Goal: Task Accomplishment & Management: Manage account settings

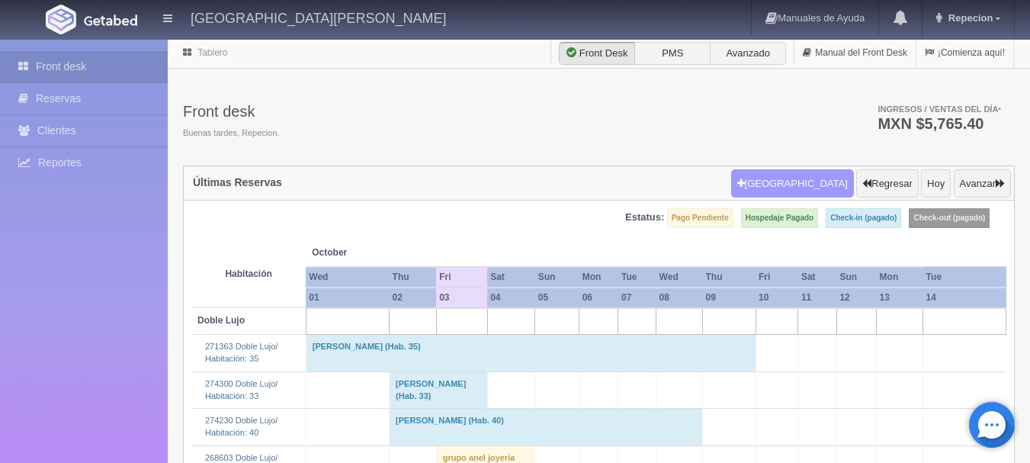
click at [808, 179] on button "[GEOGRAPHIC_DATA]" at bounding box center [792, 183] width 123 height 29
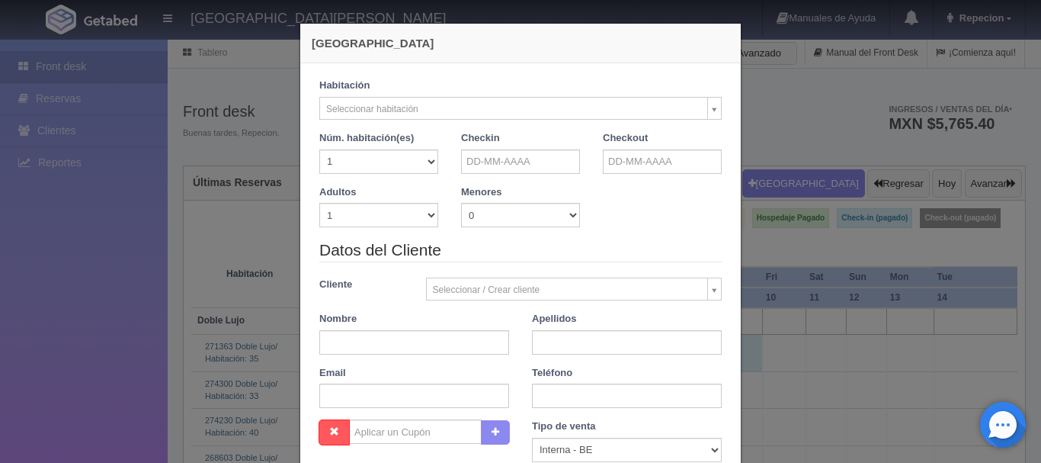
checkbox input "false"
click at [519, 156] on input "text" at bounding box center [520, 161] width 119 height 24
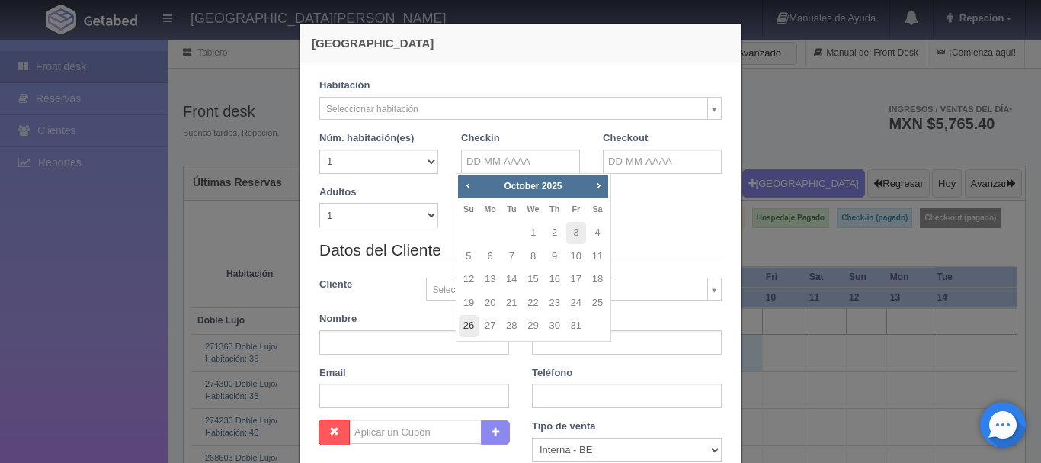
click at [472, 331] on link "26" at bounding box center [469, 326] width 20 height 22
type input "26-10-2025"
checkbox input "false"
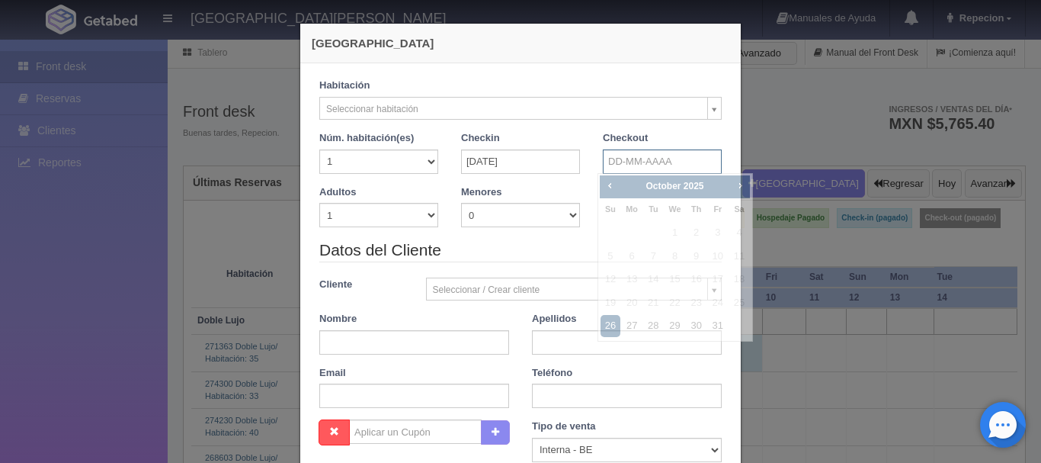
click at [651, 162] on input "text" at bounding box center [662, 161] width 119 height 24
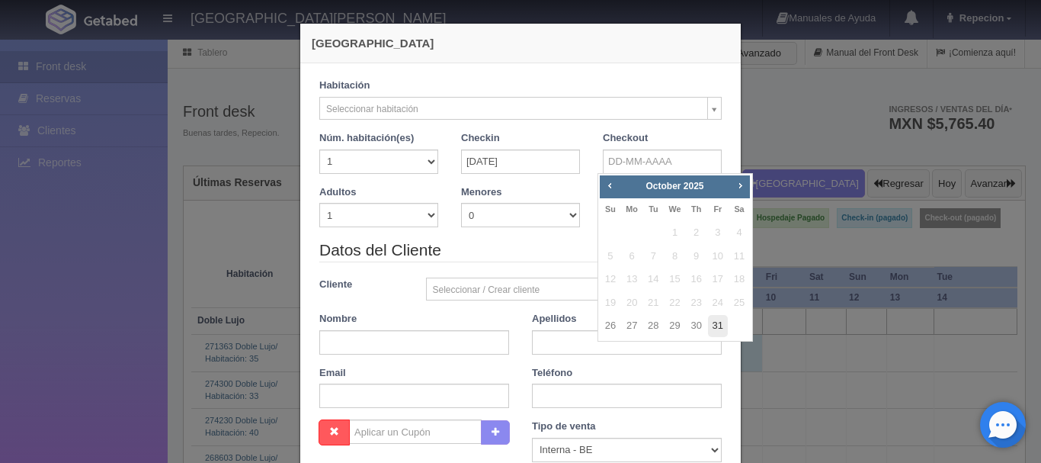
click at [720, 327] on link "31" at bounding box center [718, 326] width 20 height 22
type input "31-10-2025"
checkbox input "false"
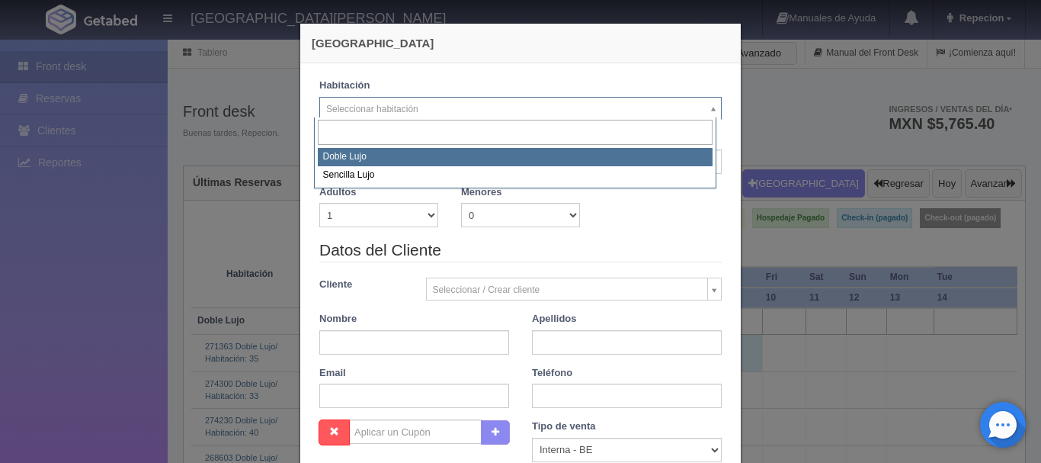
select select "577"
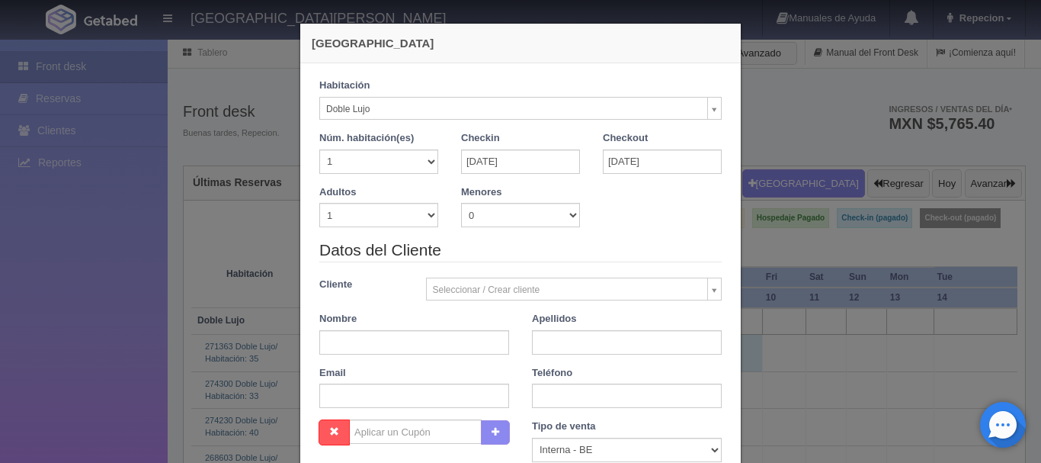
checkbox input "false"
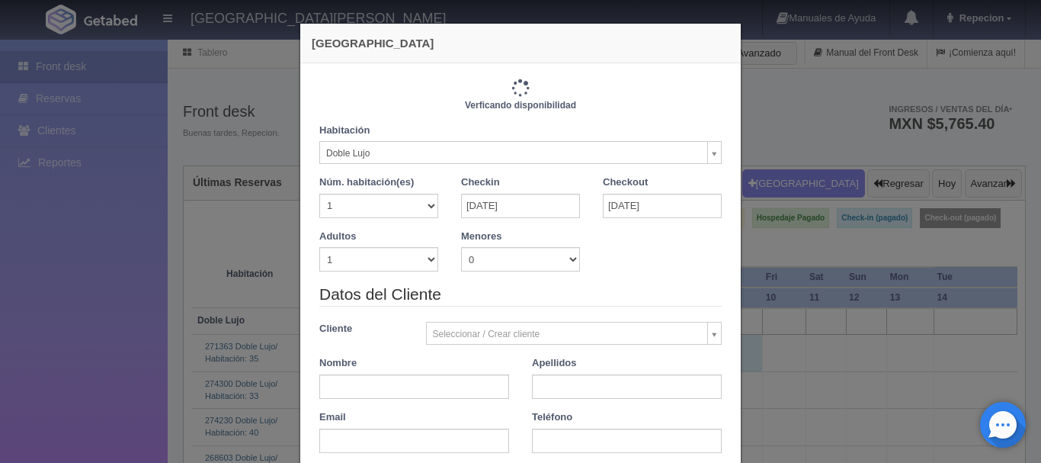
type input "6100.00"
checkbox input "false"
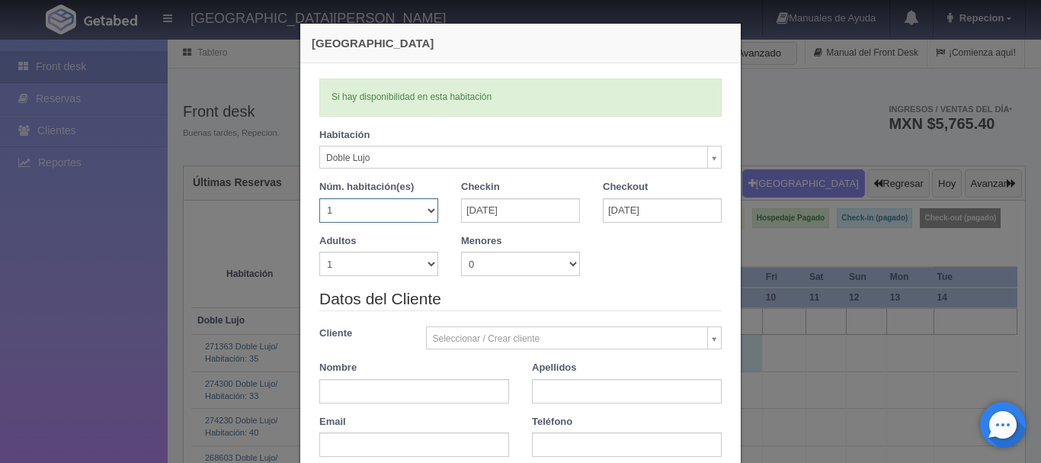
click at [389, 214] on select "1 2 3 4 5 6 7 8 9 10 11 12 13 14 15 16 17 18 19 20" at bounding box center [378, 210] width 119 height 24
select select "2"
click at [319, 198] on select "1 2 3 4 5 6 7 8 9 10 11 12 13 14 15 16 17 18 19 20" at bounding box center [378, 210] width 119 height 24
checkbox input "false"
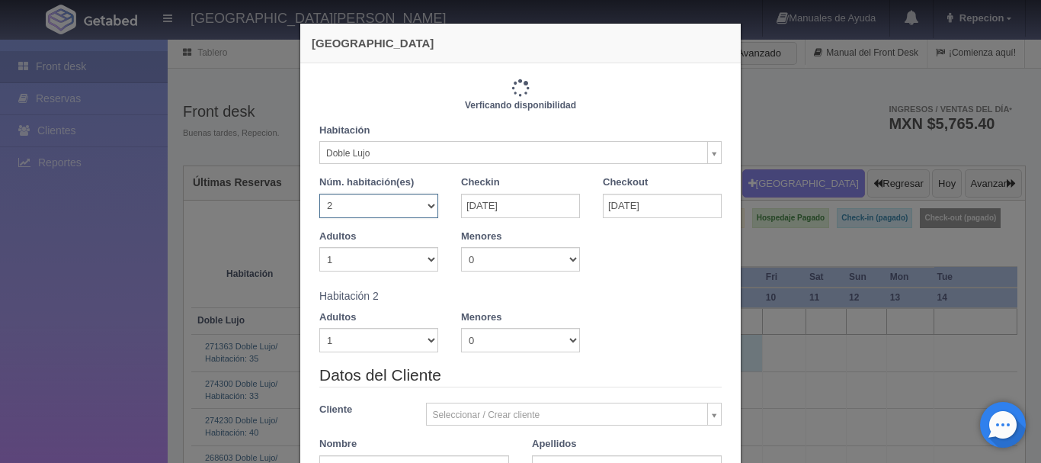
type input "12200.00"
checkbox input "false"
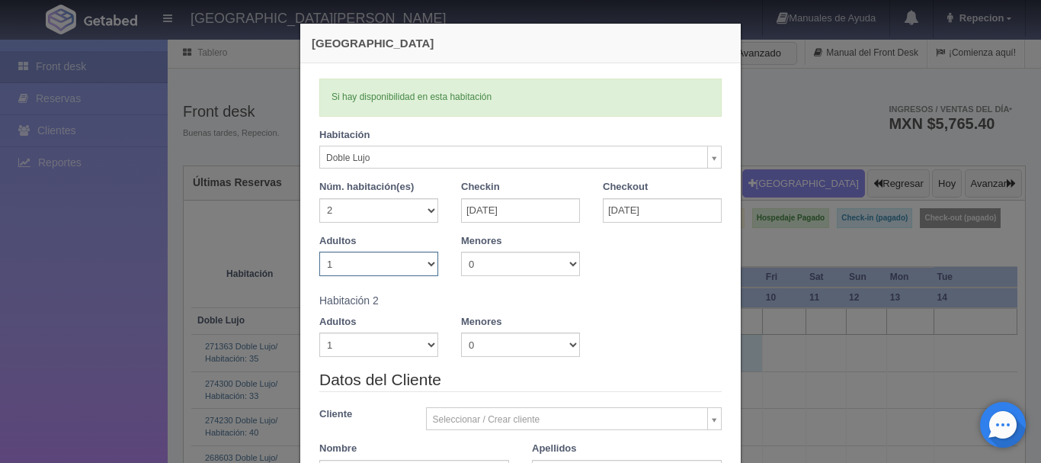
click at [377, 264] on select "1 2 3 4 5 6 7 8 9 10" at bounding box center [378, 264] width 119 height 24
select select "3"
click at [319, 252] on select "1 2 3 4 5 6 7 8 9 10" at bounding box center [378, 264] width 119 height 24
checkbox input "false"
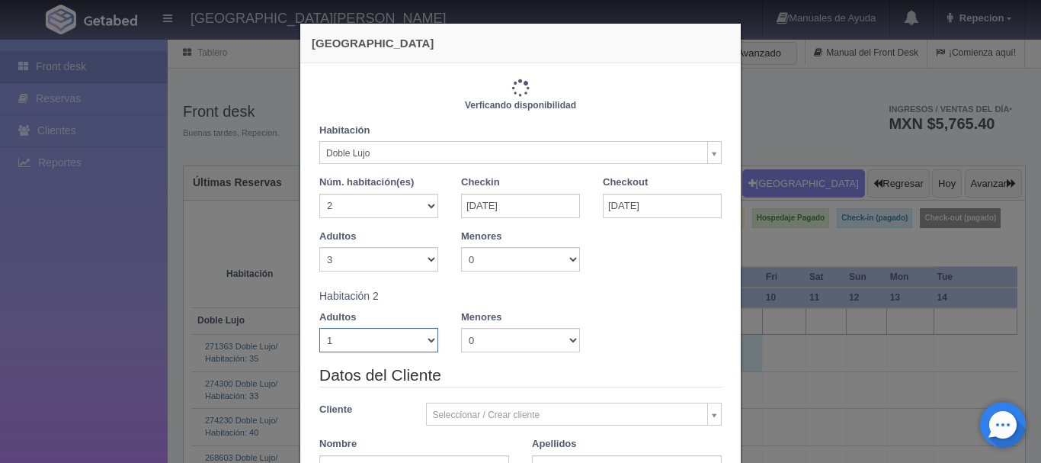
click at [376, 351] on select "1 2 3 4 5 6 7 8 9 10" at bounding box center [378, 340] width 119 height 24
type input "13000.00"
checkbox input "false"
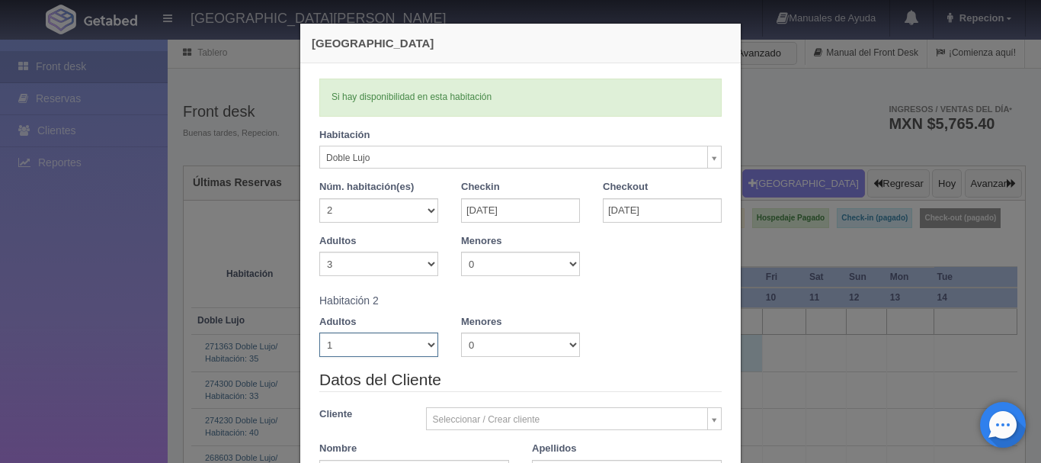
select select "3"
click at [319, 332] on select "1 2 3 4 5 6 7 8 9 10" at bounding box center [378, 344] width 119 height 24
checkbox input "false"
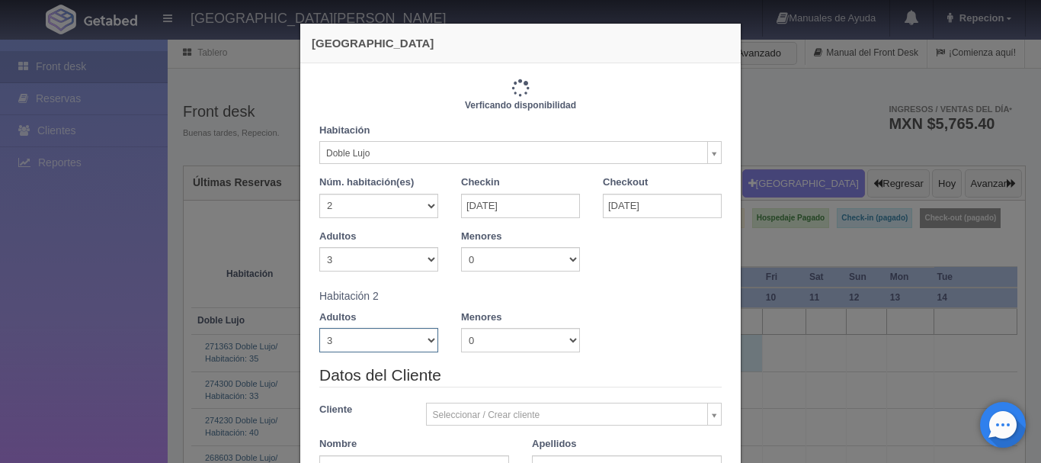
type input "13800.00"
checkbox input "false"
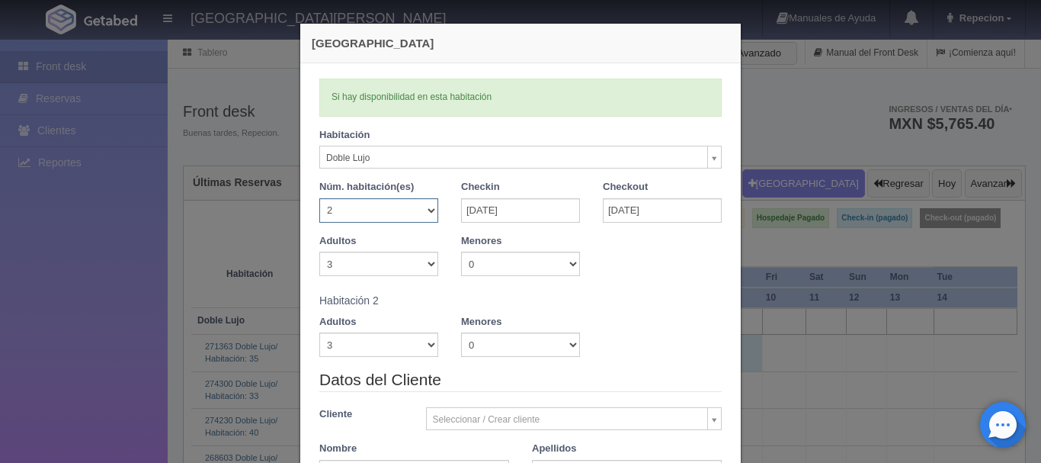
click at [423, 211] on select "1 2 3 4 5 6 7 8 9 10 11 12 13 14 15 16 17 18 19 20" at bounding box center [378, 210] width 119 height 24
select select "1"
click at [319, 198] on select "1 2 3 4 5 6 7 8 9 10 11 12 13 14 15 16 17 18 19 20" at bounding box center [378, 210] width 119 height 24
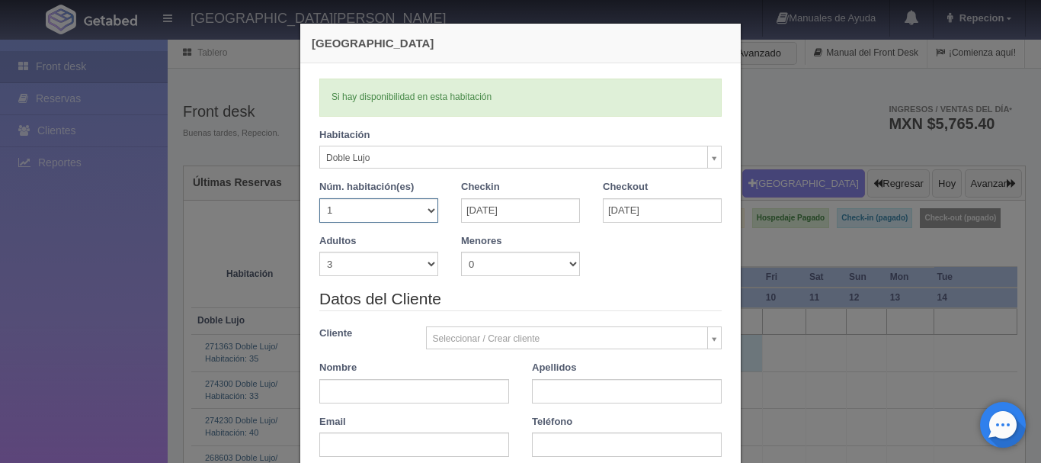
checkbox input "false"
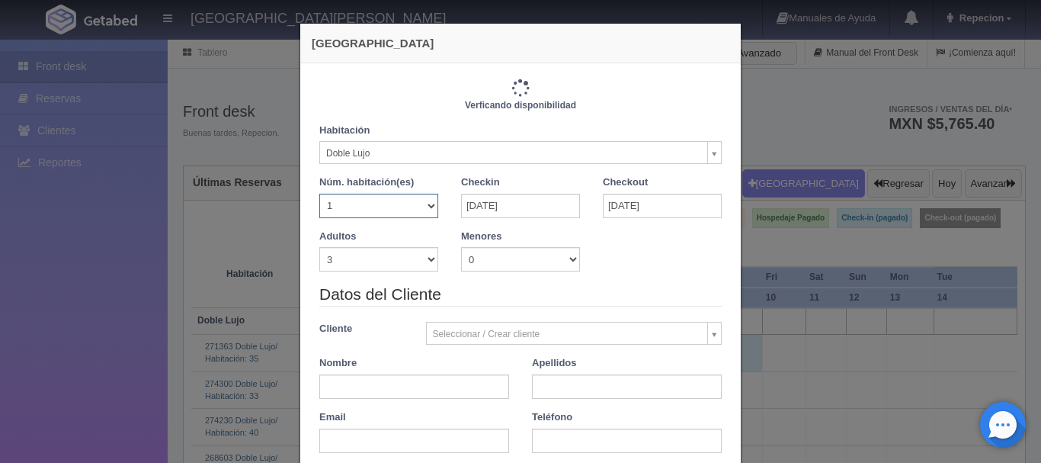
type input "6900.00"
checkbox input "false"
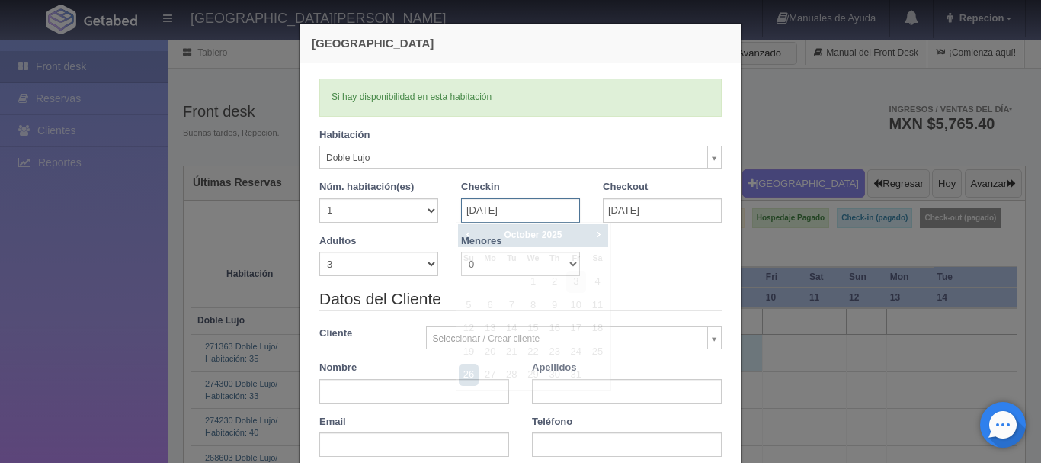
click at [555, 212] on input "26-10-2025" at bounding box center [520, 210] width 119 height 24
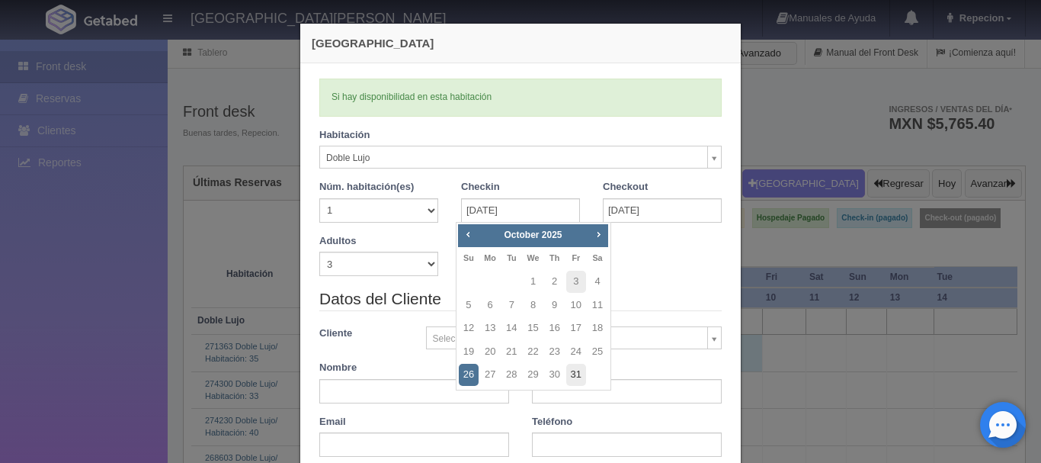
click at [576, 377] on link "31" at bounding box center [576, 375] width 20 height 22
type input "31-10-2025"
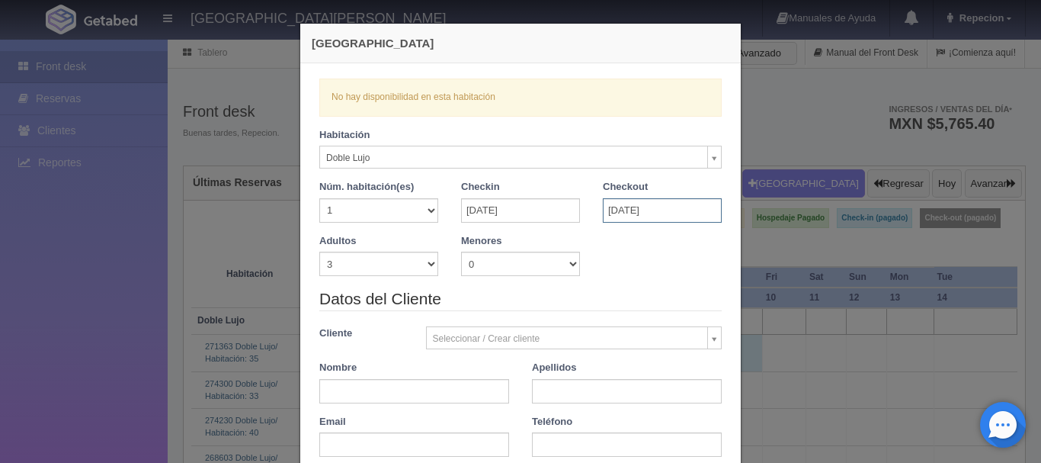
click at [629, 205] on input "31-10-2025" at bounding box center [662, 210] width 119 height 24
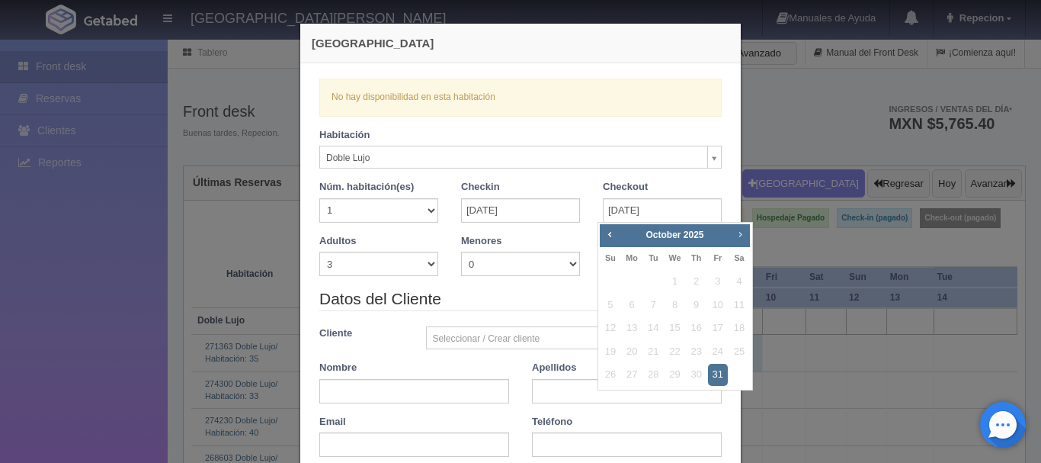
click at [743, 236] on span "Next" at bounding box center [740, 234] width 12 height 12
checkbox input "false"
click at [605, 308] on link "2" at bounding box center [611, 305] width 20 height 22
type input "02-11-2025"
click at [605, 308] on link "2" at bounding box center [611, 305] width 20 height 22
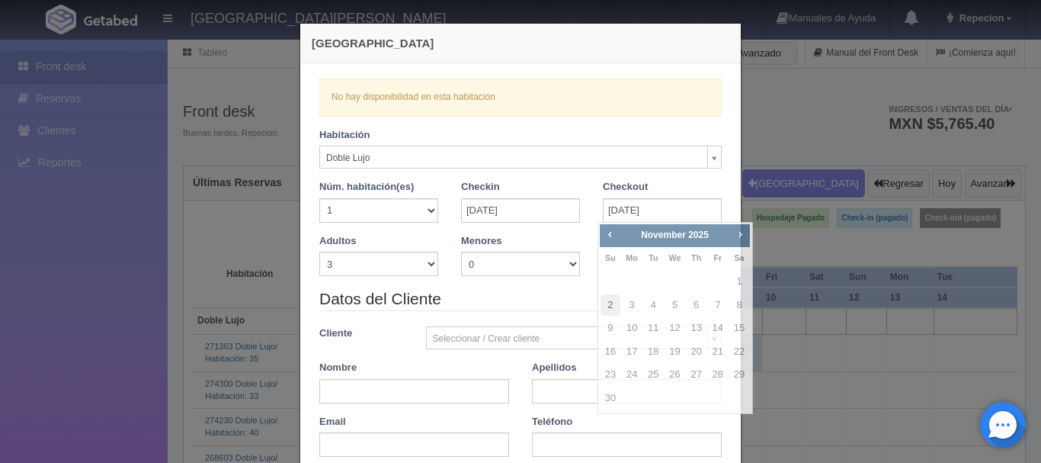
checkbox input "false"
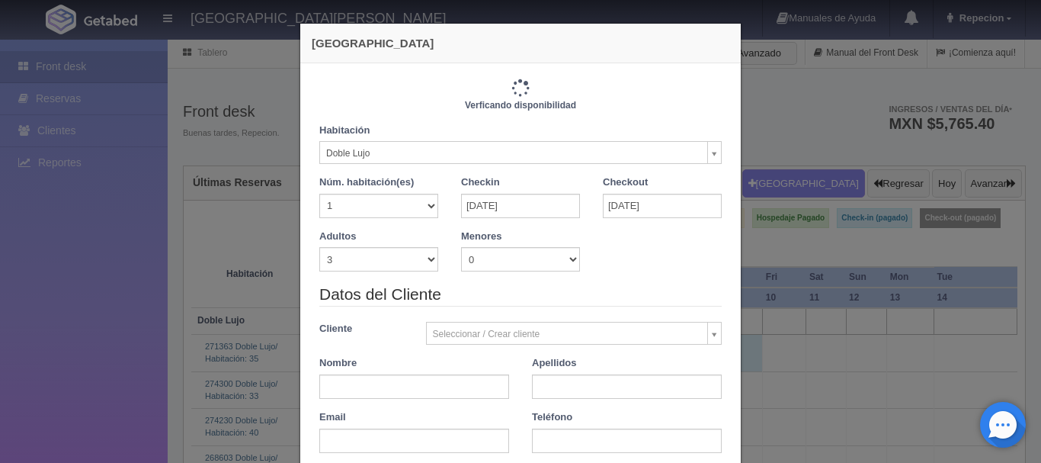
type input "2760.00"
checkbox input "false"
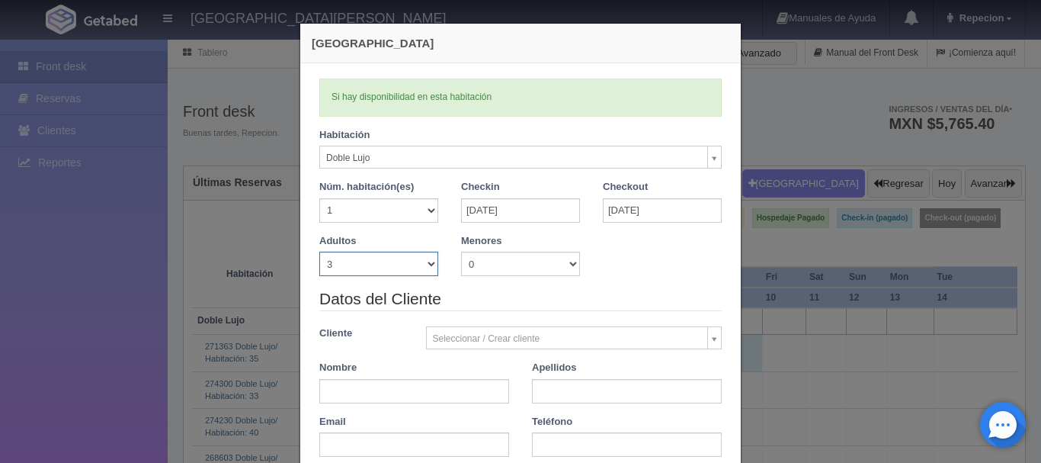
click at [422, 264] on select "1 2 3 4 5 6 7 8 9 10" at bounding box center [378, 264] width 119 height 24
click at [419, 264] on select "1 2 3 4 5 6 7 8 9 10" at bounding box center [378, 264] width 119 height 24
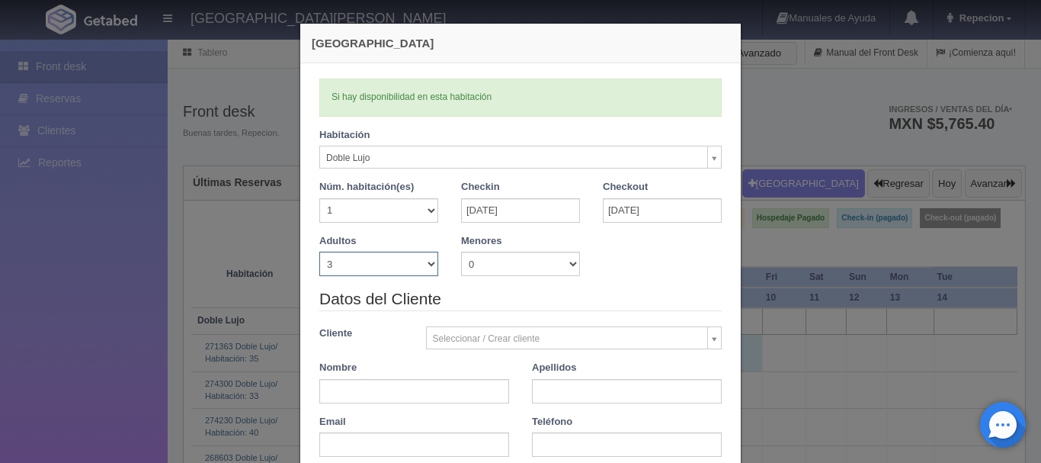
select select "4"
click at [319, 252] on select "1 2 3 4 5 6 7 8 9 10" at bounding box center [378, 264] width 119 height 24
checkbox input "false"
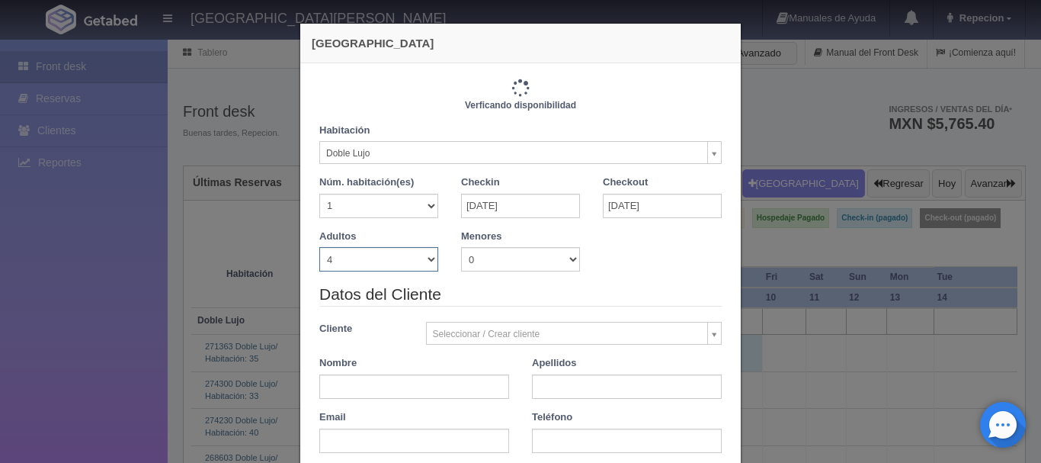
type input "2760.00"
checkbox input "false"
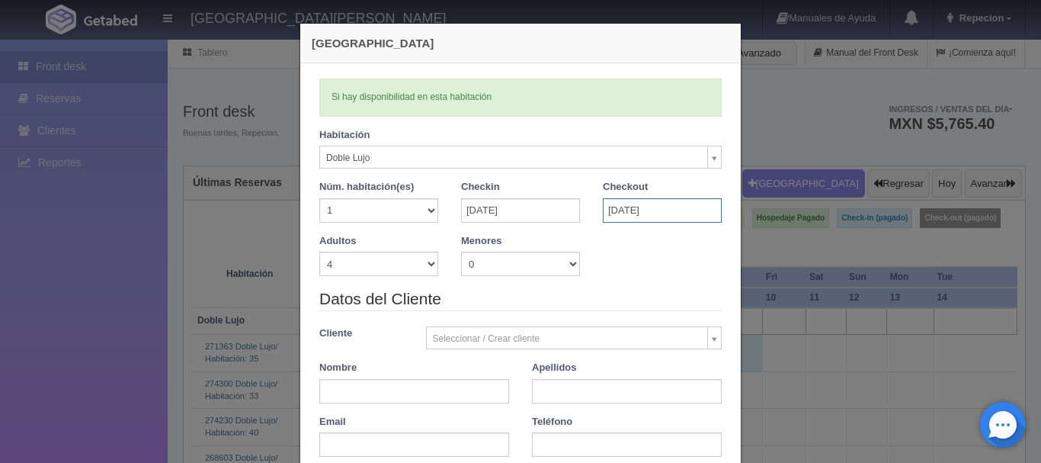
click at [671, 213] on input "02-11-2025" at bounding box center [662, 210] width 119 height 24
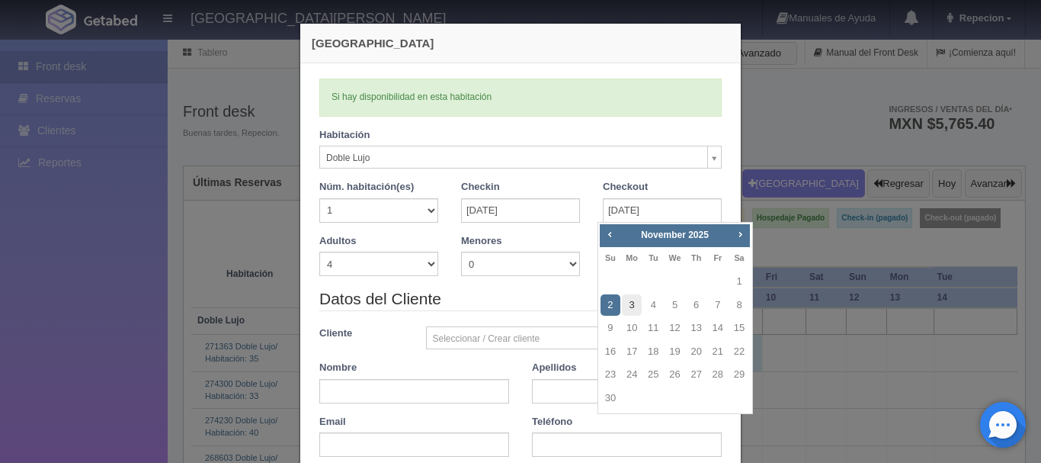
click at [631, 309] on link "3" at bounding box center [632, 305] width 20 height 22
type input "03-11-2025"
checkbox input "false"
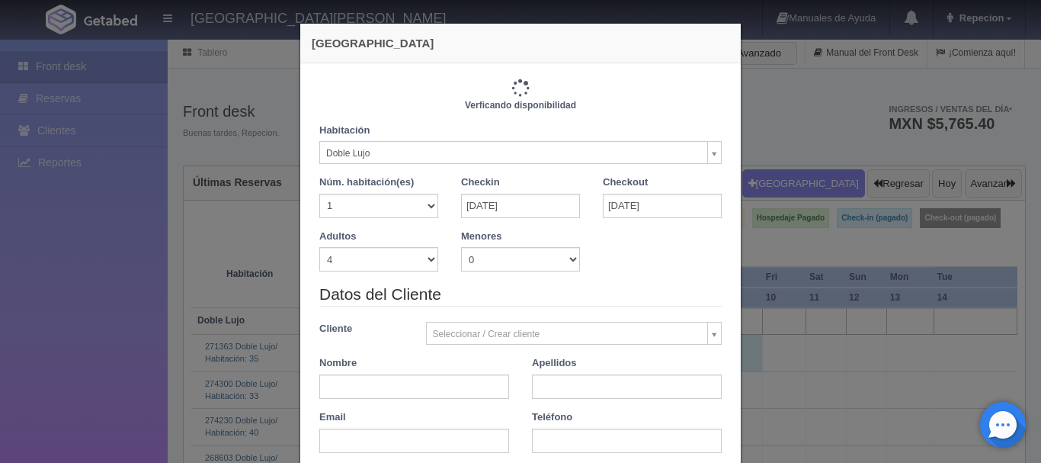
type input "4140.00"
checkbox input "false"
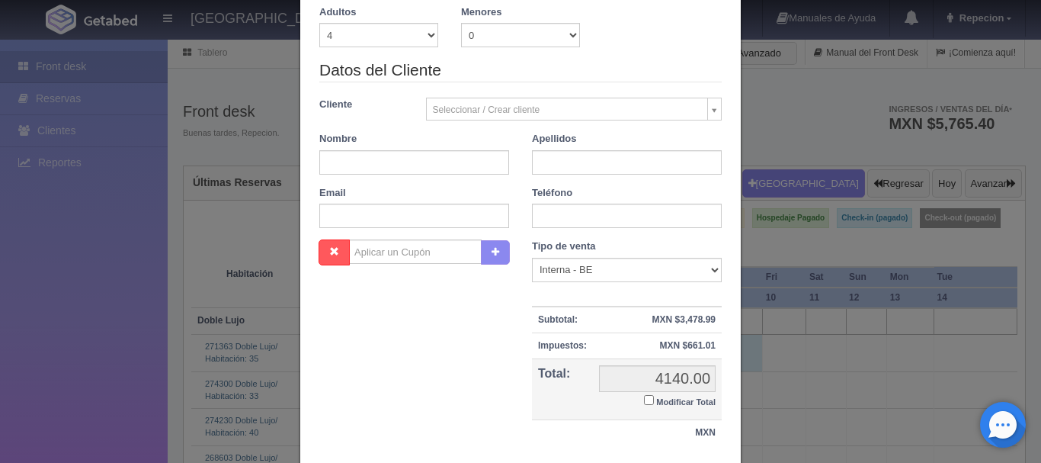
scroll to position [152, 0]
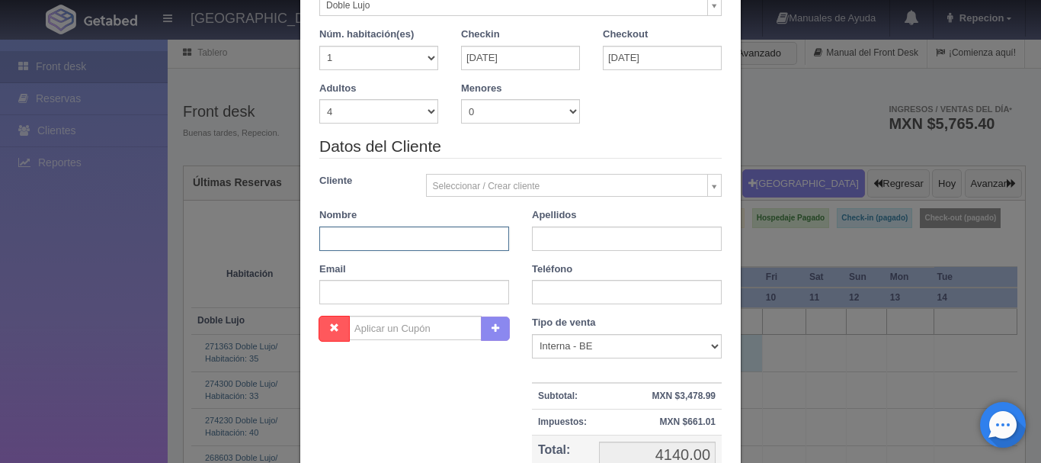
click at [387, 239] on input "text" at bounding box center [414, 238] width 190 height 24
type input "noemi"
click at [551, 234] on input "text" at bounding box center [627, 238] width 190 height 24
type input "mercado"
click at [550, 288] on input "text" at bounding box center [627, 292] width 190 height 24
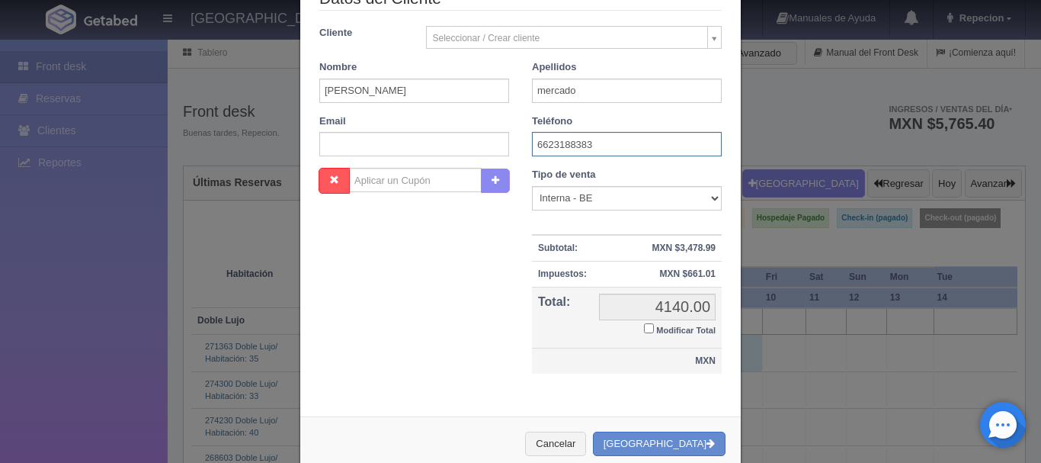
scroll to position [335, 0]
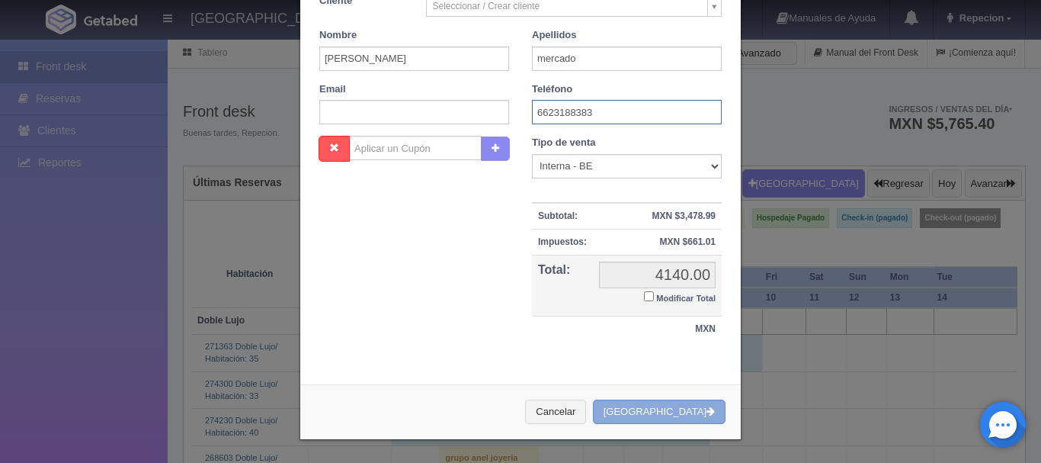
type input "6623188383"
click at [675, 410] on button "[GEOGRAPHIC_DATA]" at bounding box center [659, 412] width 133 height 25
click at [675, 410] on div "Cancelar Crear Reserva" at bounding box center [520, 412] width 441 height 56
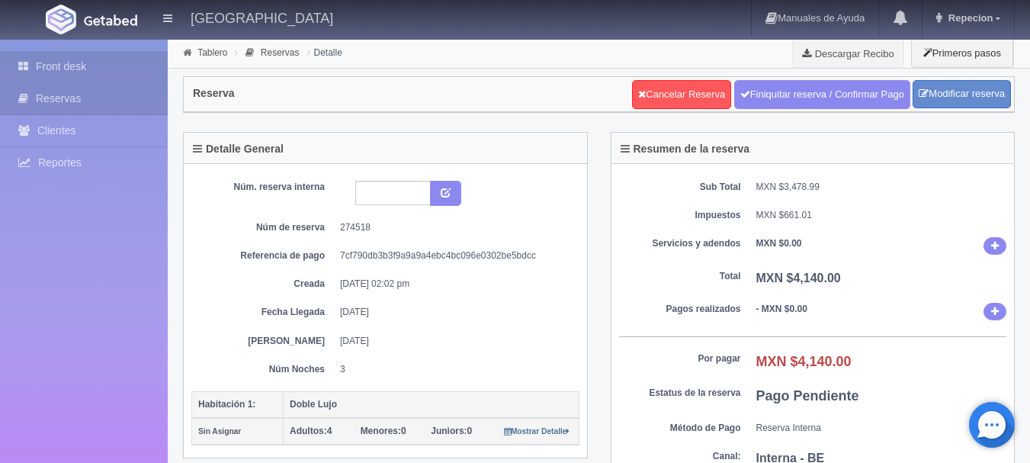
click at [85, 68] on link "Front desk" at bounding box center [84, 66] width 168 height 31
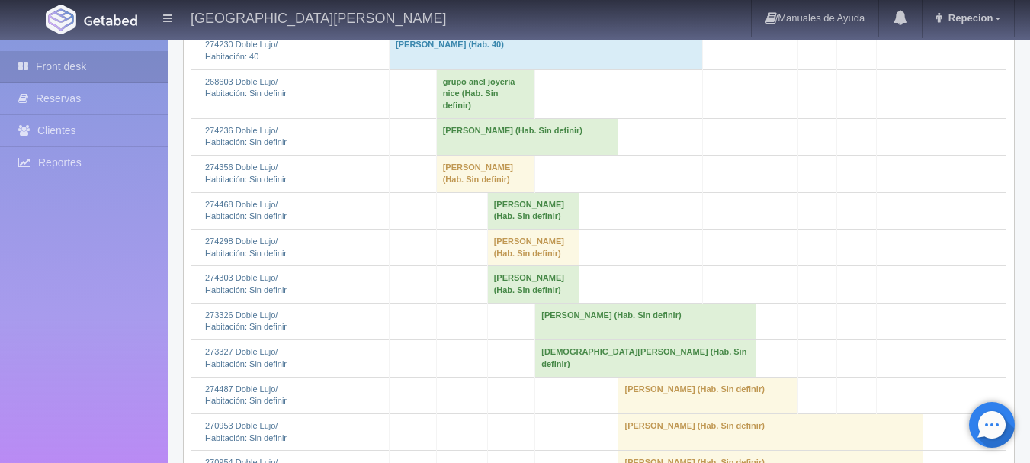
scroll to position [381, 0]
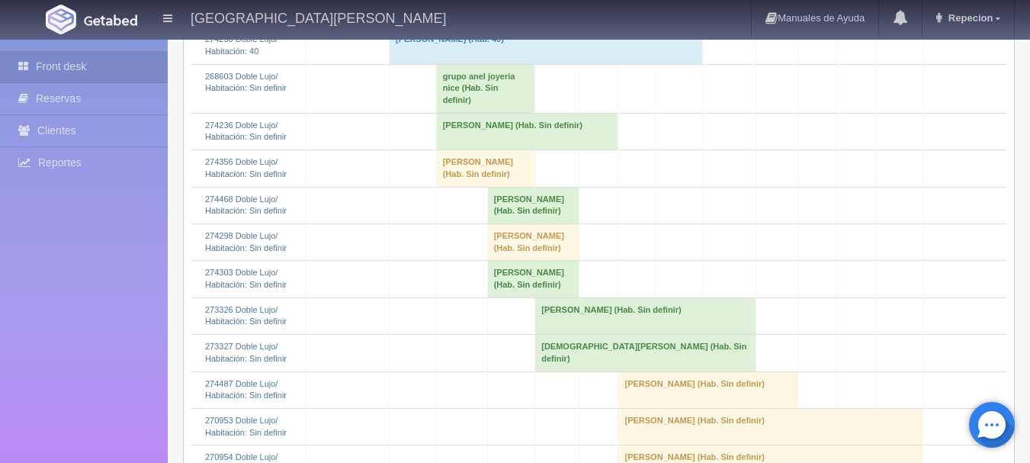
click at [454, 128] on td "[PERSON_NAME] (Hab. Sin definir)" at bounding box center [527, 131] width 182 height 37
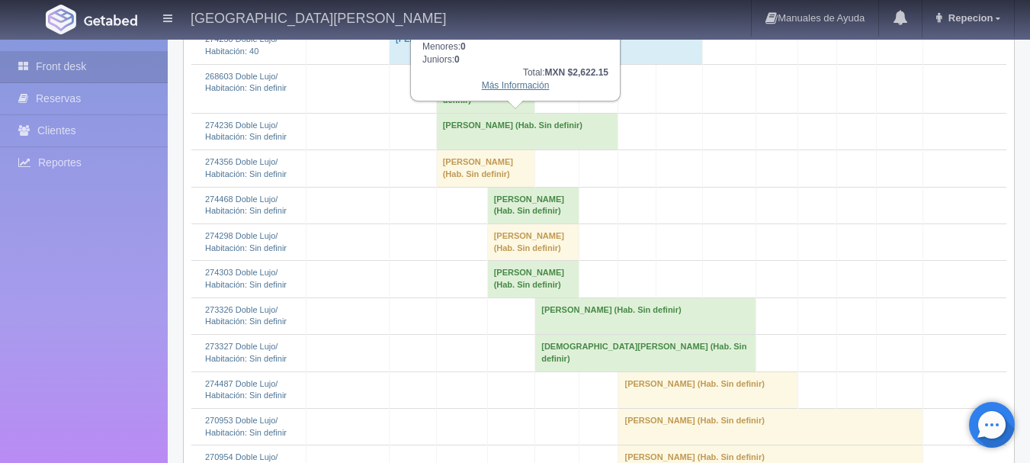
click at [524, 90] on link "Más Información" at bounding box center [516, 85] width 68 height 11
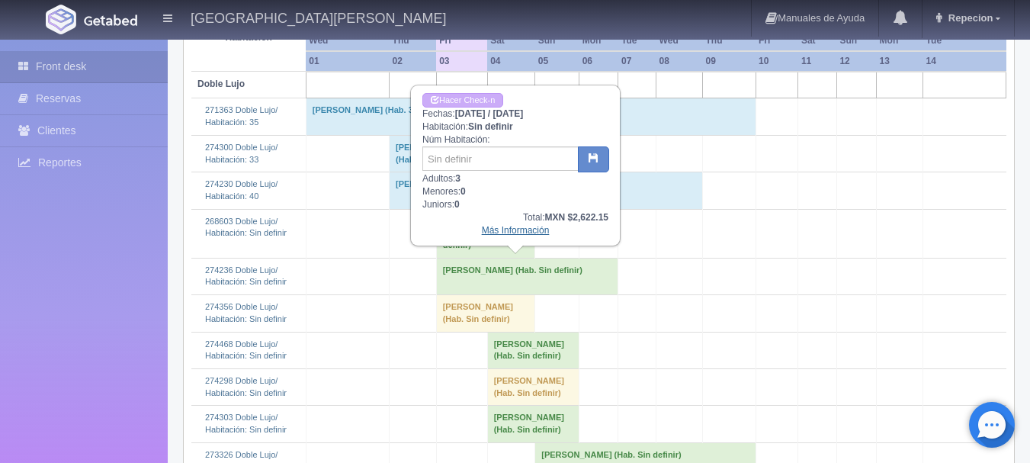
scroll to position [229, 0]
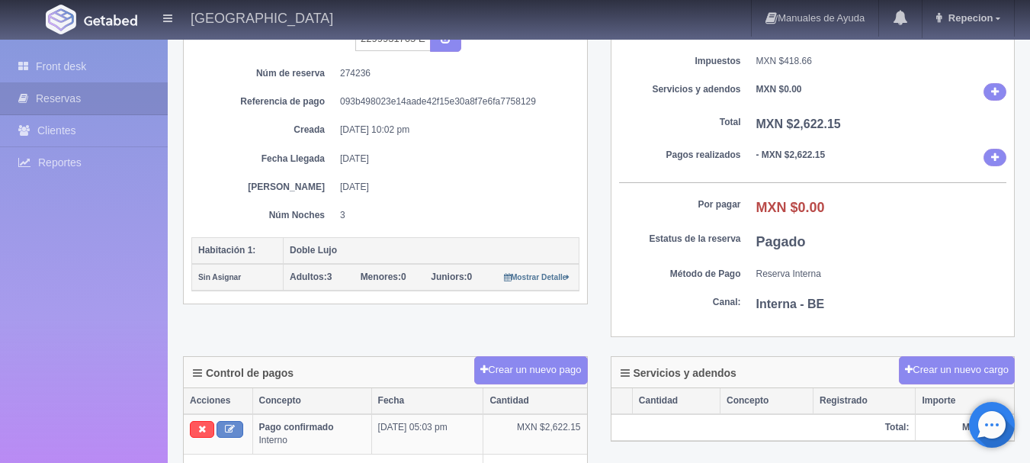
scroll to position [152, 0]
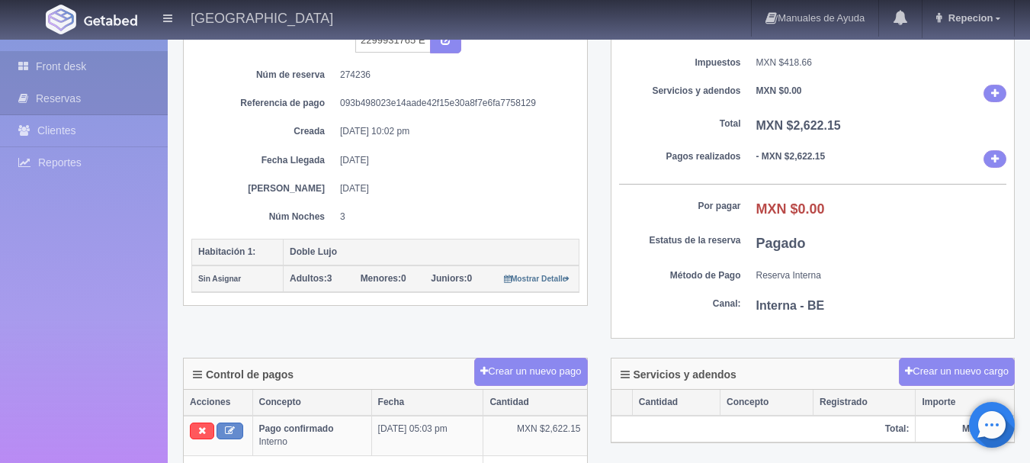
click at [68, 72] on link "Front desk" at bounding box center [84, 66] width 168 height 31
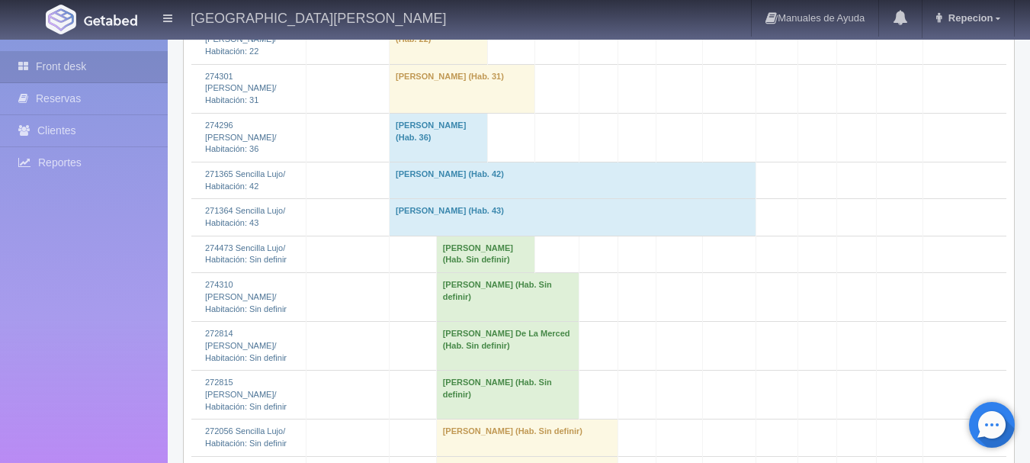
scroll to position [1906, 0]
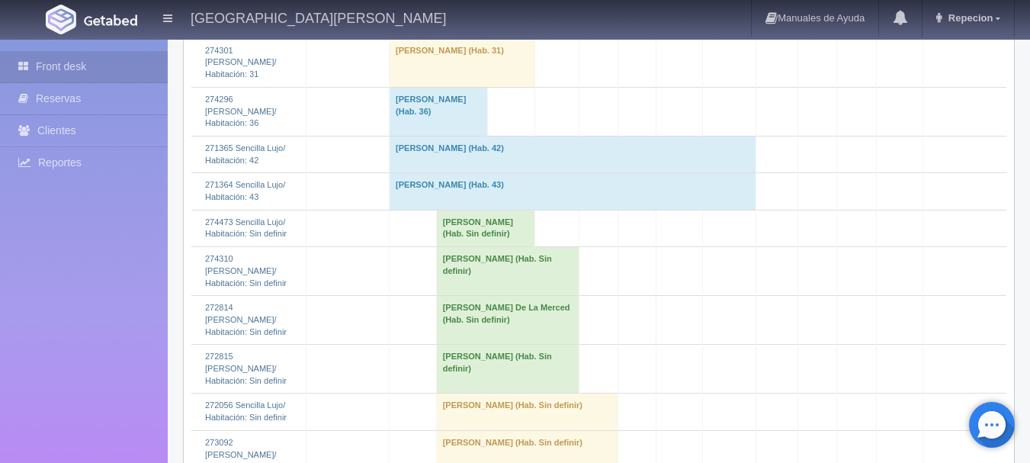
click at [446, 296] on td "[PERSON_NAME] (Hab. Sin definir)" at bounding box center [507, 271] width 143 height 49
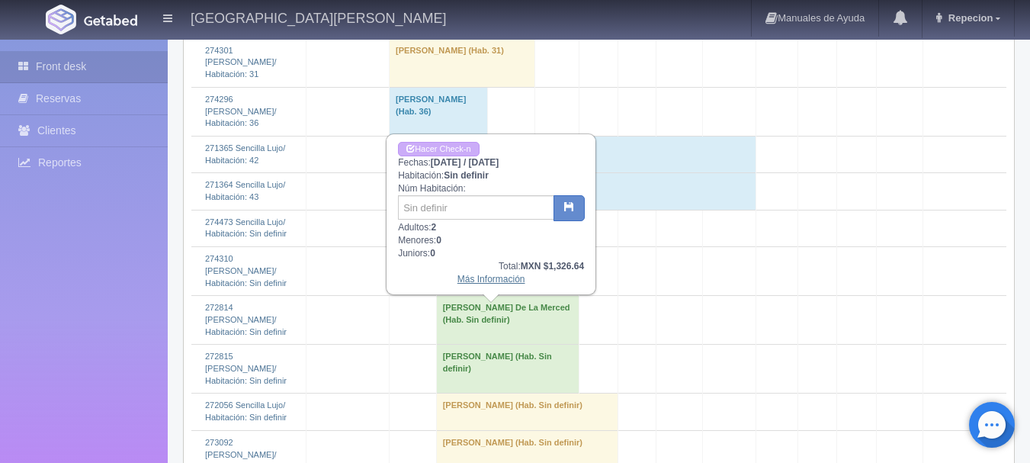
click at [483, 284] on link "Más Información" at bounding box center [491, 279] width 68 height 11
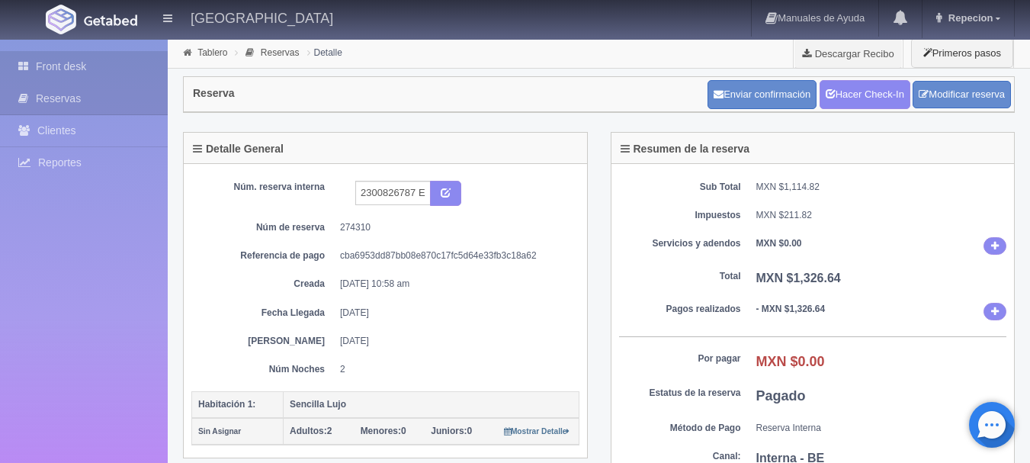
click at [64, 73] on link "Front desk" at bounding box center [84, 66] width 168 height 31
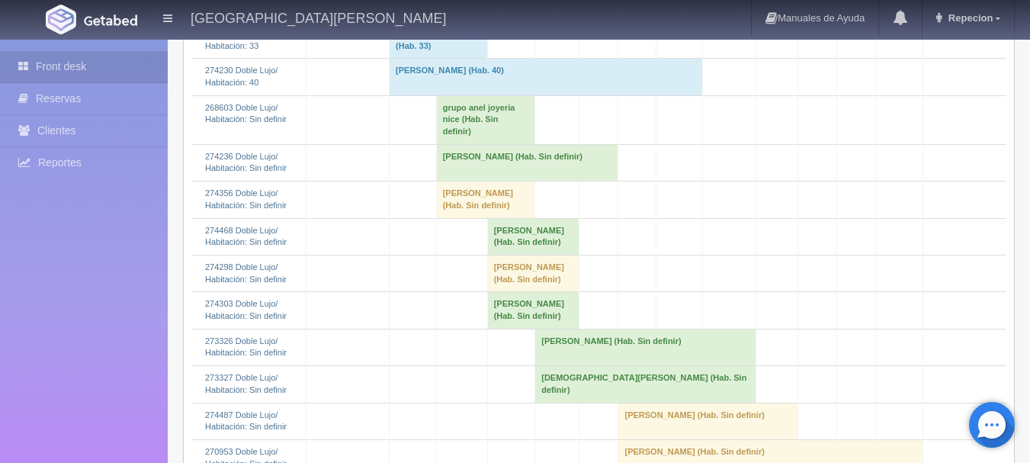
scroll to position [305, 0]
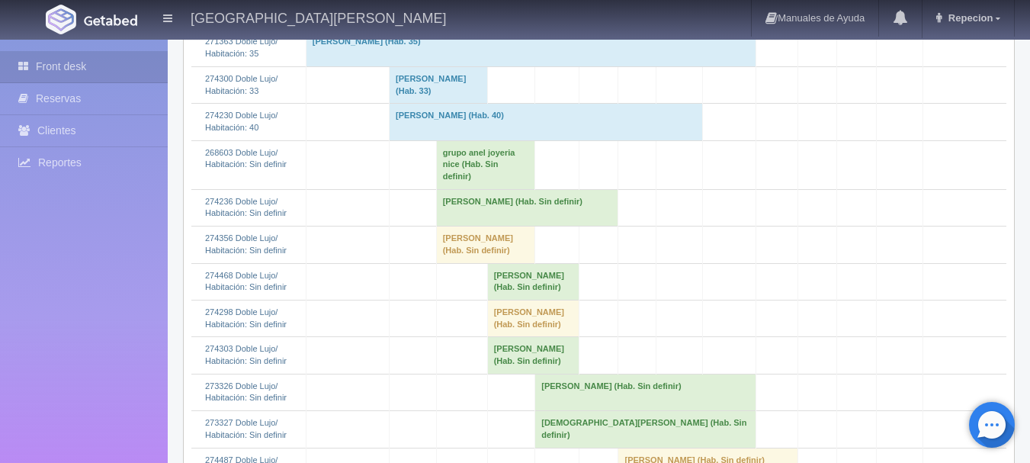
click at [510, 212] on td "Sandra Paola Rosas Sanchez (Hab. Sin definir)" at bounding box center [527, 207] width 182 height 37
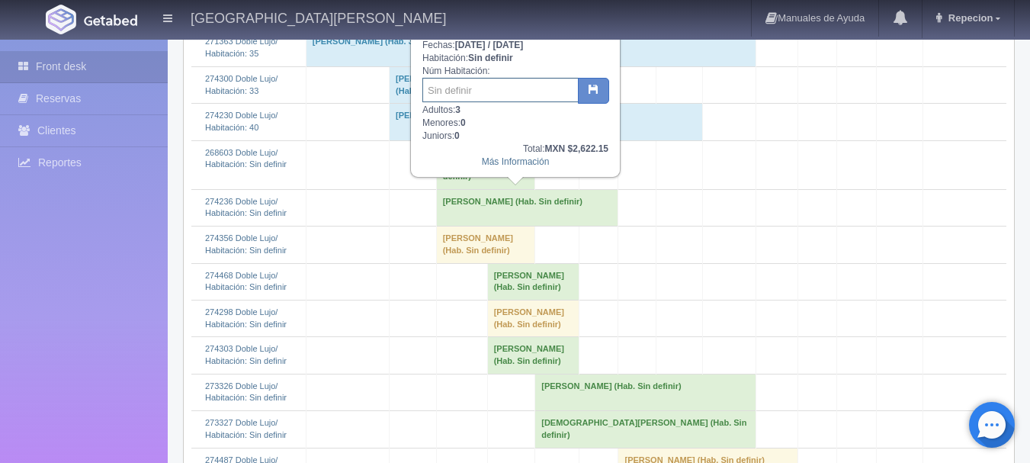
click at [497, 90] on input "text" at bounding box center [500, 90] width 156 height 24
type input "20"
click at [600, 88] on button "button" at bounding box center [593, 91] width 31 height 26
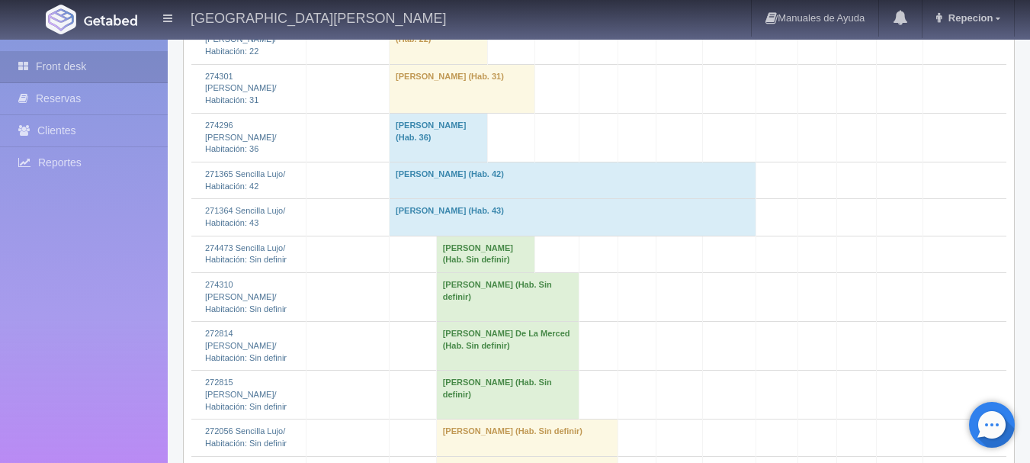
scroll to position [1906, 0]
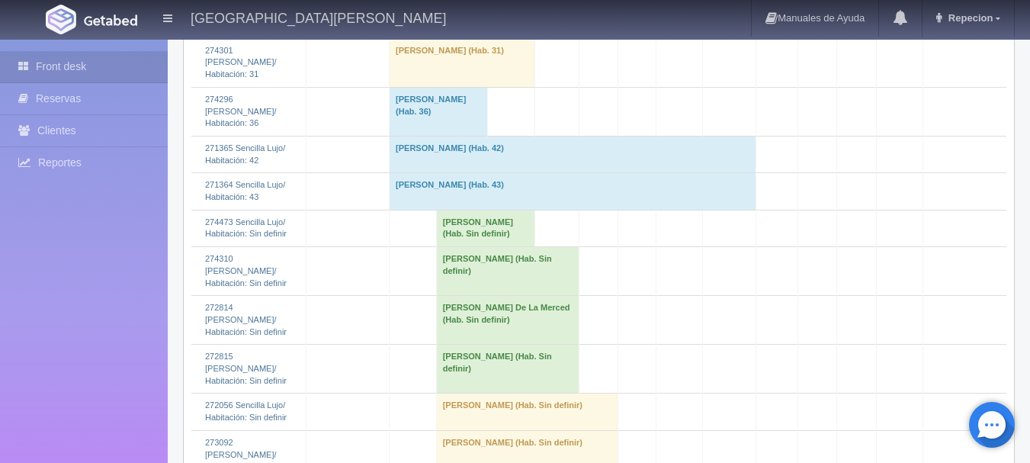
click at [444, 296] on td "[PERSON_NAME] (Hab. Sin definir)" at bounding box center [507, 271] width 143 height 49
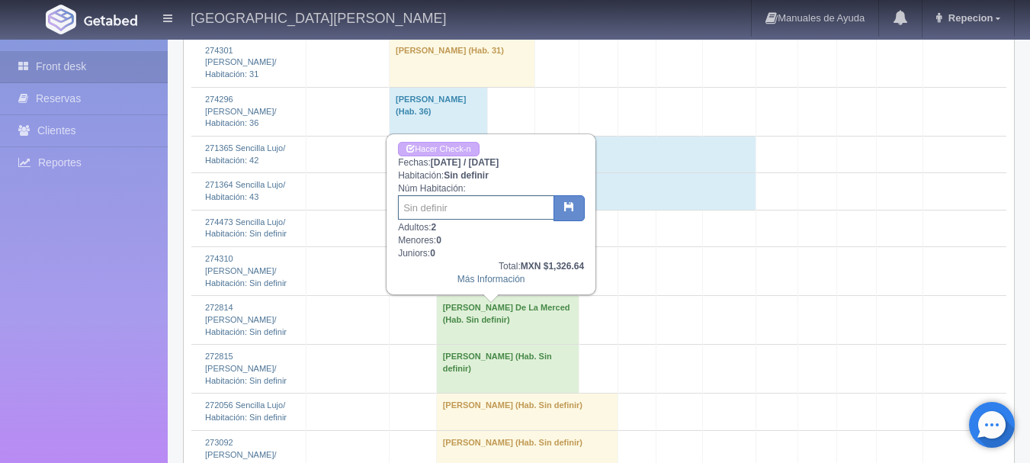
click at [454, 213] on input "text" at bounding box center [476, 207] width 156 height 24
type input "53"
click at [569, 205] on icon "button" at bounding box center [569, 206] width 10 height 10
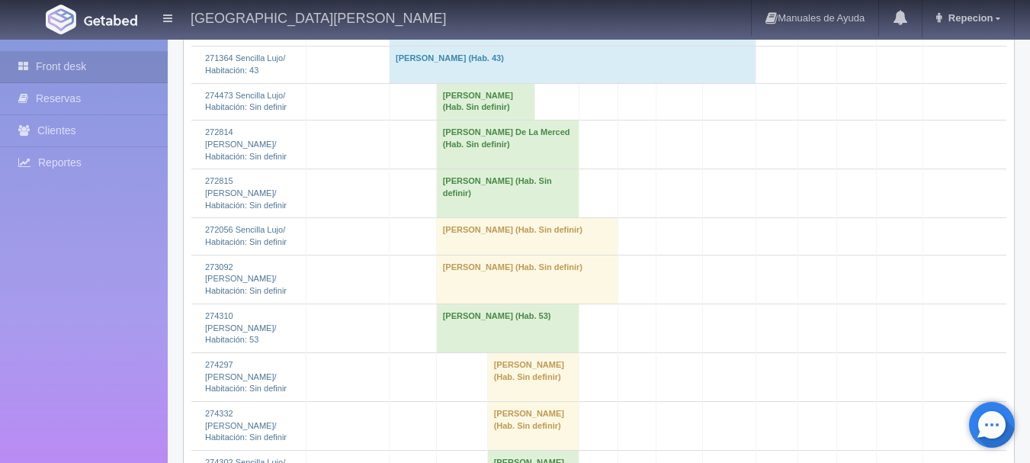
scroll to position [2059, 0]
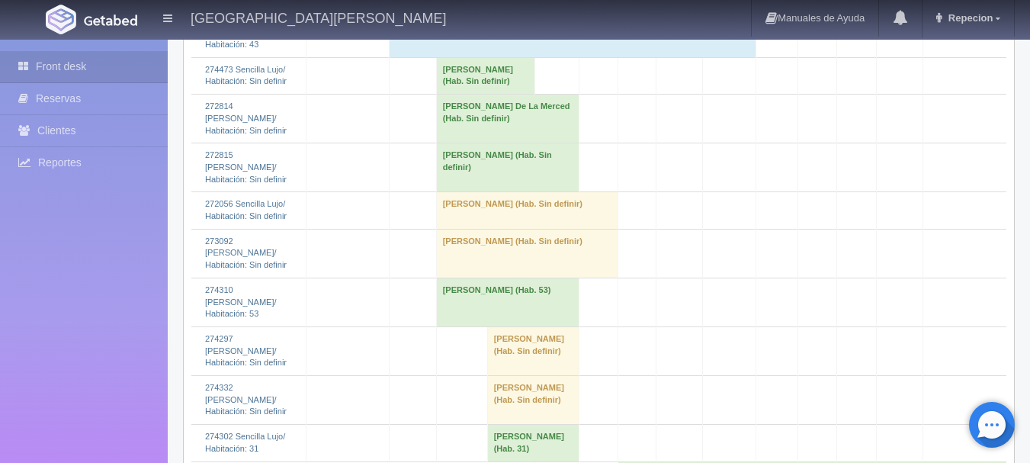
click at [475, 278] on td "[PERSON_NAME] (Hab. Sin definir)" at bounding box center [527, 253] width 182 height 49
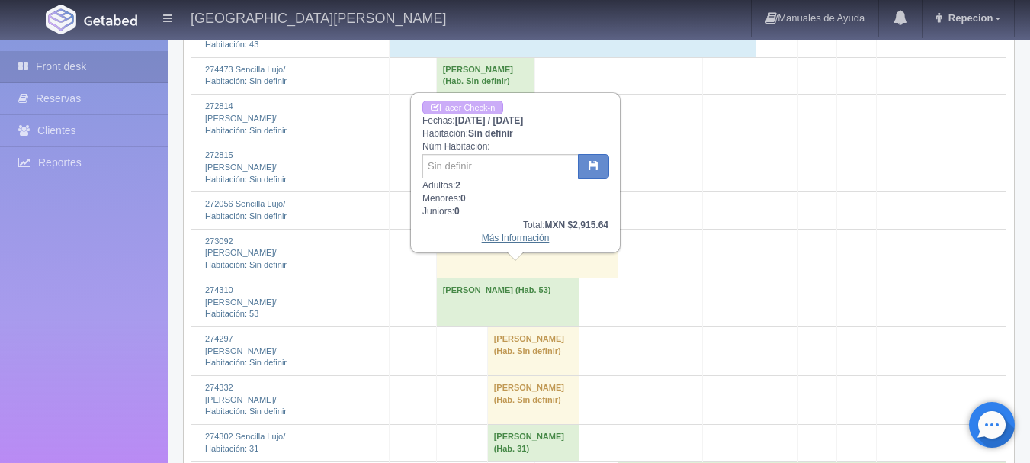
click at [512, 241] on link "Más Información" at bounding box center [516, 238] width 68 height 11
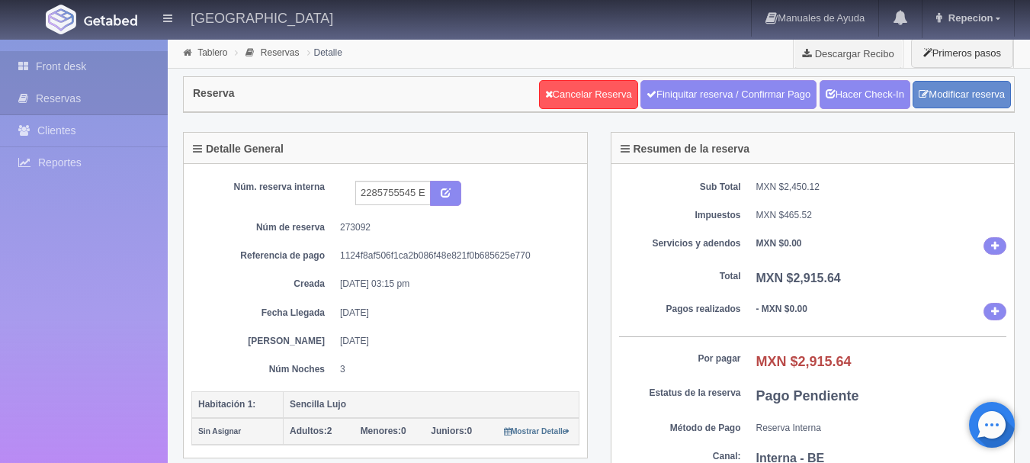
click at [108, 64] on link "Front desk" at bounding box center [84, 66] width 168 height 31
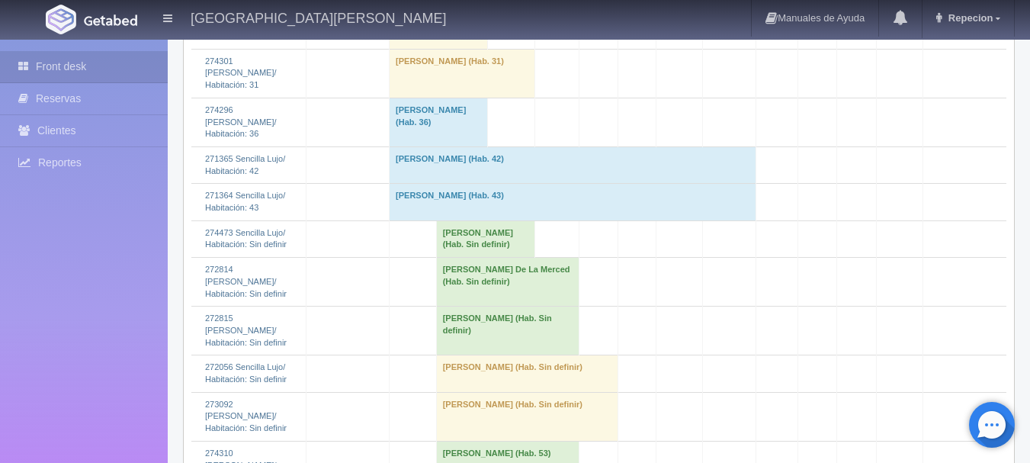
scroll to position [2059, 0]
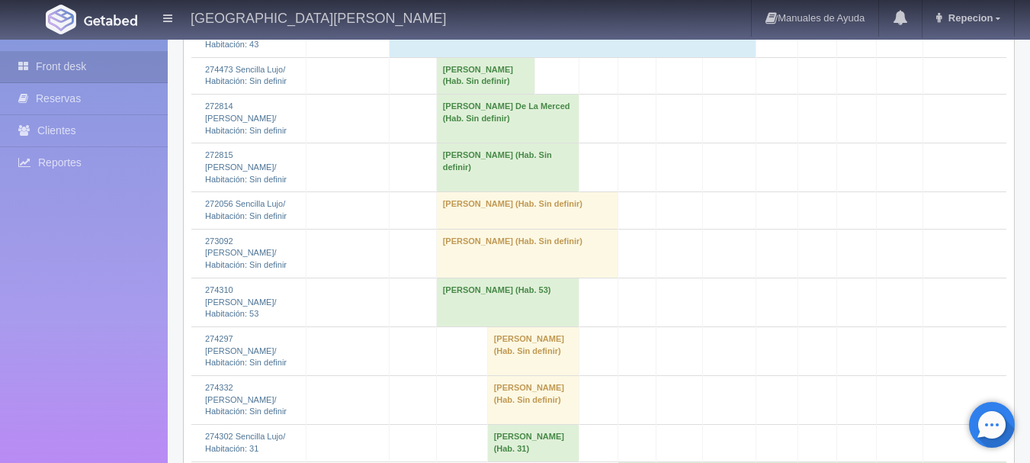
click at [447, 278] on td "[PERSON_NAME] (Hab. Sin definir)" at bounding box center [527, 253] width 182 height 49
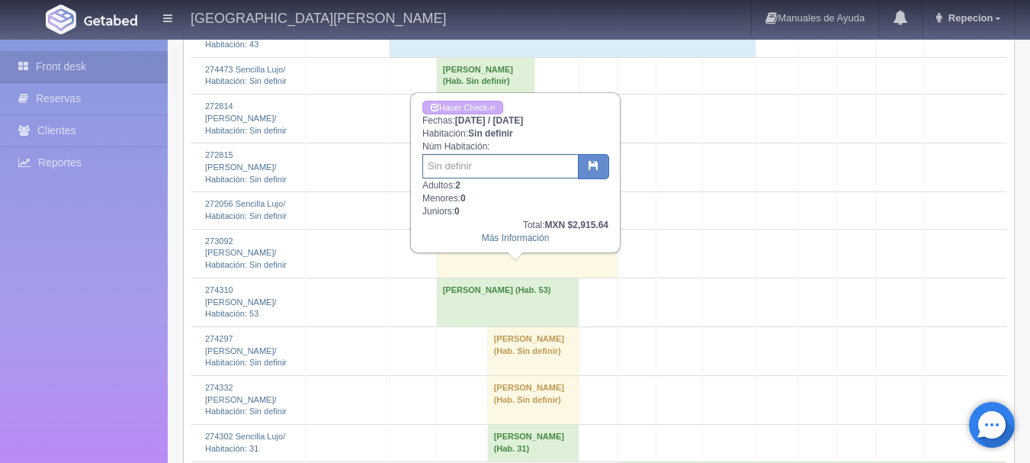
click at [489, 165] on input "text" at bounding box center [500, 166] width 156 height 24
type input "106"
click at [584, 166] on button "button" at bounding box center [593, 167] width 31 height 26
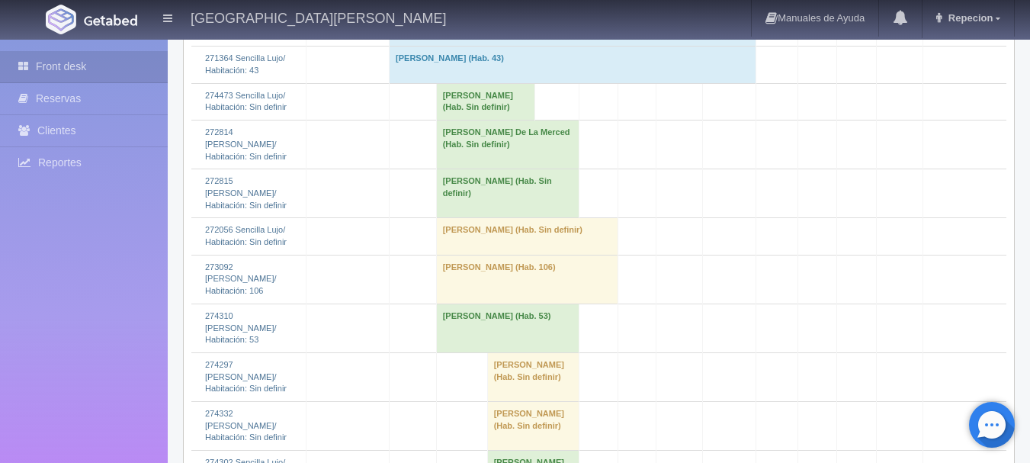
scroll to position [2059, 0]
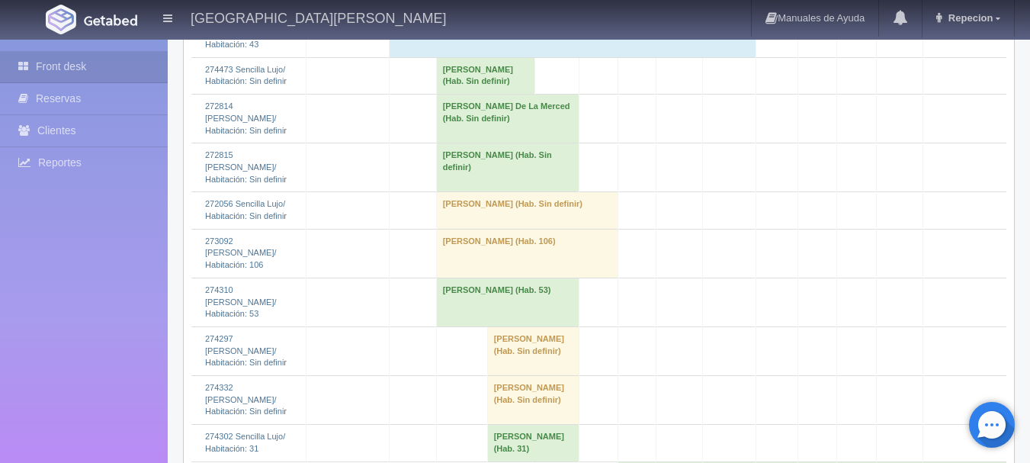
click at [456, 323] on td "[PERSON_NAME] (Hab. 53)" at bounding box center [507, 302] width 143 height 49
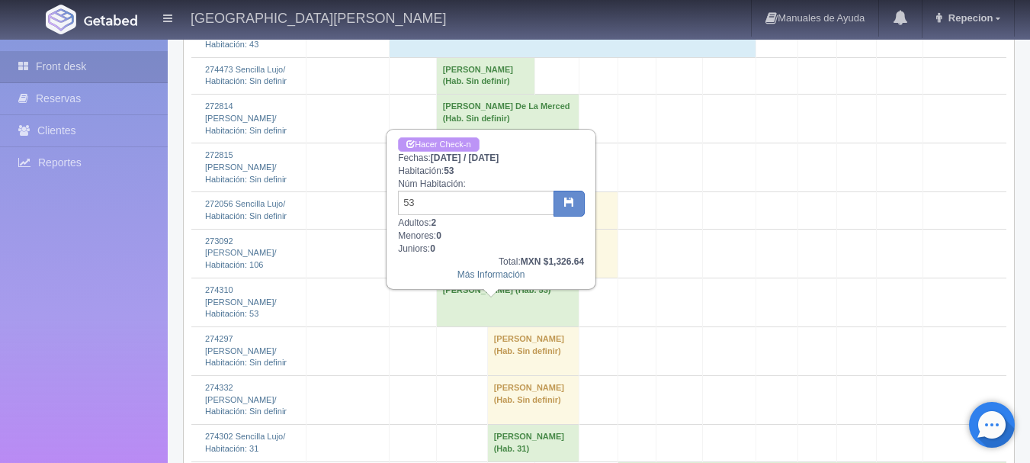
click at [445, 146] on link "Hacer Check-n" at bounding box center [438, 144] width 81 height 14
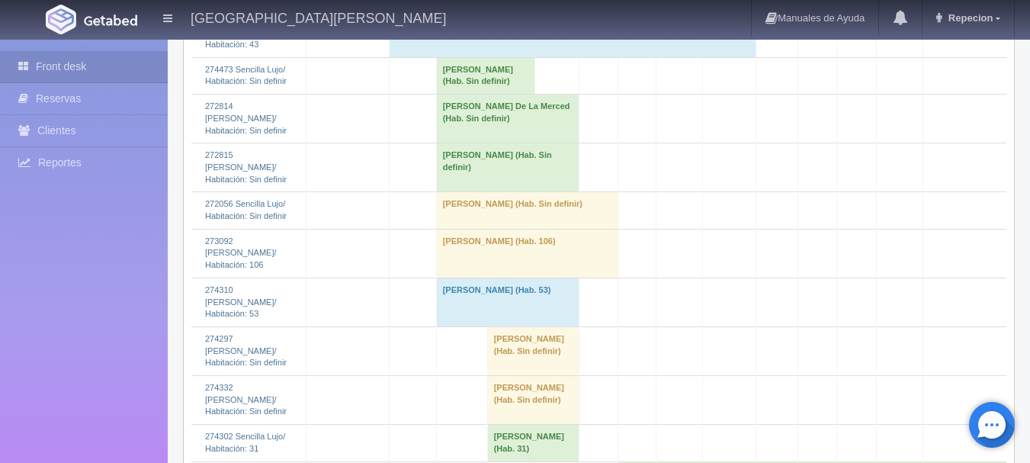
scroll to position [2059, 0]
click at [470, 313] on td "[PERSON_NAME] (Hab. 53)" at bounding box center [507, 302] width 143 height 49
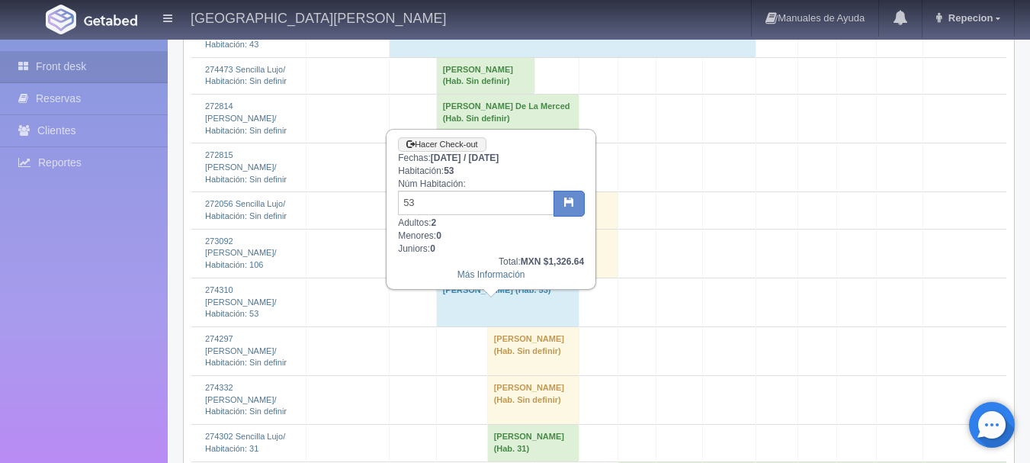
click at [457, 324] on td "[PERSON_NAME] (Hab. 53)" at bounding box center [507, 302] width 143 height 49
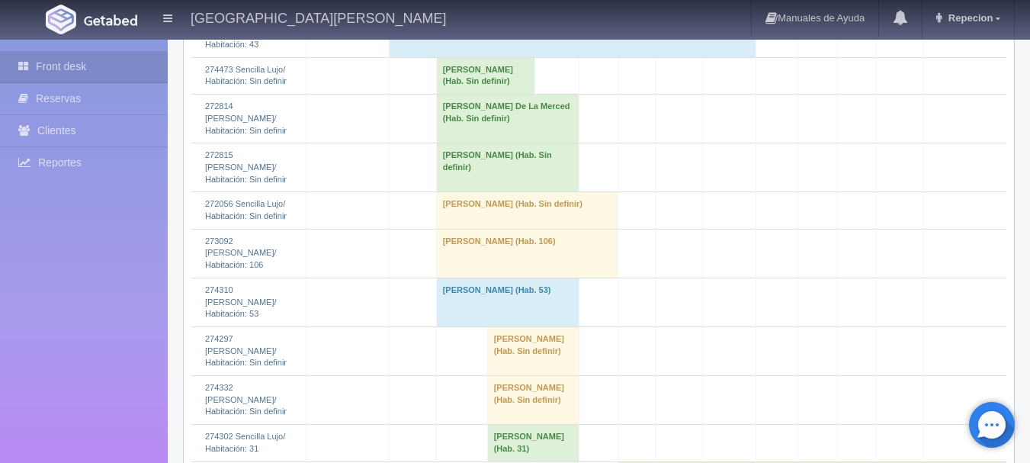
click at [459, 278] on td "[PERSON_NAME] (Hab. 106)" at bounding box center [527, 253] width 182 height 49
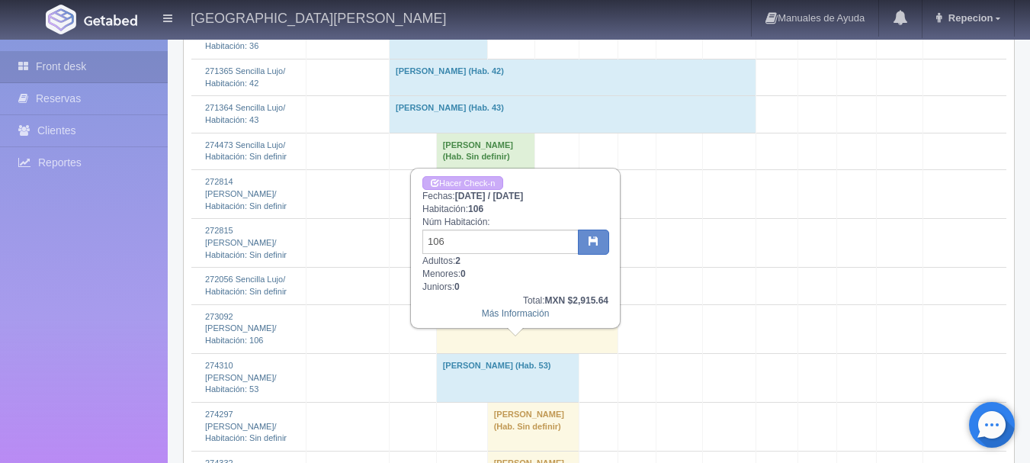
scroll to position [1982, 0]
click at [461, 181] on link "Hacer Check-n" at bounding box center [462, 184] width 81 height 14
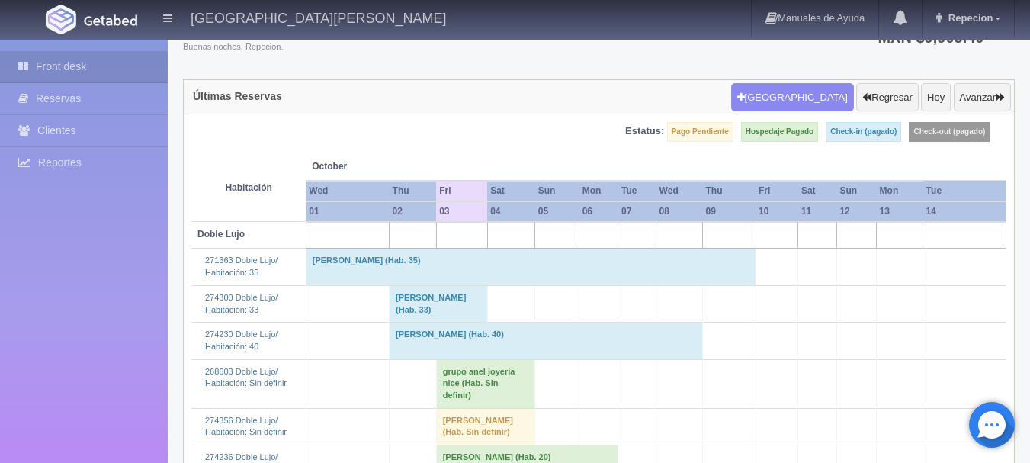
scroll to position [229, 0]
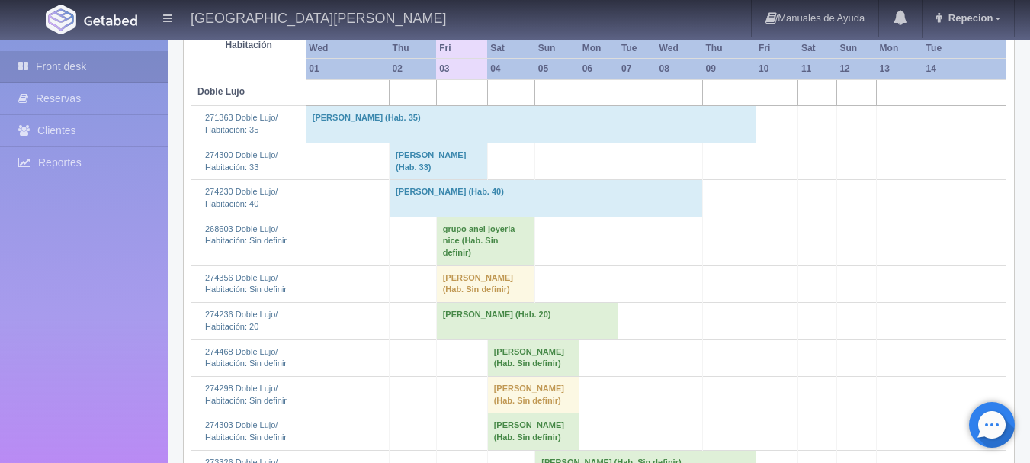
click at [447, 323] on td "Sandra Paola Rosas Sanchez (Hab. 20)" at bounding box center [527, 321] width 182 height 37
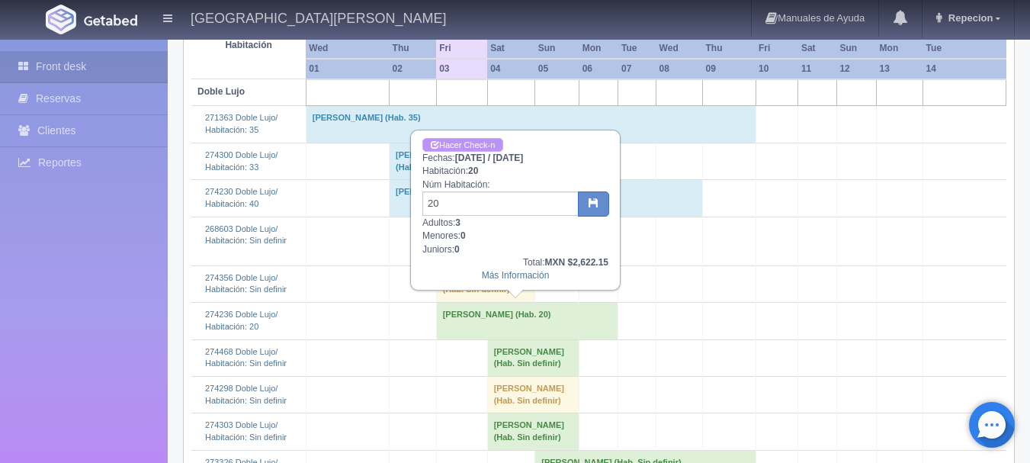
click at [468, 146] on link "Hacer Check-n" at bounding box center [462, 145] width 81 height 14
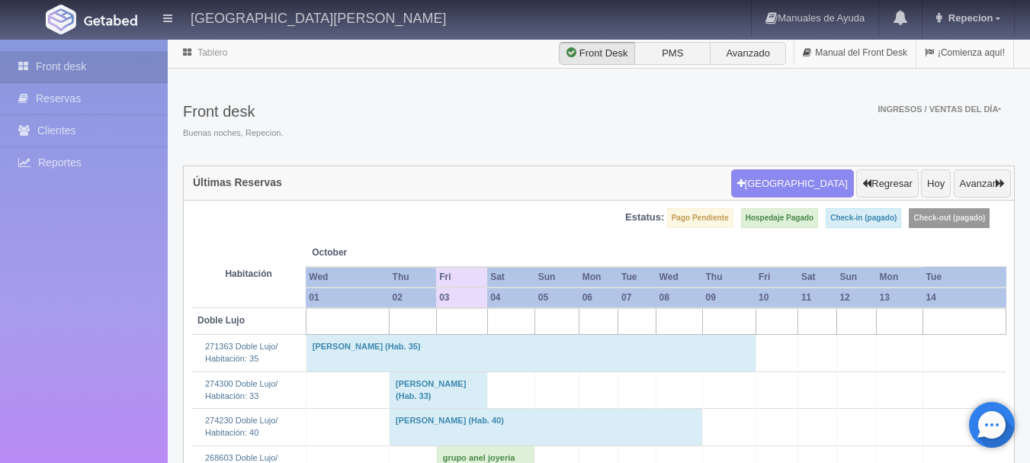
scroll to position [229, 0]
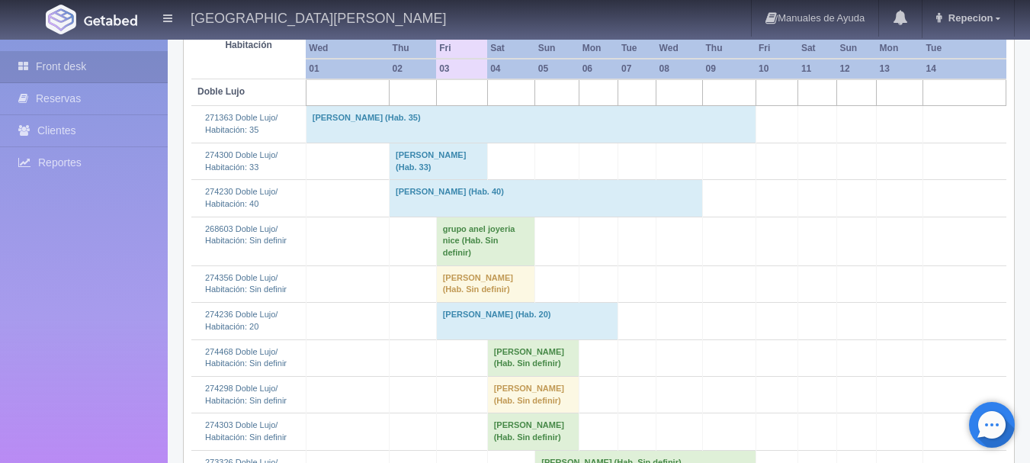
click at [499, 324] on td "[PERSON_NAME] (Hab. 20)" at bounding box center [527, 321] width 182 height 37
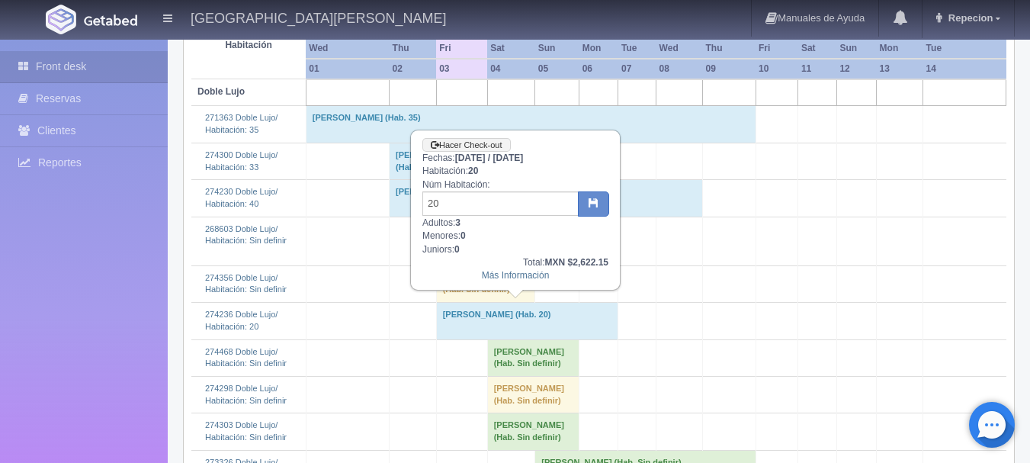
click at [499, 324] on td "[PERSON_NAME] (Hab. 20)" at bounding box center [527, 321] width 182 height 37
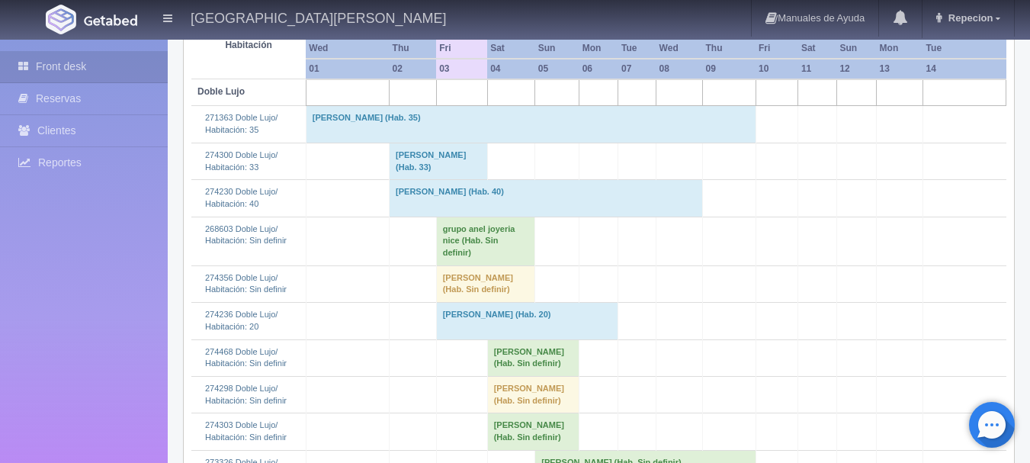
click at [483, 321] on td "[PERSON_NAME] (Hab. 20)" at bounding box center [527, 321] width 182 height 37
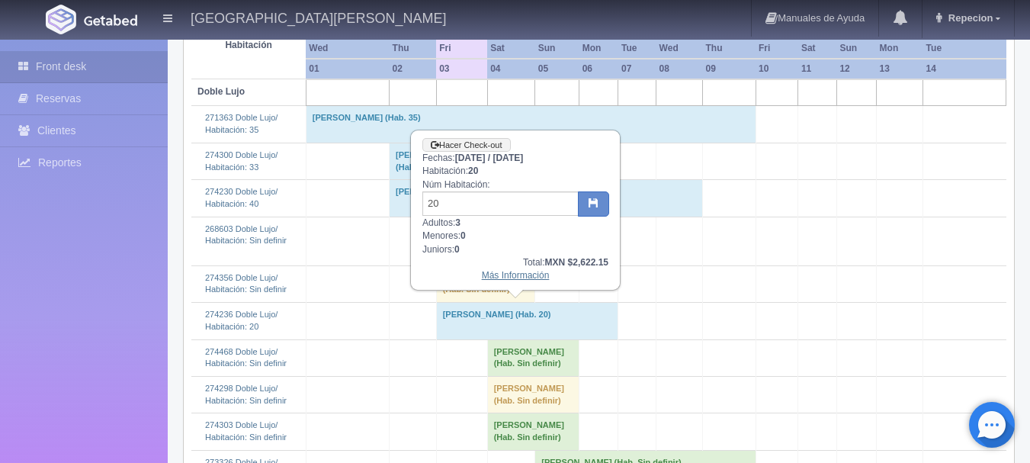
click at [513, 277] on link "Más Información" at bounding box center [516, 275] width 68 height 11
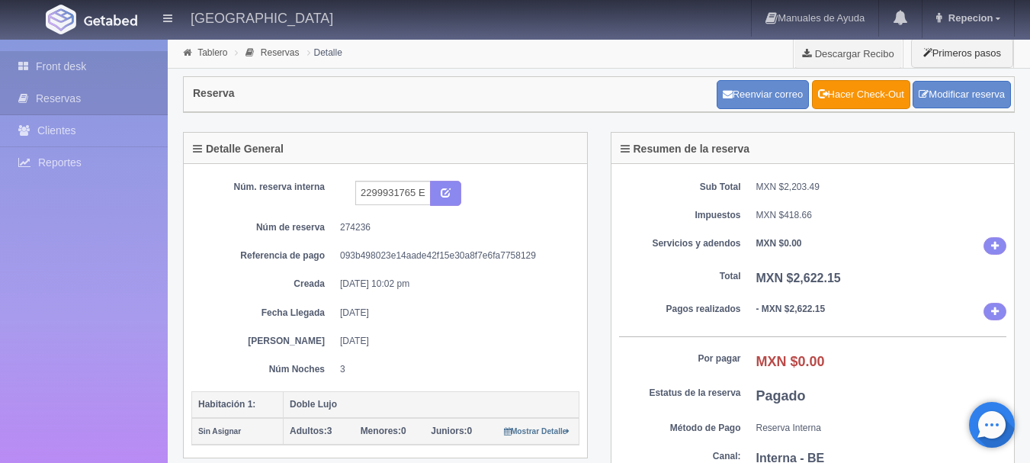
click at [63, 74] on link "Front desk" at bounding box center [84, 66] width 168 height 31
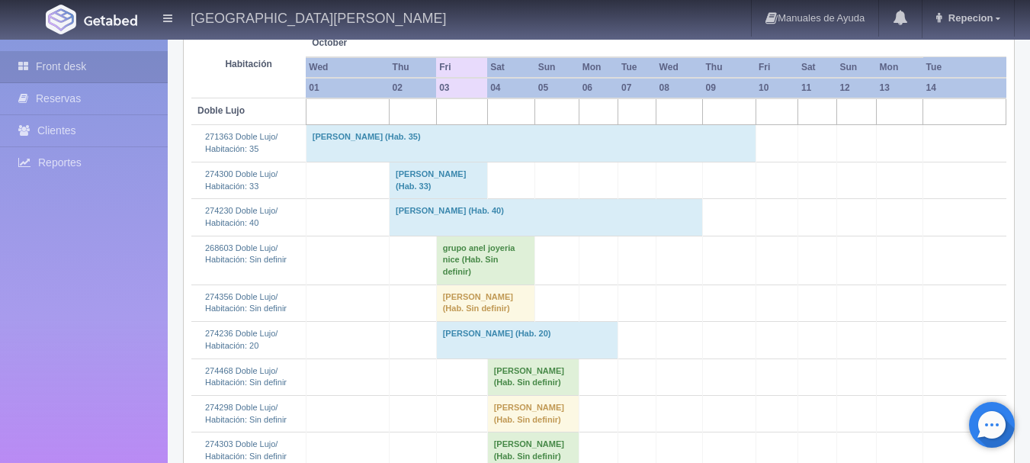
scroll to position [229, 0]
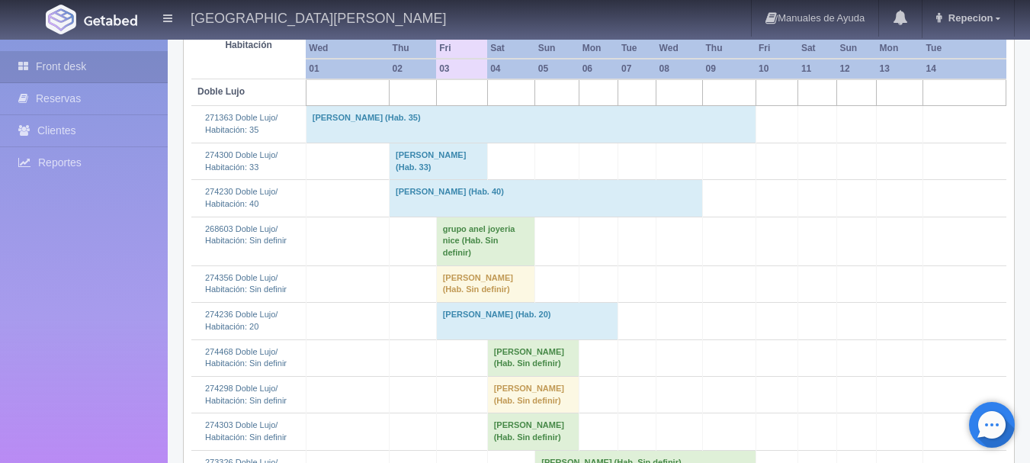
click at [468, 246] on td "grupo anel joyeria nice (Hab. Sin definir)" at bounding box center [485, 241] width 99 height 49
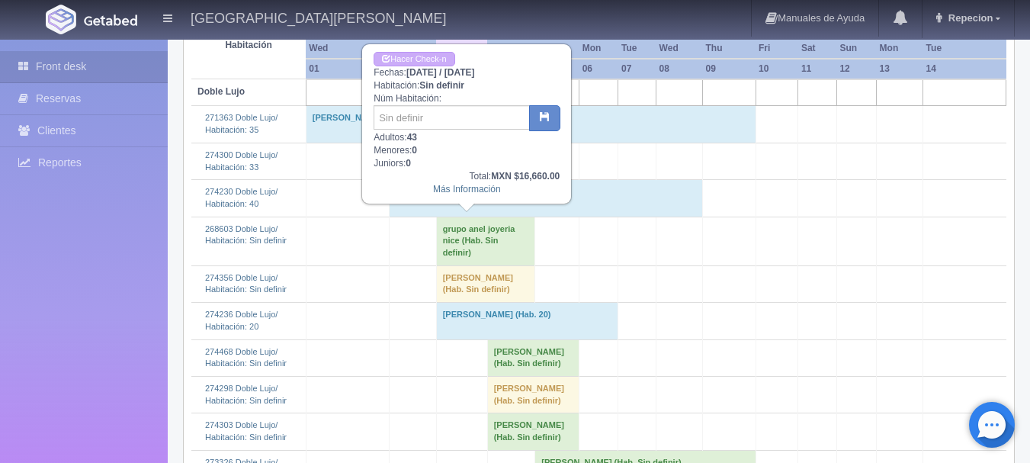
click at [468, 246] on td "grupo anel joyeria nice (Hab. Sin definir)" at bounding box center [485, 241] width 99 height 49
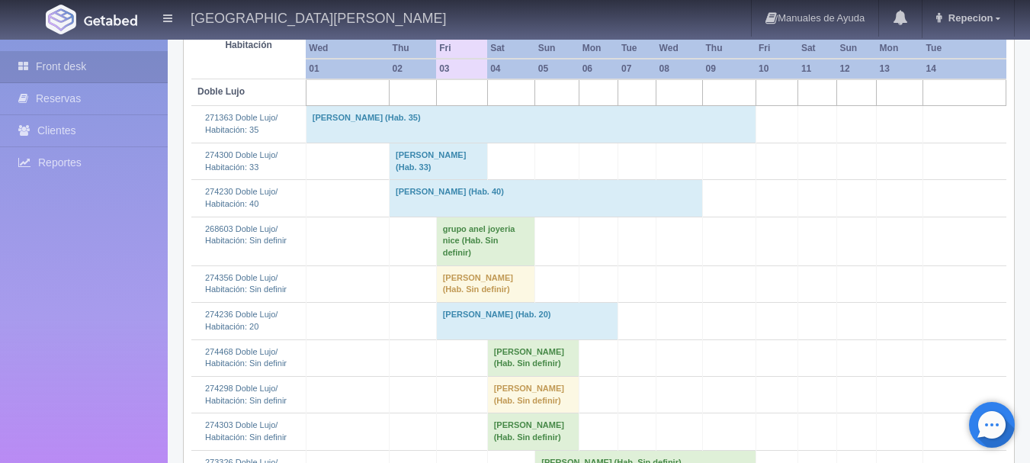
click at [467, 287] on td "[PERSON_NAME] (Hab. Sin definir)" at bounding box center [485, 283] width 99 height 37
click at [483, 274] on td "[PERSON_NAME] (Hab. Sin definir)" at bounding box center [485, 283] width 99 height 37
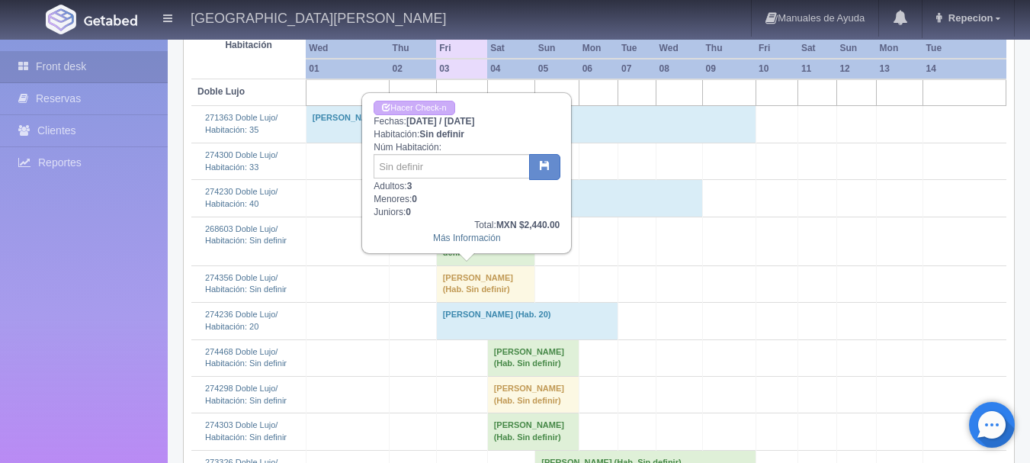
click at [483, 274] on td "[PERSON_NAME] (Hab. Sin definir)" at bounding box center [485, 283] width 99 height 37
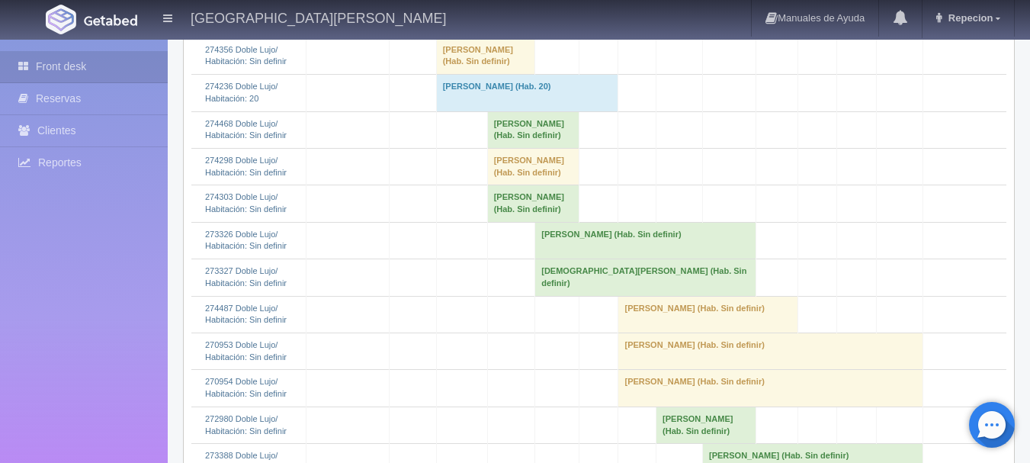
scroll to position [152, 0]
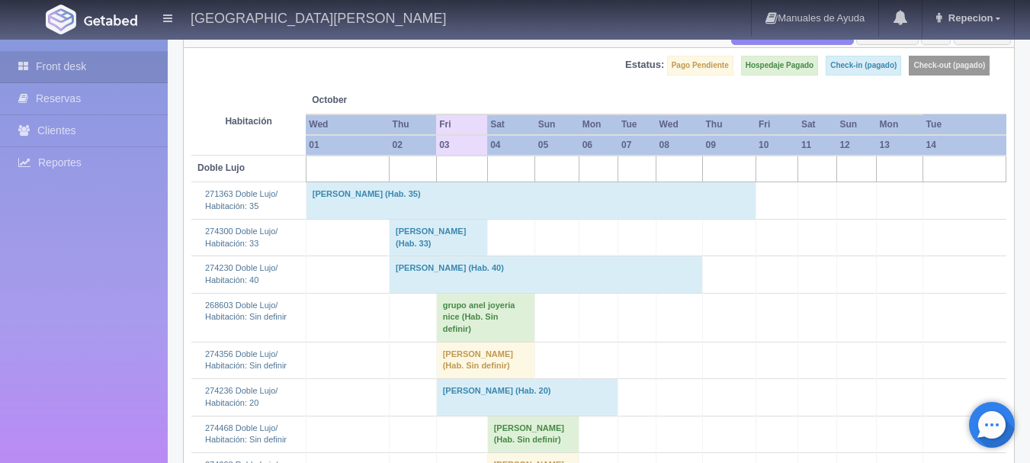
click at [460, 317] on td "grupo anel joyeria nice (Hab. Sin definir)" at bounding box center [485, 317] width 99 height 49
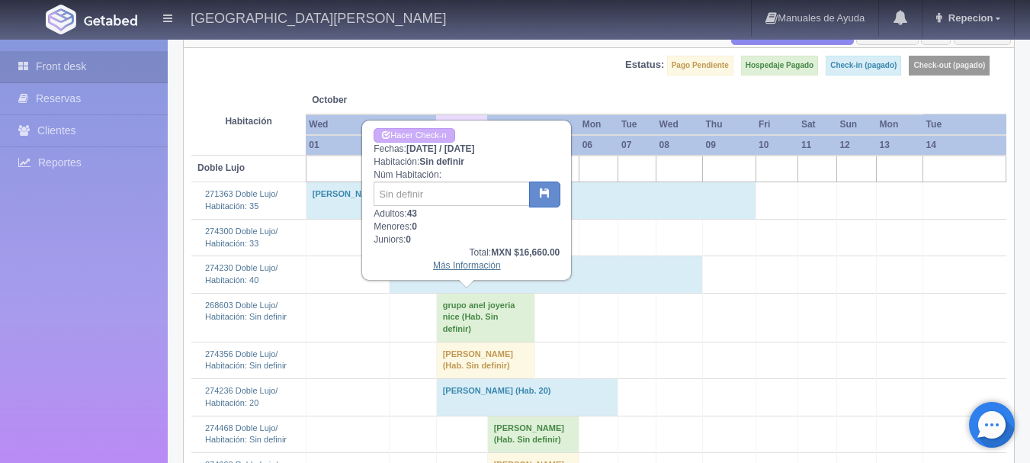
click at [471, 266] on link "Más Información" at bounding box center [467, 265] width 68 height 11
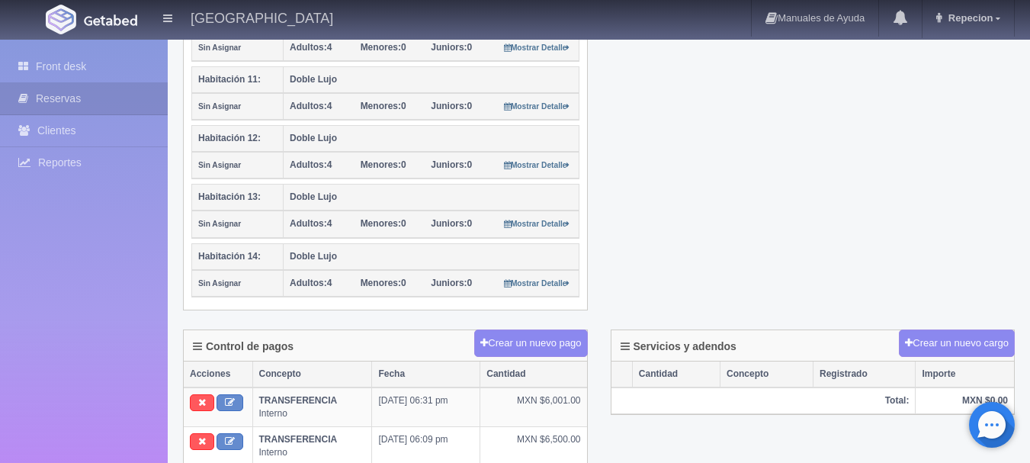
scroll to position [915, 0]
click at [70, 61] on link "Front desk" at bounding box center [84, 66] width 168 height 31
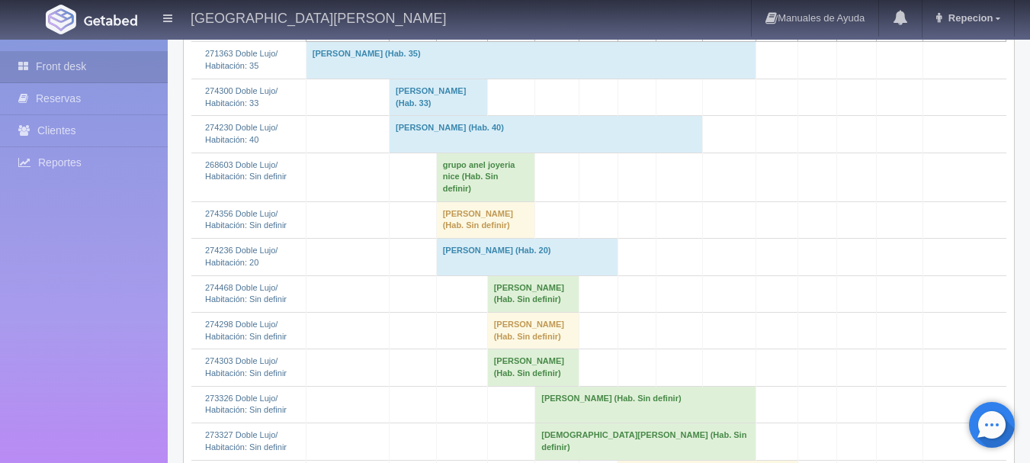
scroll to position [305, 0]
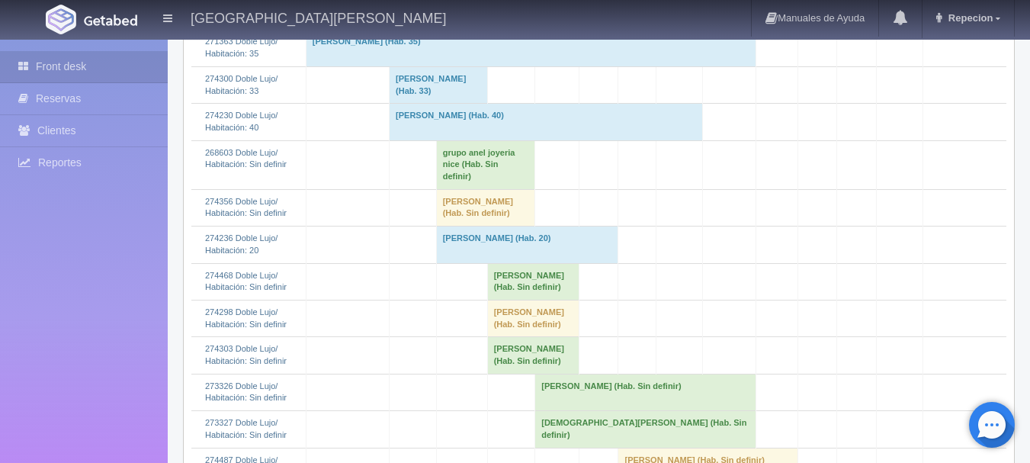
click at [460, 163] on td "grupo anel joyeria nice (Hab. Sin definir)" at bounding box center [485, 164] width 99 height 49
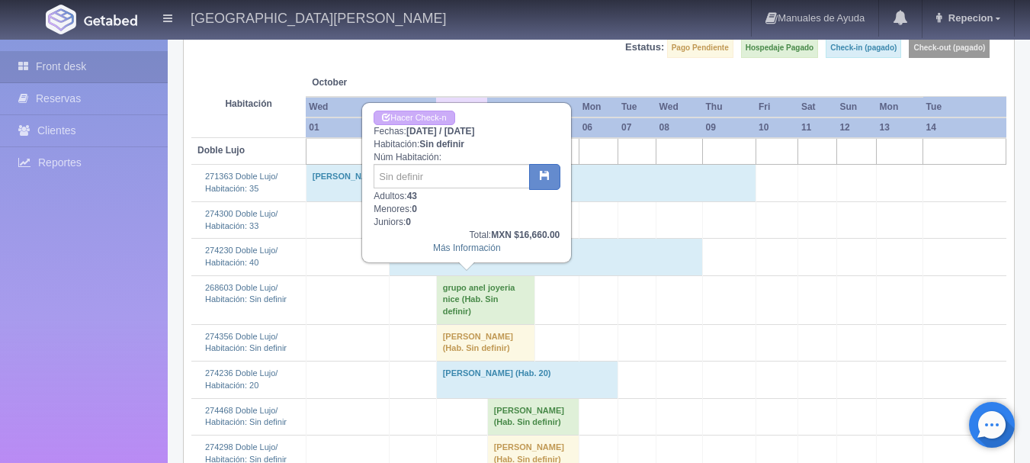
scroll to position [152, 0]
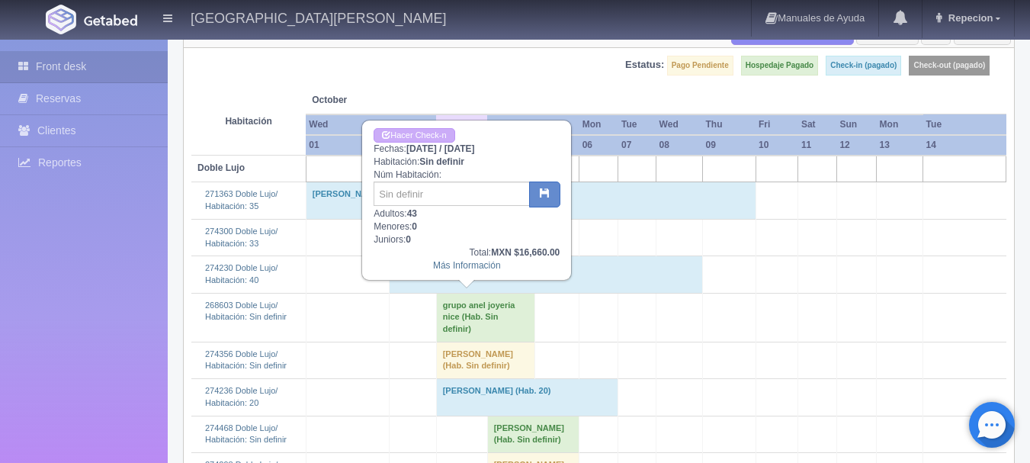
click at [477, 307] on td "grupo anel joyeria nice (Hab. Sin definir)" at bounding box center [485, 317] width 99 height 49
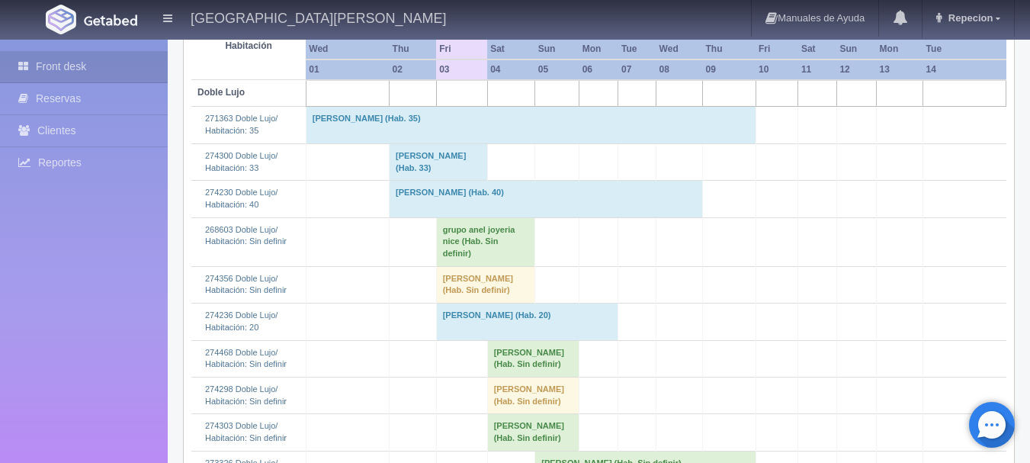
scroll to position [229, 0]
click at [459, 278] on td "[PERSON_NAME] (Hab. Sin definir)" at bounding box center [485, 283] width 99 height 37
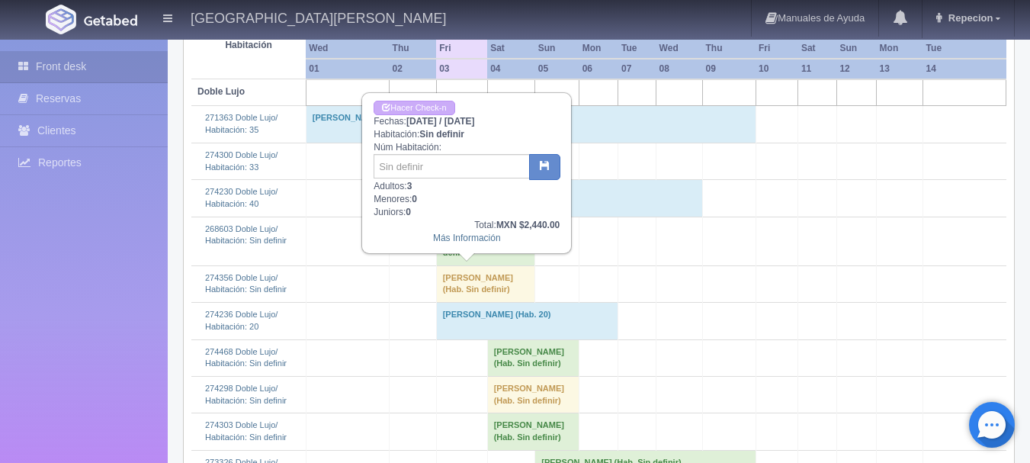
click at [459, 278] on td "[PERSON_NAME] (Hab. Sin definir)" at bounding box center [485, 283] width 99 height 37
click at [459, 278] on td "Andrea Velasco (Hab. Sin definir)" at bounding box center [485, 283] width 99 height 37
click at [436, 272] on td "Andrea Velasco (Hab. Sin definir)" at bounding box center [485, 283] width 99 height 37
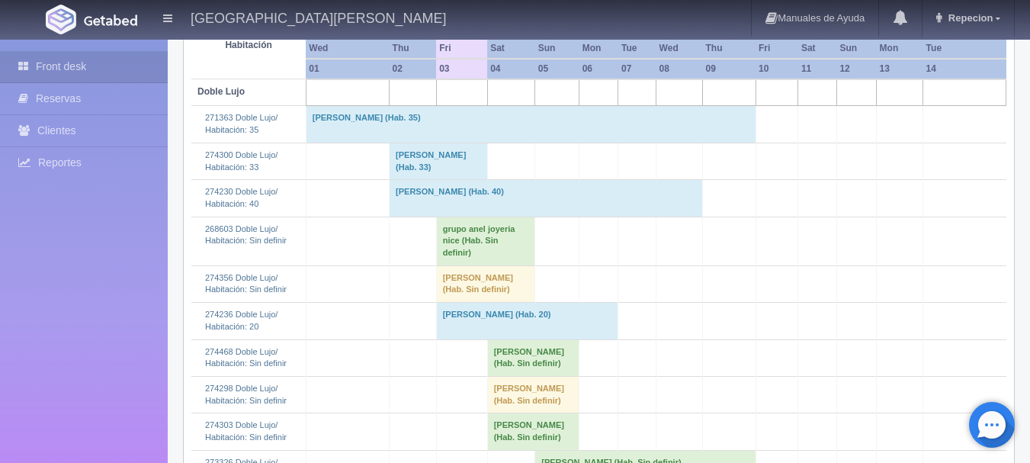
click at [458, 278] on td "Andrea Velasco (Hab. Sin definir)" at bounding box center [485, 283] width 99 height 37
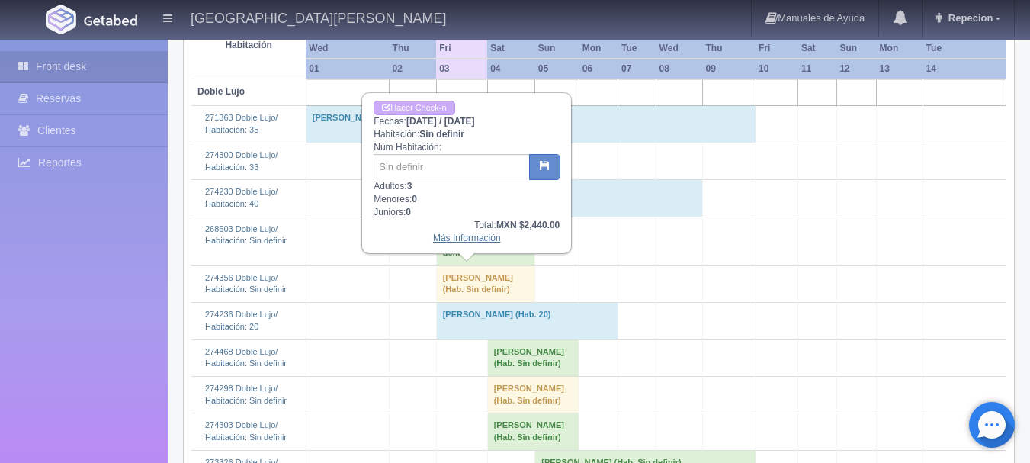
click at [470, 239] on link "Más Información" at bounding box center [467, 238] width 68 height 11
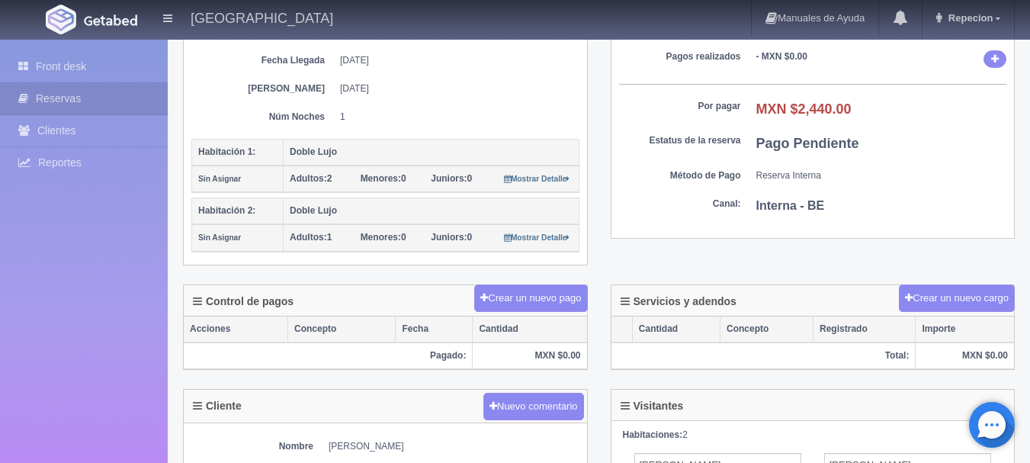
scroll to position [305, 0]
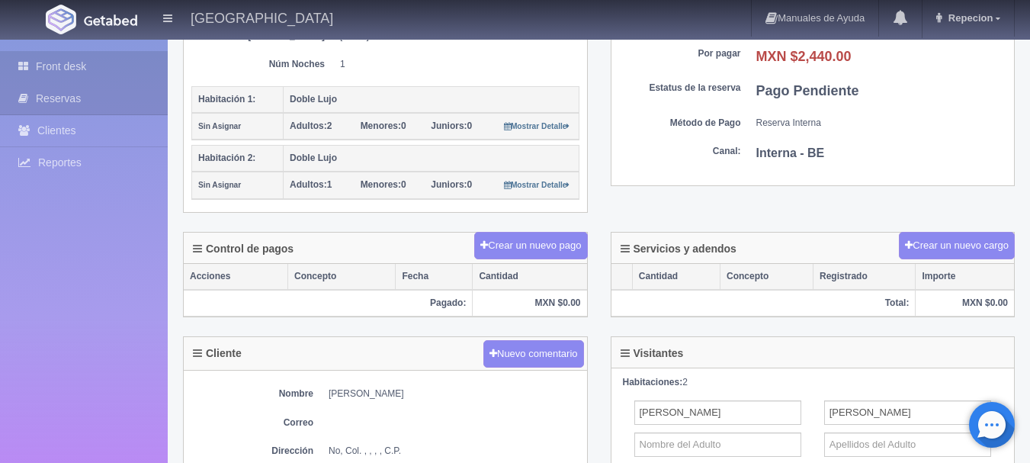
click at [72, 66] on link "Front desk" at bounding box center [84, 66] width 168 height 31
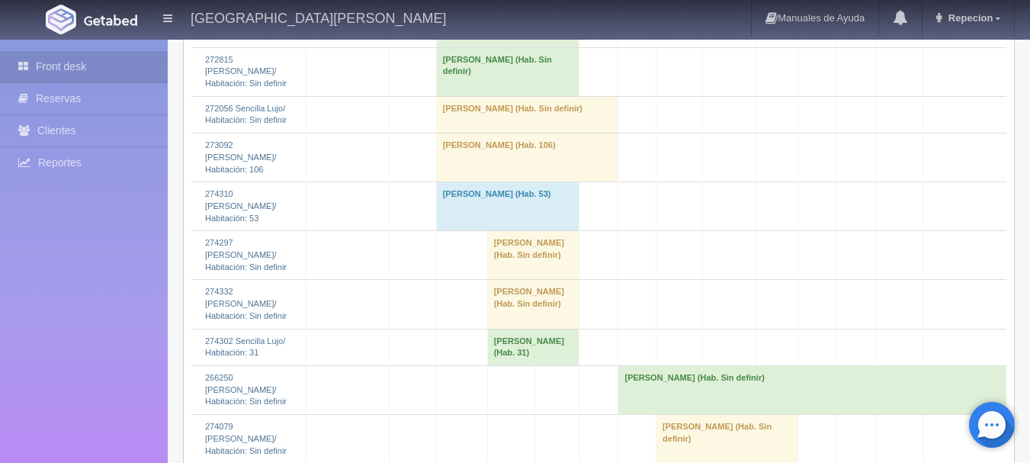
scroll to position [2038, 0]
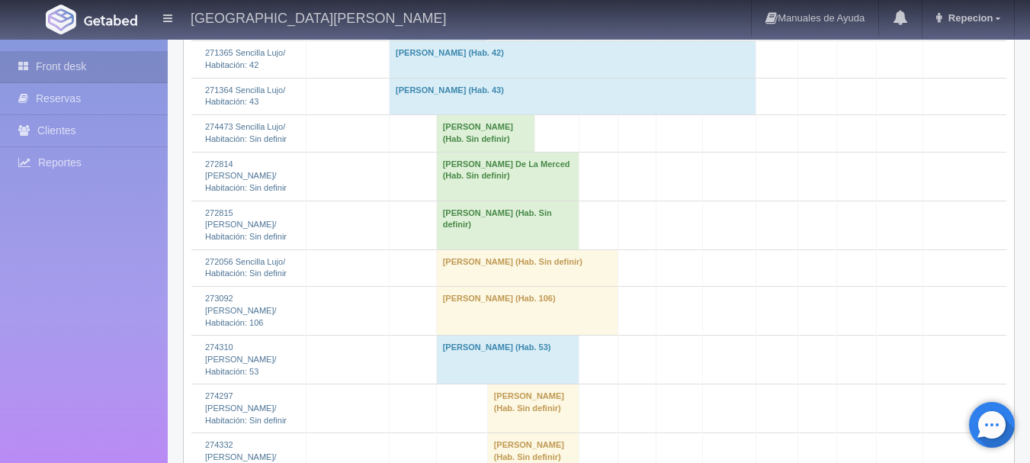
click at [462, 152] on td "Roberto Olivarez (Hab. Sin definir)" at bounding box center [485, 133] width 99 height 37
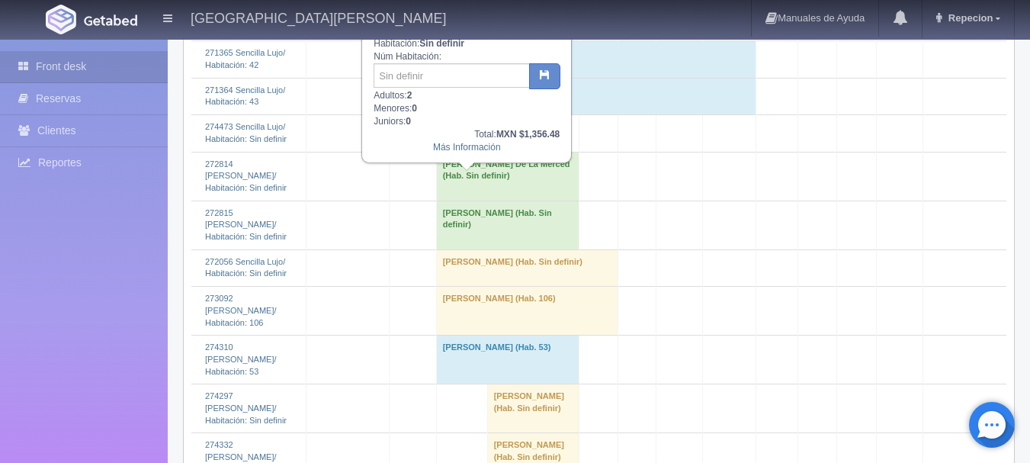
click at [462, 152] on td "Roberto Olivarez (Hab. Sin definir)" at bounding box center [485, 133] width 99 height 37
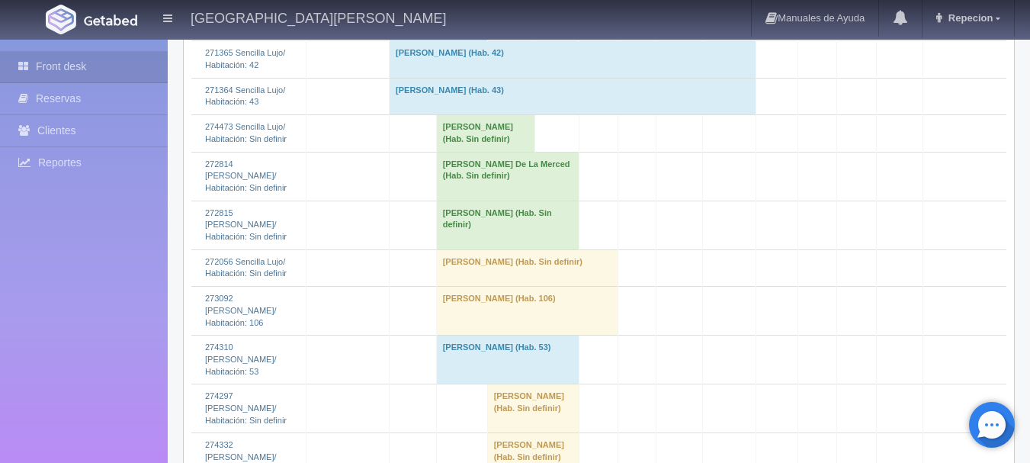
click at [460, 201] on td "Jaqueline Ivonne Gomez De La Merced (Hab. Sin definir)" at bounding box center [507, 176] width 143 height 49
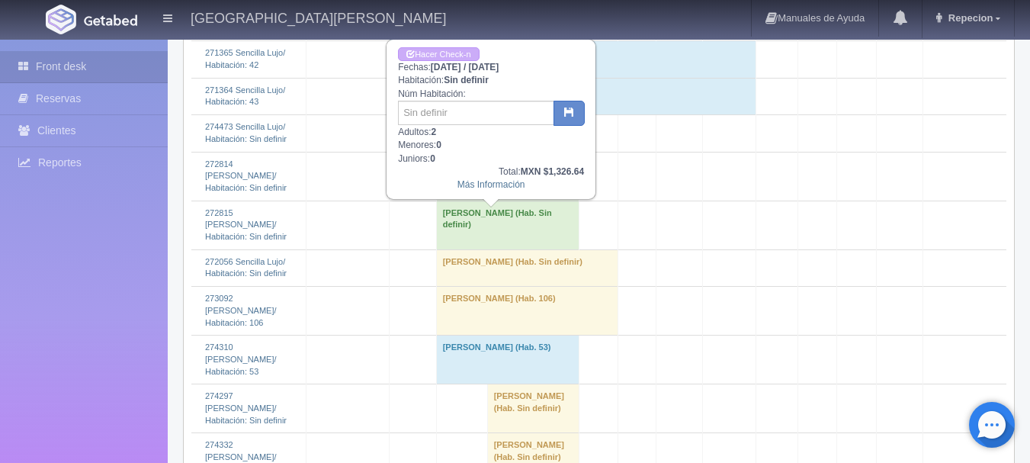
click at [460, 201] on td "Jaqueline Ivonne Gomez De La Merced (Hab. Sin definir)" at bounding box center [507, 176] width 143 height 49
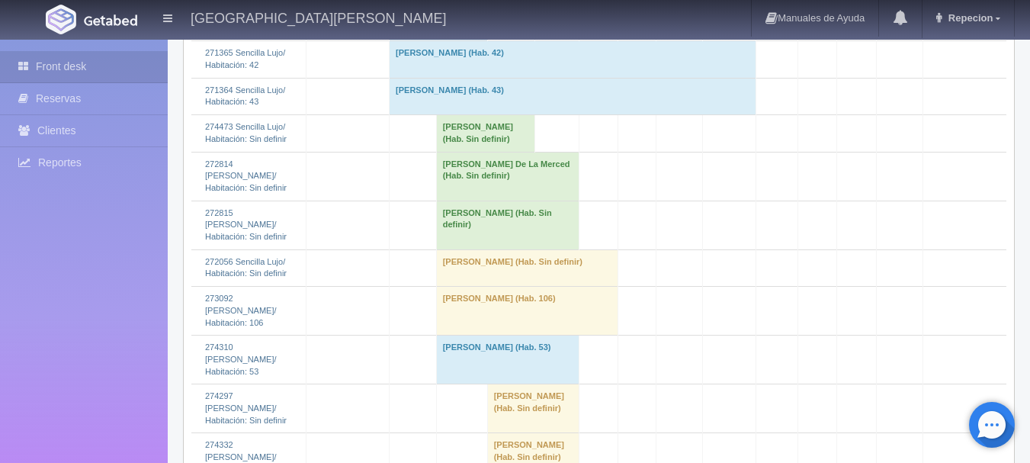
click at [462, 249] on td "[PERSON_NAME] (Hab. Sin definir)" at bounding box center [507, 225] width 143 height 49
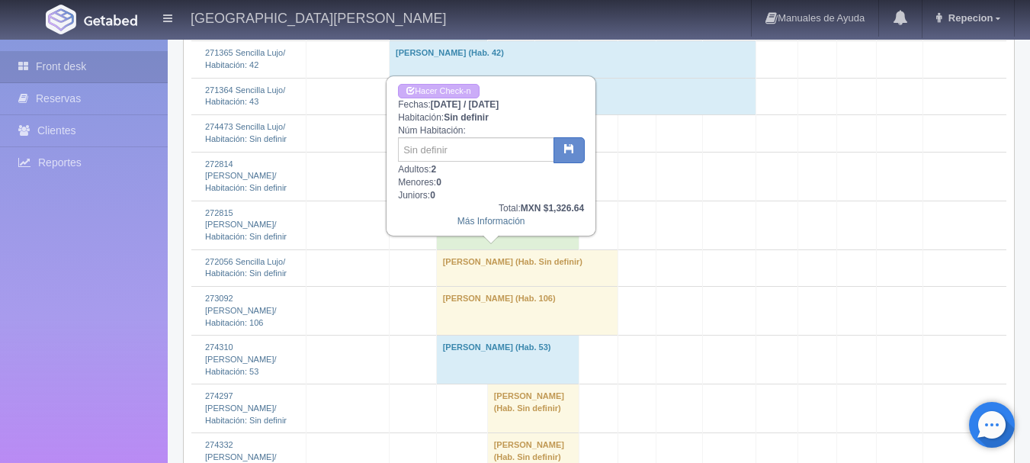
click at [462, 249] on td "[PERSON_NAME] (Hab. Sin definir)" at bounding box center [507, 225] width 143 height 49
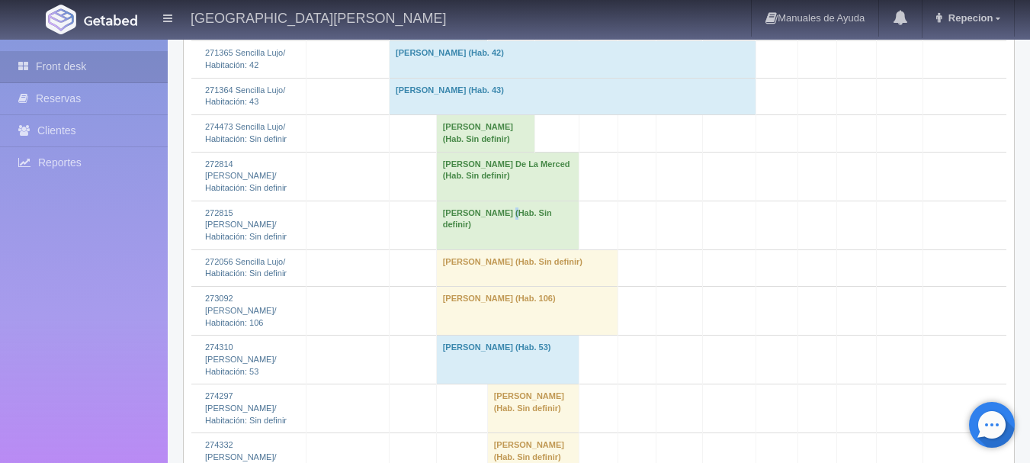
click at [462, 249] on td "[PERSON_NAME] (Hab. Sin definir)" at bounding box center [507, 225] width 143 height 49
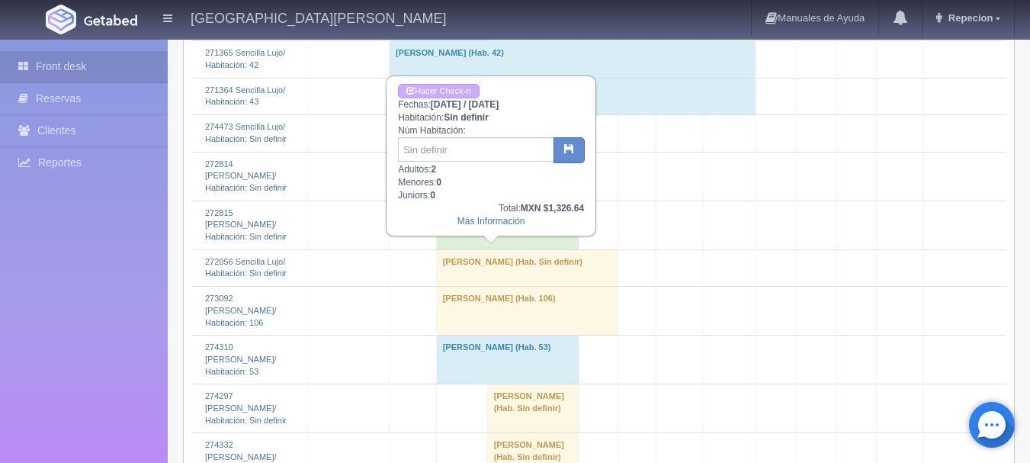
click at [463, 286] on td "[PERSON_NAME] (Hab. Sin definir)" at bounding box center [527, 267] width 182 height 37
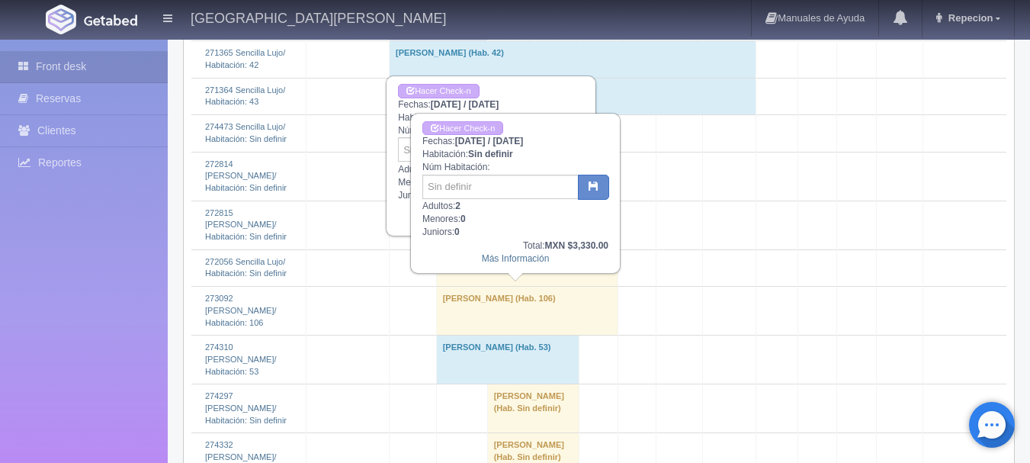
click at [463, 286] on td "[PERSON_NAME] (Hab. Sin definir)" at bounding box center [527, 267] width 182 height 37
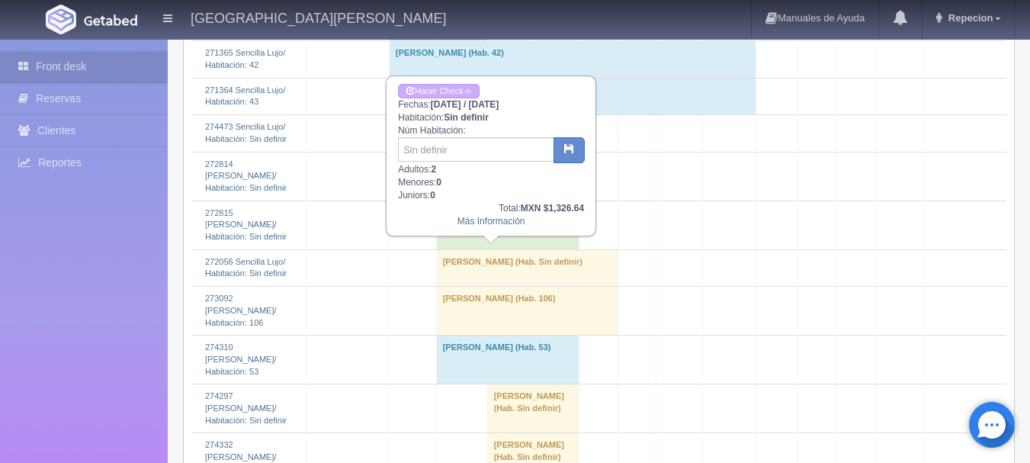
click at [489, 286] on td "juan zamora (Hab. Sin definir)" at bounding box center [527, 267] width 182 height 37
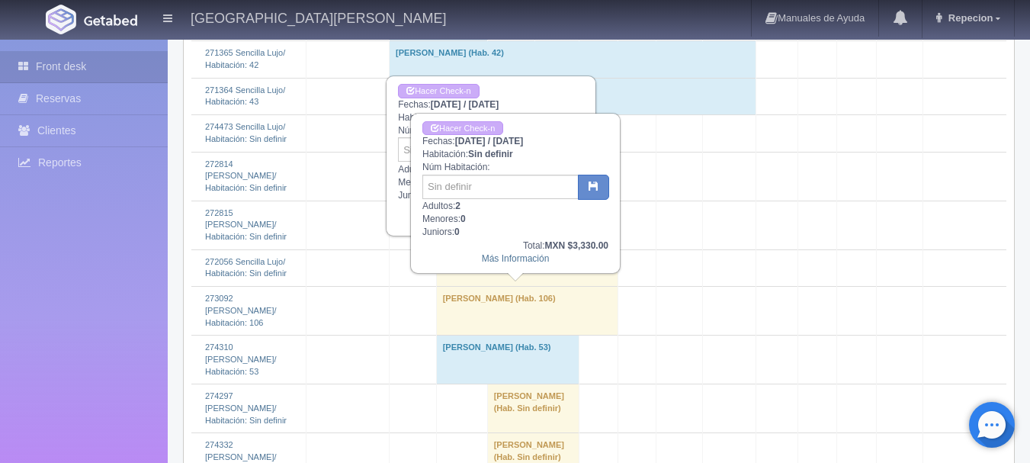
click at [489, 286] on td "juan zamora (Hab. Sin definir)" at bounding box center [527, 267] width 182 height 37
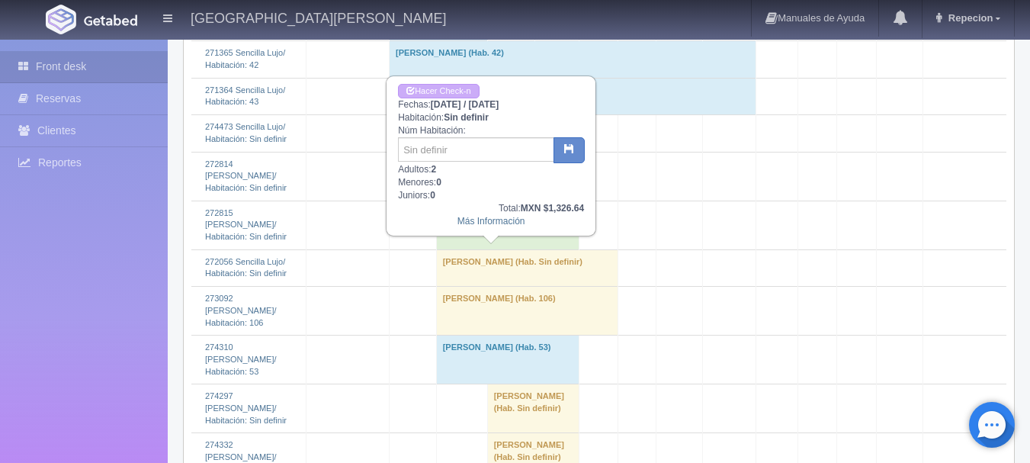
click at [493, 249] on td "Ivan Martinez Mendoza (Hab. Sin definir)" at bounding box center [507, 225] width 143 height 49
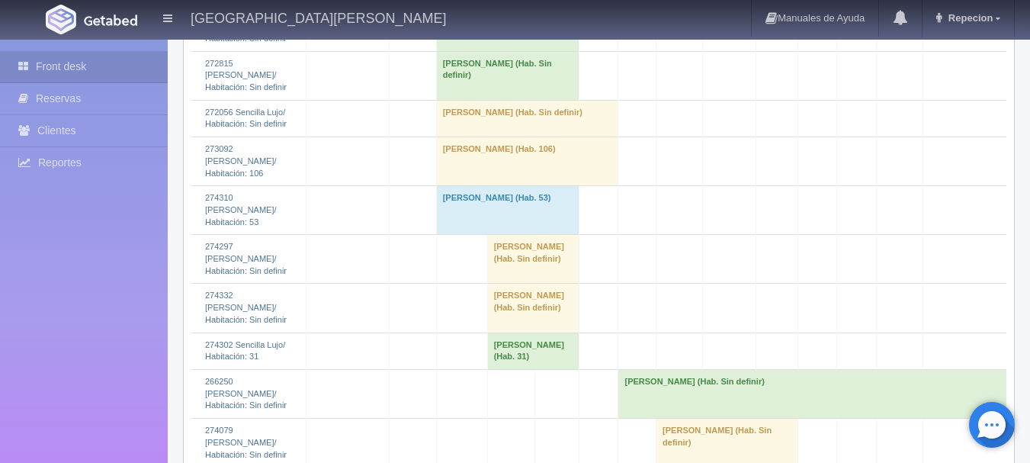
scroll to position [2114, 0]
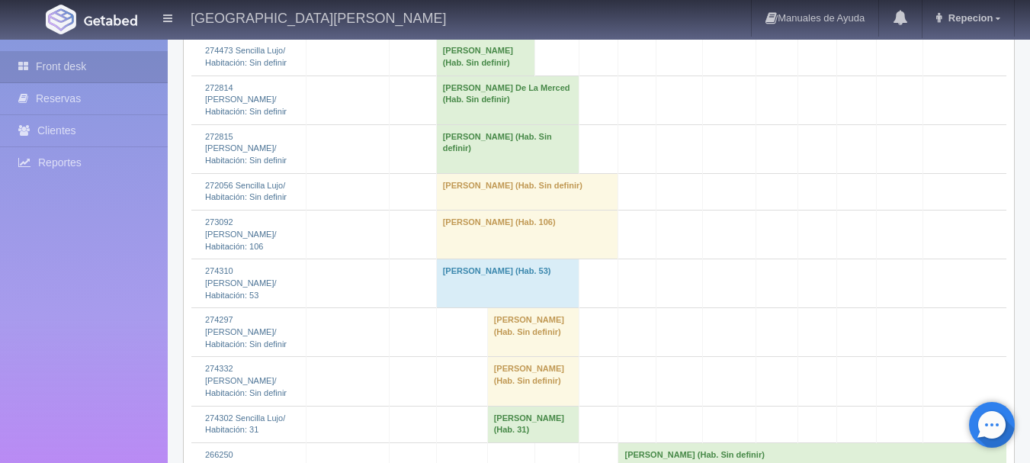
click at [461, 75] on td "Roberto Olivarez (Hab. Sin definir)" at bounding box center [485, 57] width 99 height 37
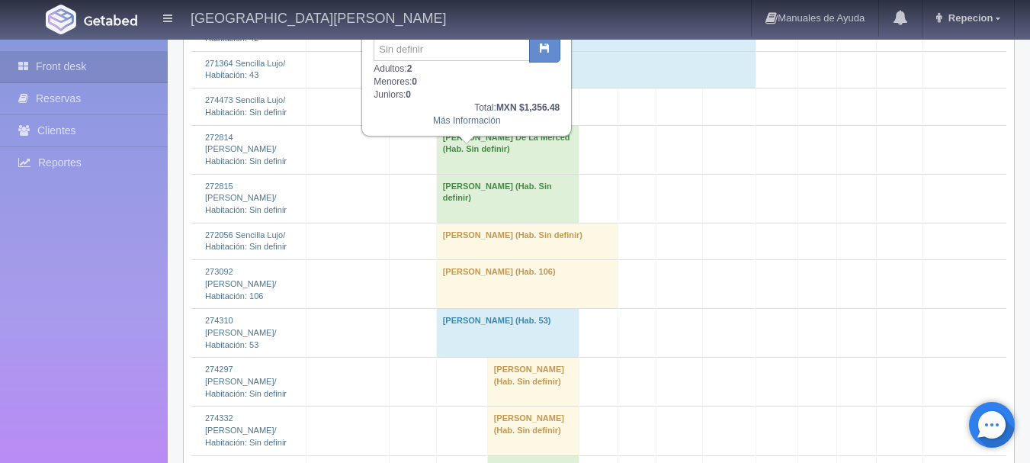
scroll to position [2038, 0]
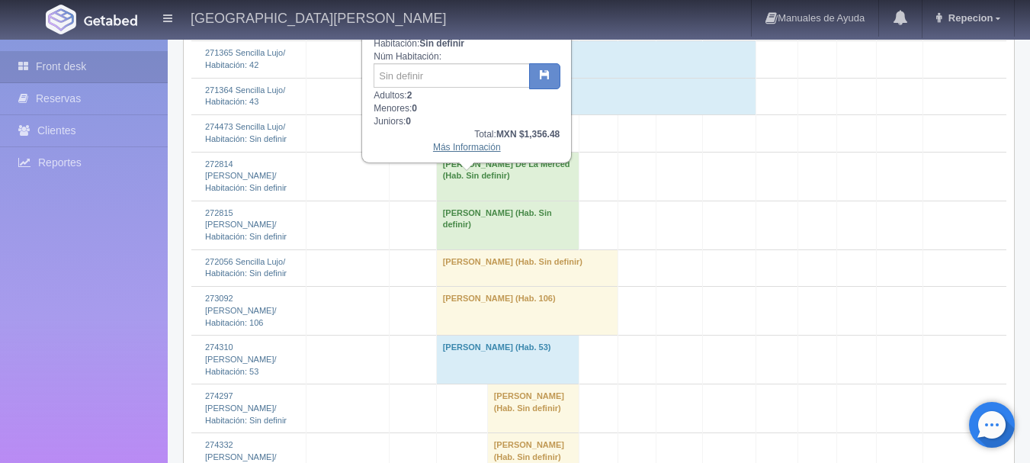
click at [460, 152] on link "Más Información" at bounding box center [467, 147] width 68 height 11
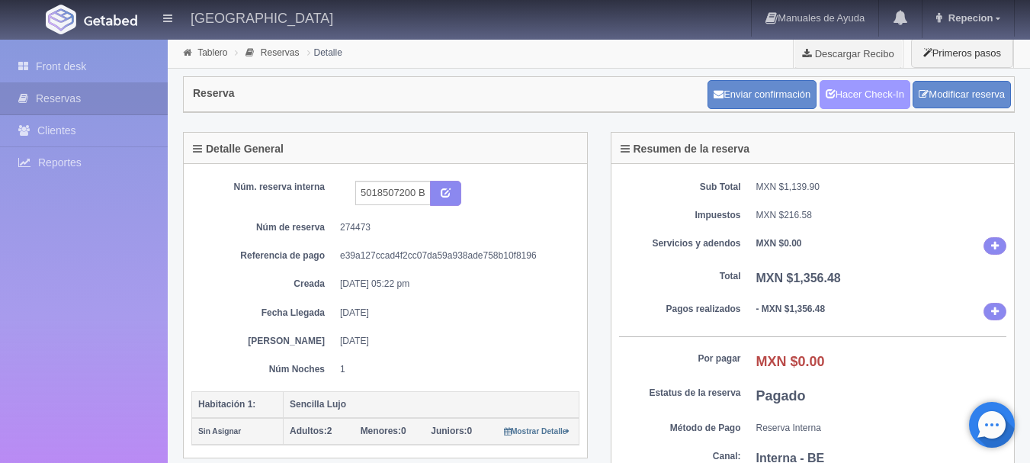
click at [876, 97] on link "Hacer Check-In" at bounding box center [865, 94] width 91 height 29
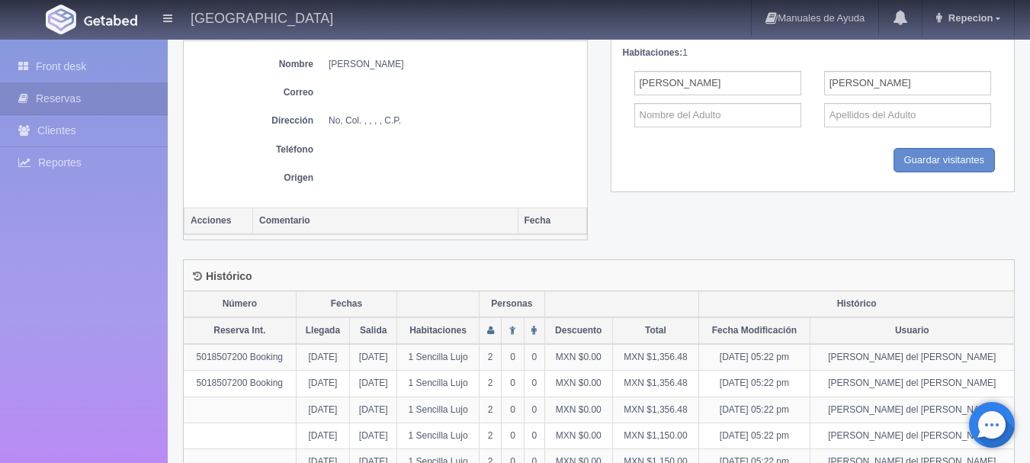
scroll to position [679, 0]
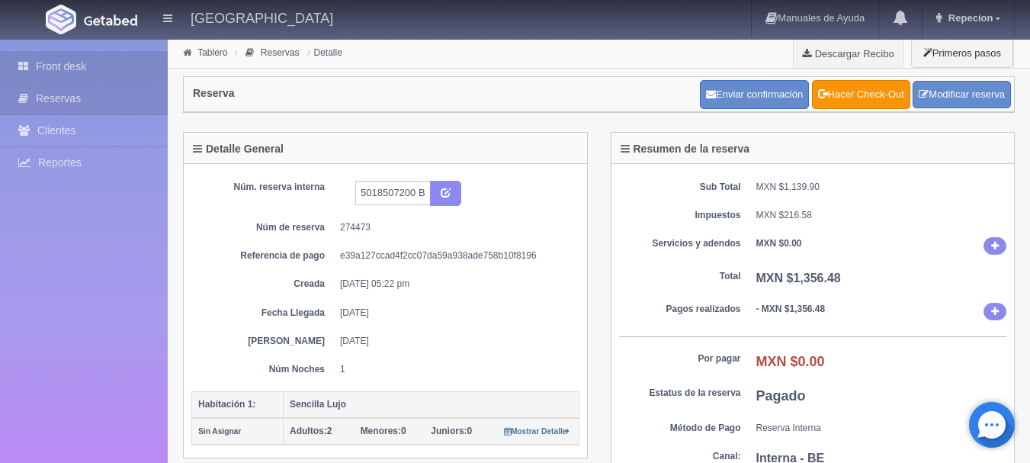
click at [51, 69] on link "Front desk" at bounding box center [84, 66] width 168 height 31
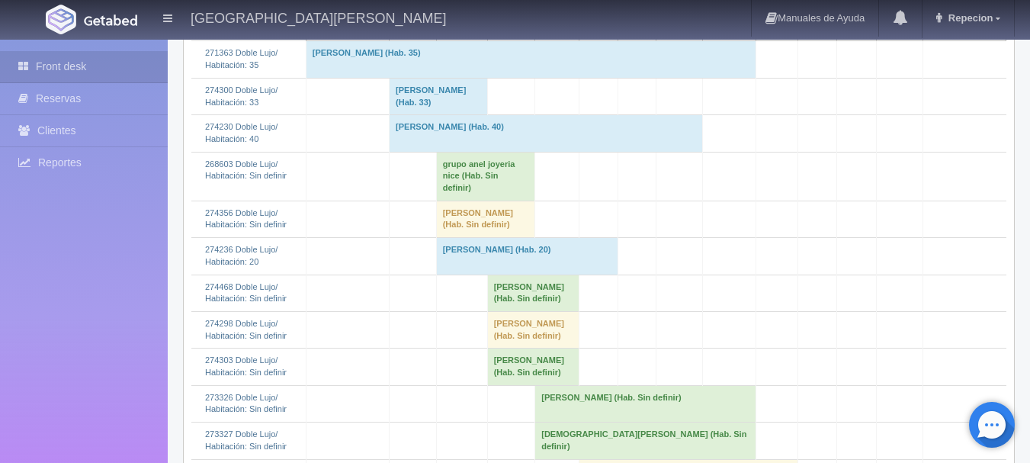
scroll to position [381, 0]
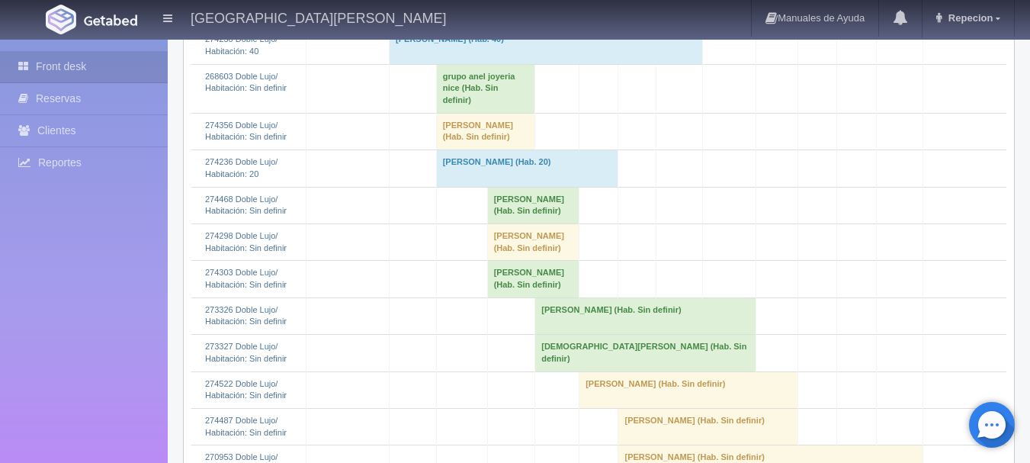
click at [462, 90] on td "grupo anel joyeria nice (Hab. Sin definir)" at bounding box center [485, 88] width 99 height 49
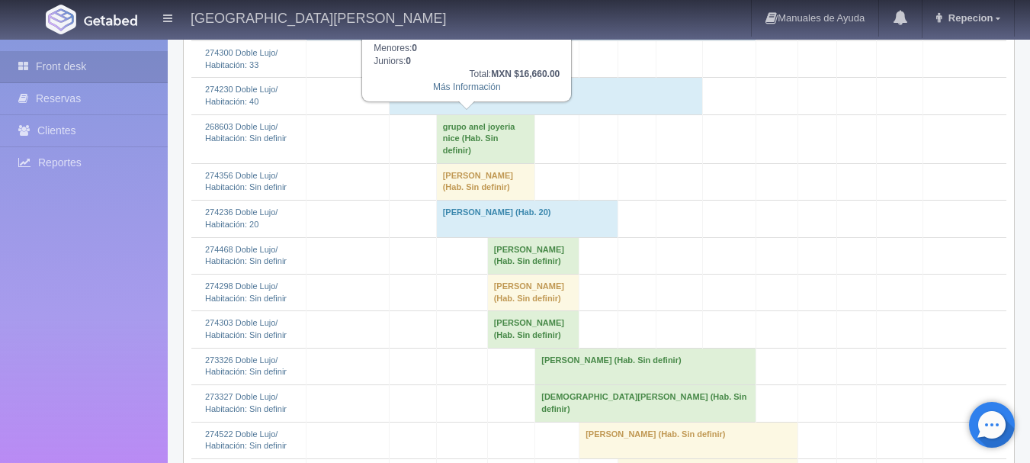
scroll to position [305, 0]
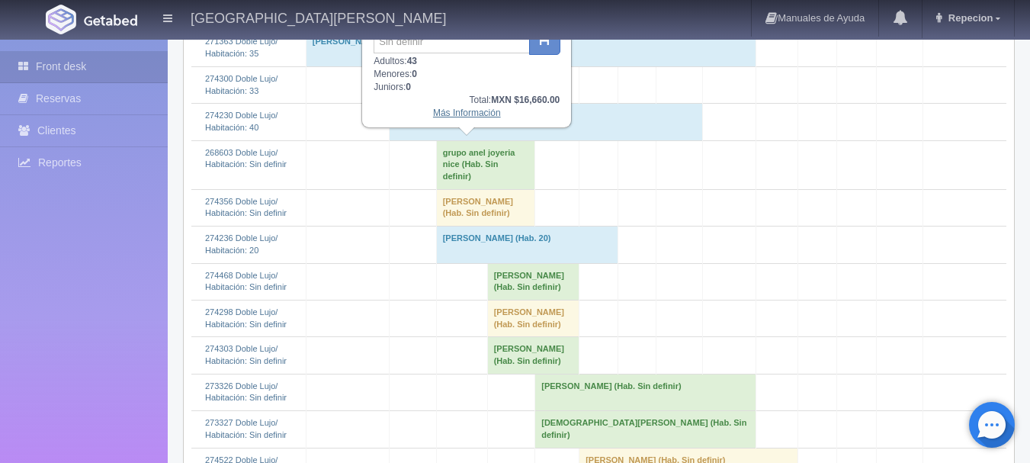
click at [471, 114] on link "Más Información" at bounding box center [467, 113] width 68 height 11
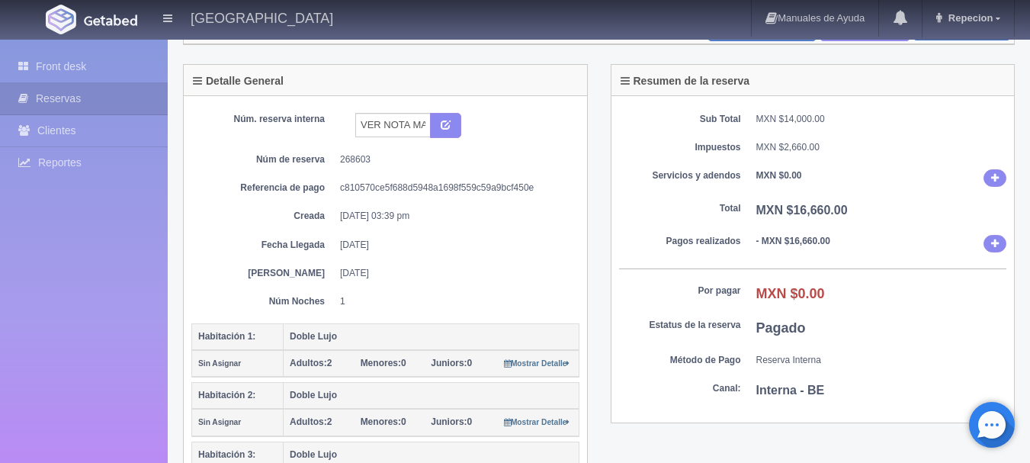
scroll to position [152, 0]
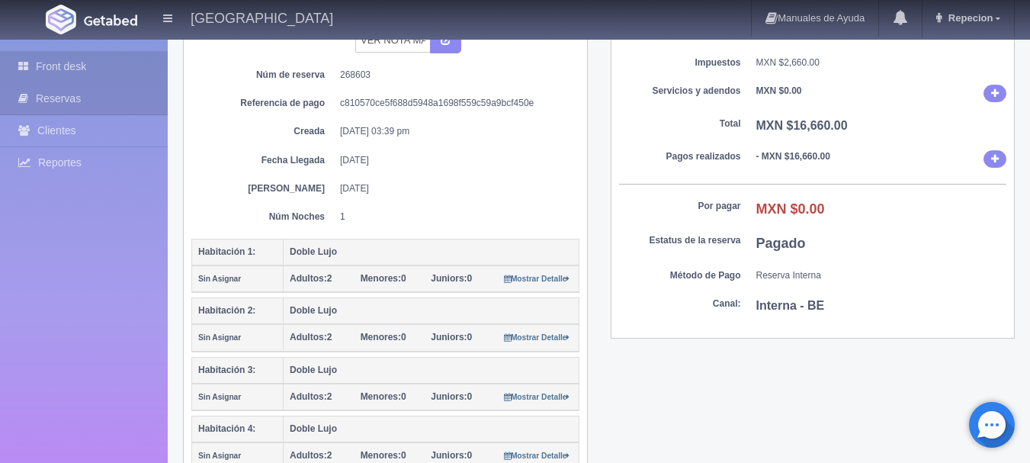
click at [69, 68] on link "Front desk" at bounding box center [84, 66] width 168 height 31
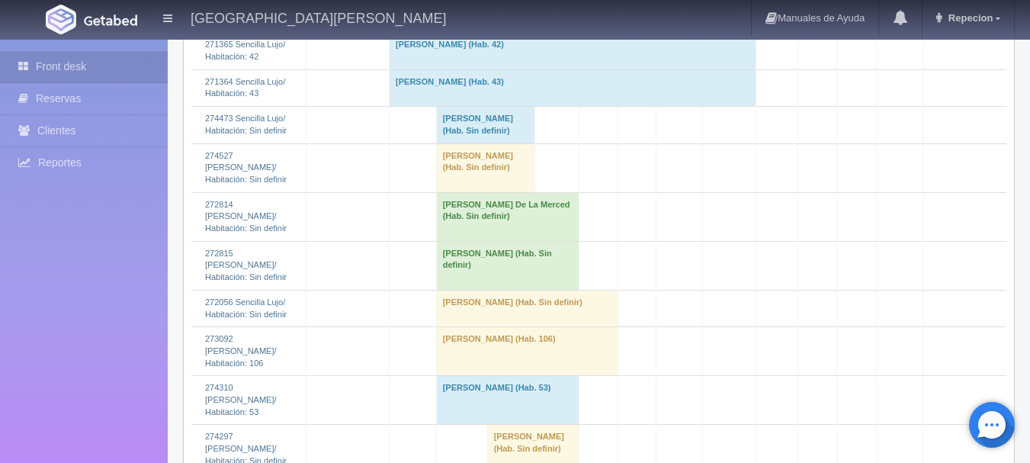
scroll to position [2059, 0]
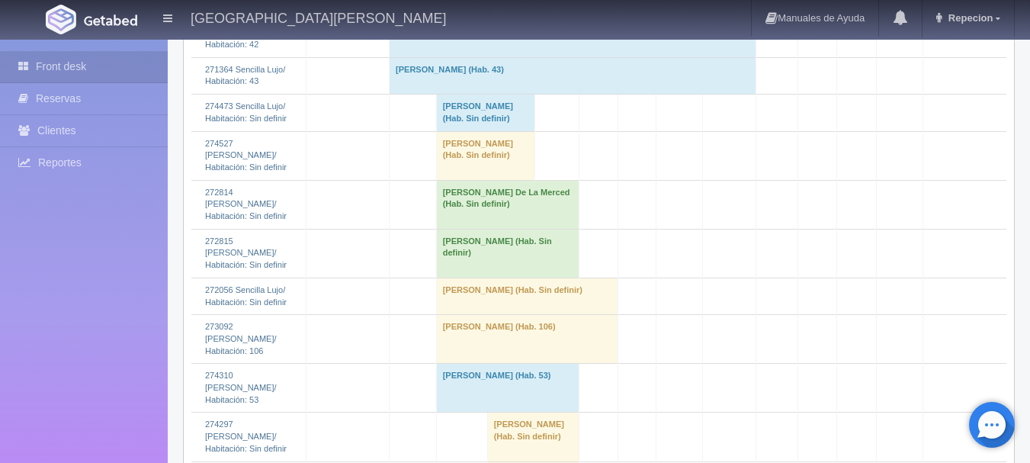
click at [459, 131] on td "Roberto Olivarez (Hab. Sin definir)" at bounding box center [485, 113] width 99 height 37
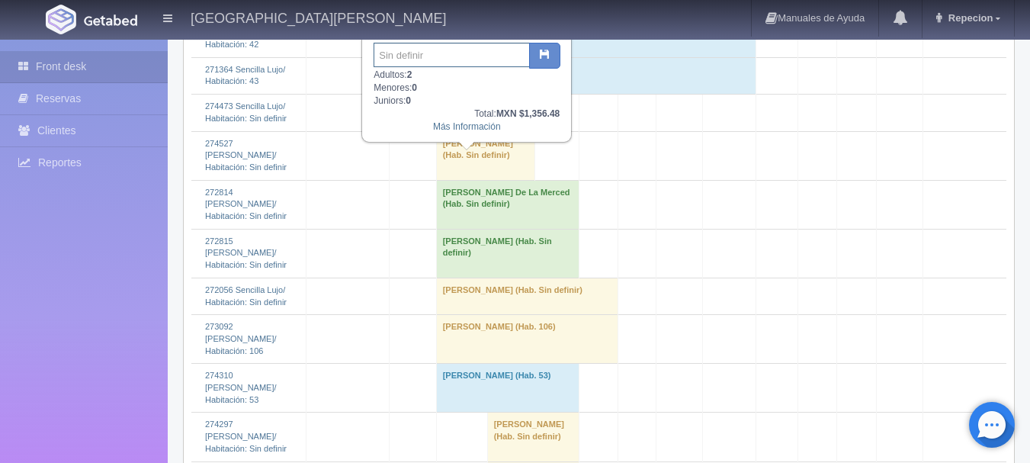
click at [450, 59] on input "text" at bounding box center [452, 55] width 156 height 24
type input "206"
click at [542, 65] on button "button" at bounding box center [544, 56] width 31 height 26
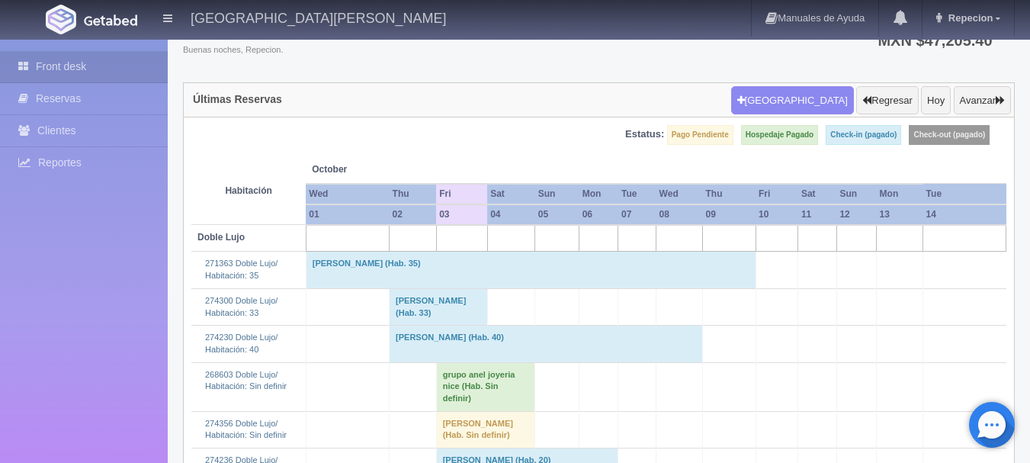
scroll to position [305, 0]
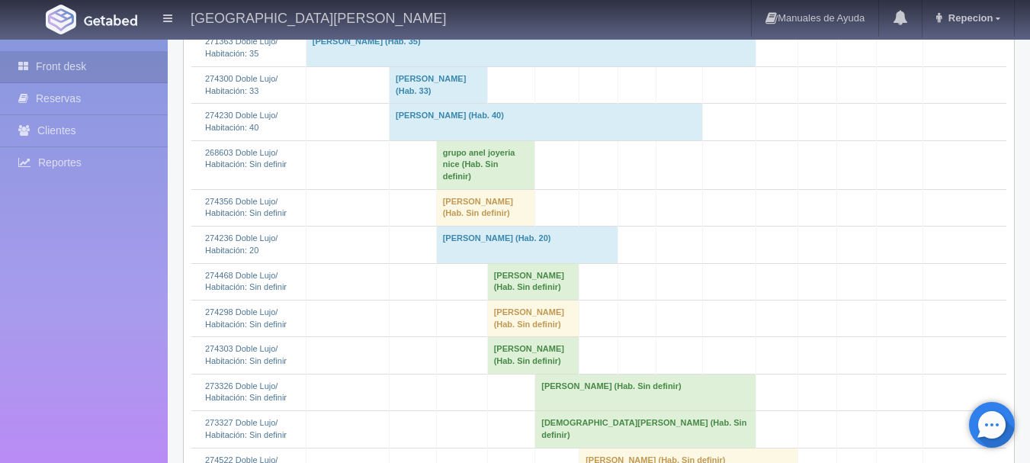
click at [453, 172] on td "grupo anel joyeria nice (Hab. Sin definir)" at bounding box center [485, 164] width 99 height 49
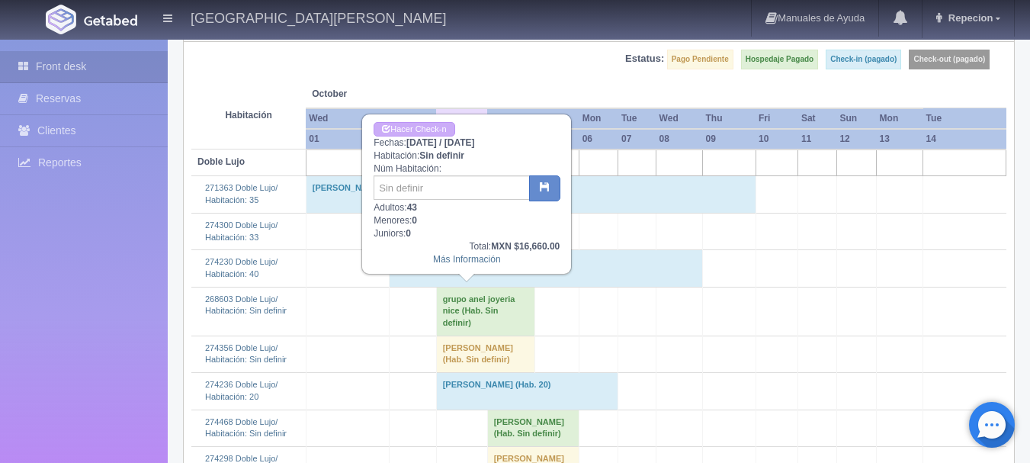
scroll to position [152, 0]
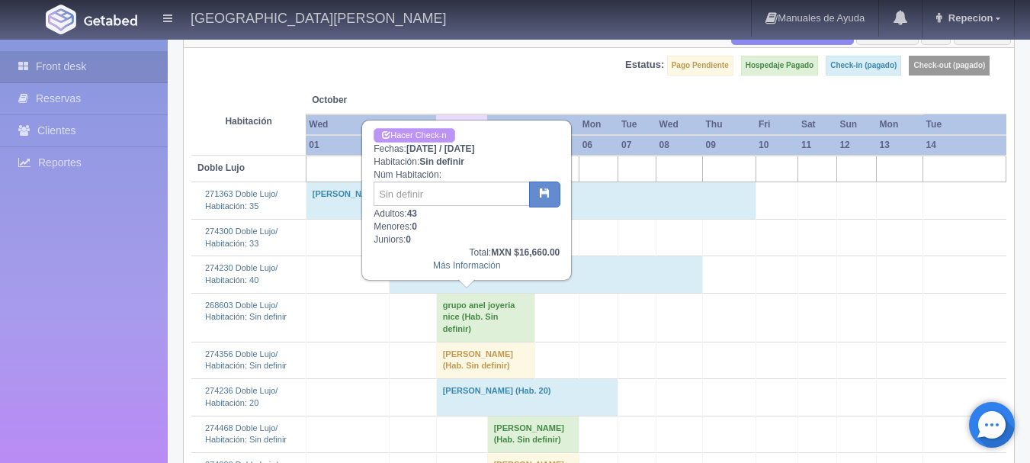
click at [423, 136] on link "Hacer Check-n" at bounding box center [414, 135] width 81 height 14
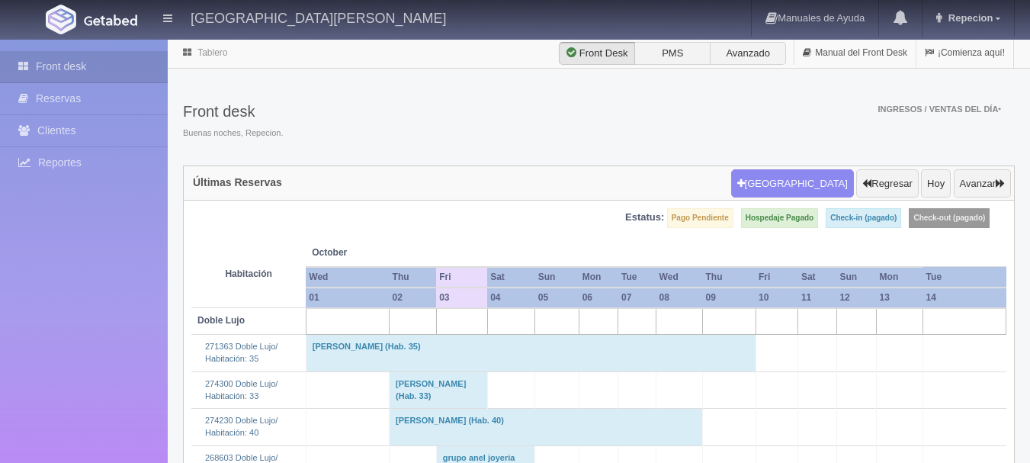
scroll to position [152, 0]
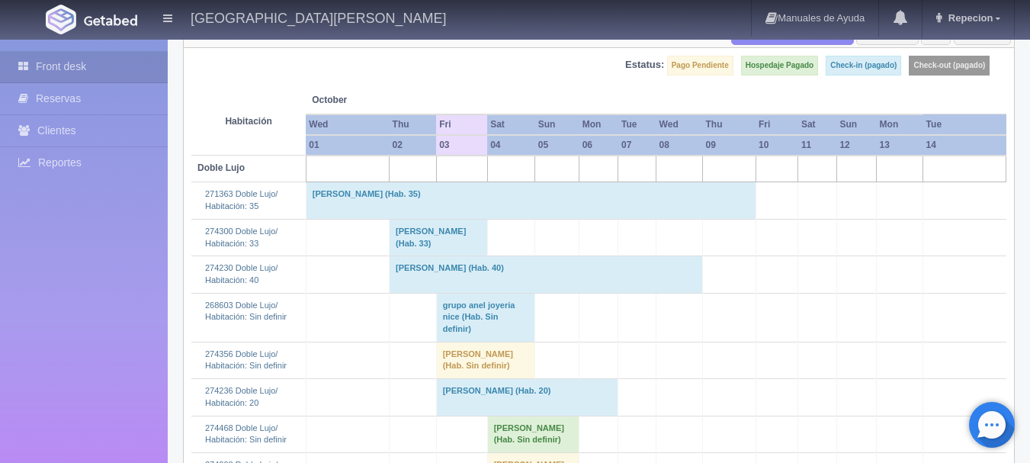
click at [464, 316] on td "grupo anel joyeria nice (Hab. Sin definir)" at bounding box center [485, 317] width 99 height 49
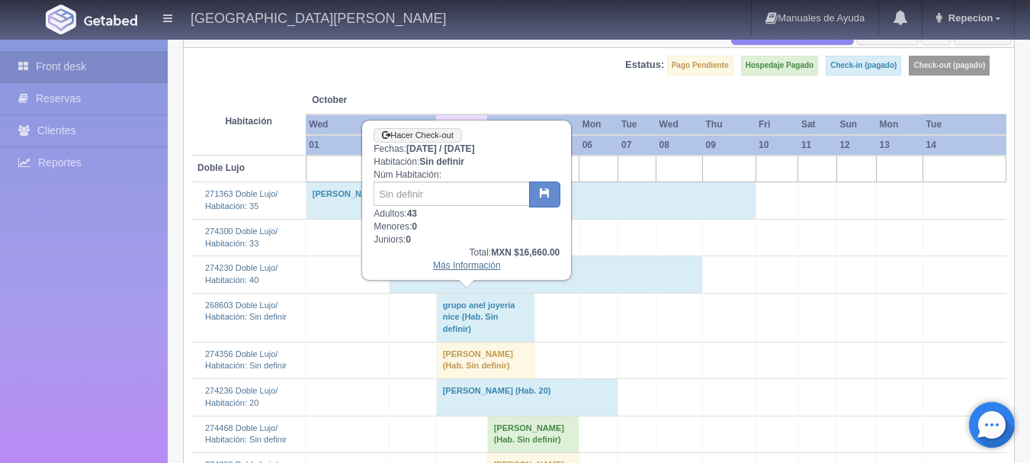
click at [469, 271] on link "Más Información" at bounding box center [467, 265] width 68 height 11
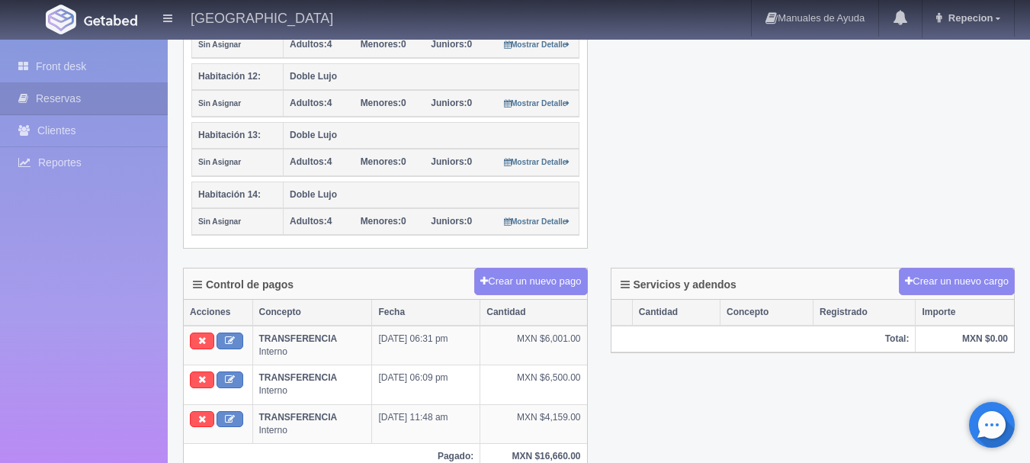
scroll to position [991, 0]
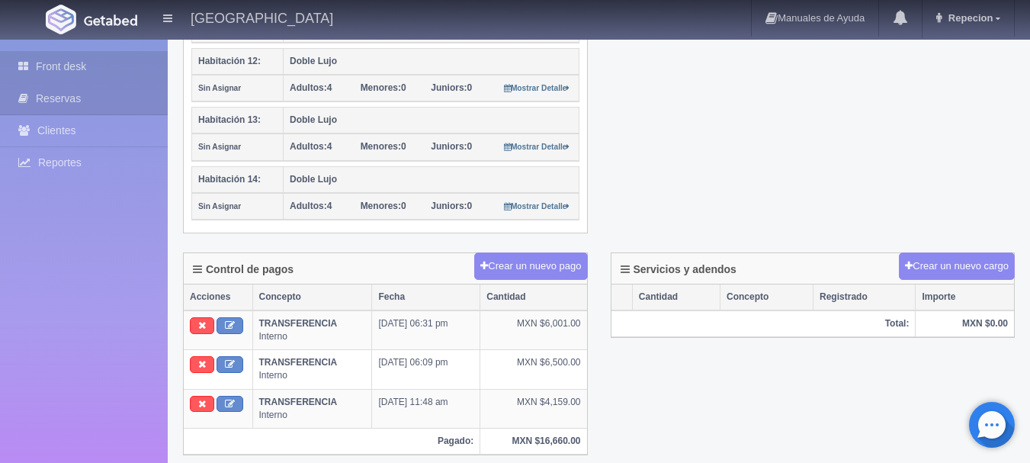
click at [78, 70] on link "Front desk" at bounding box center [84, 66] width 168 height 31
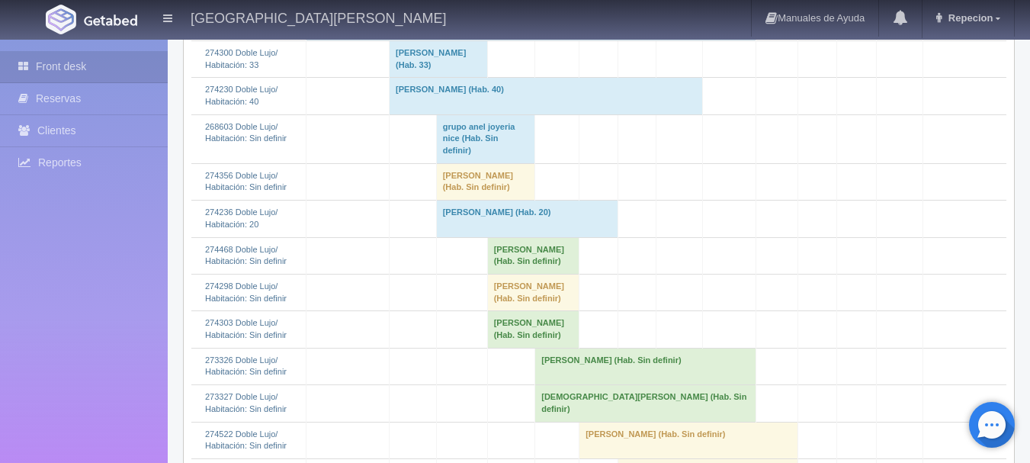
scroll to position [305, 0]
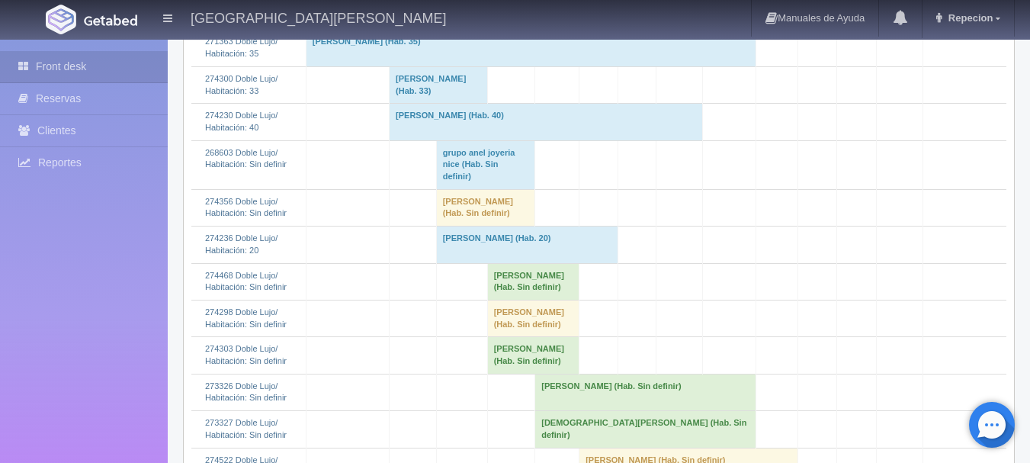
click at [463, 176] on td "grupo anel joyeria nice (Hab. Sin definir)" at bounding box center [485, 164] width 99 height 49
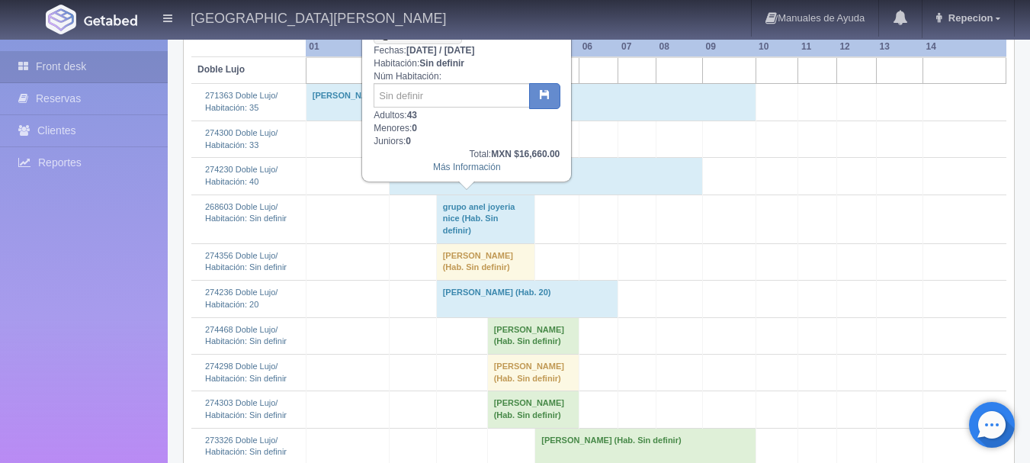
scroll to position [152, 0]
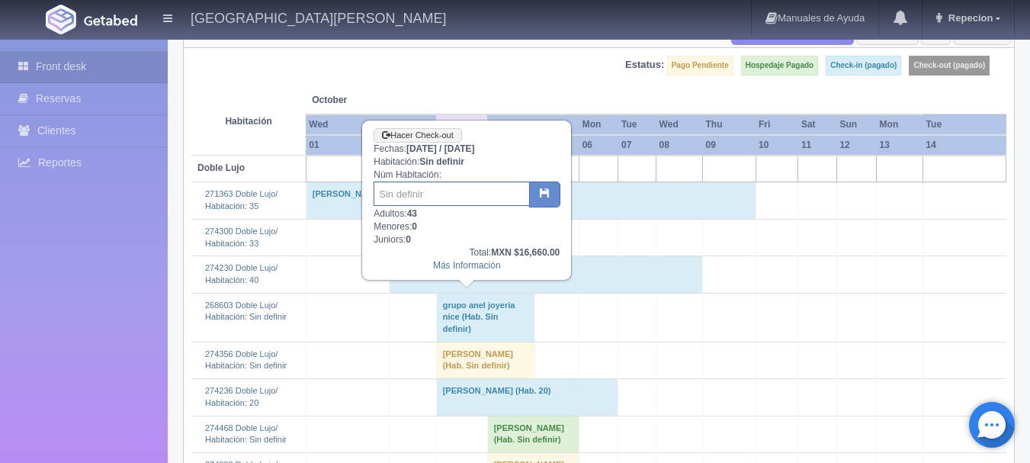
click at [425, 191] on input "text" at bounding box center [452, 193] width 156 height 24
type input "207/208/209/211/212/214/215/216/217/218/111/112/114/115/119"
click at [542, 188] on button "button" at bounding box center [544, 194] width 31 height 26
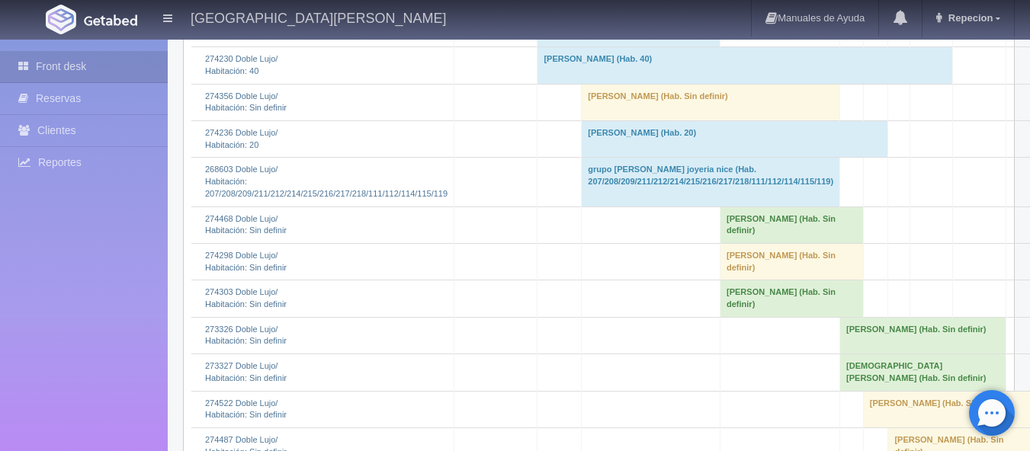
scroll to position [381, 0]
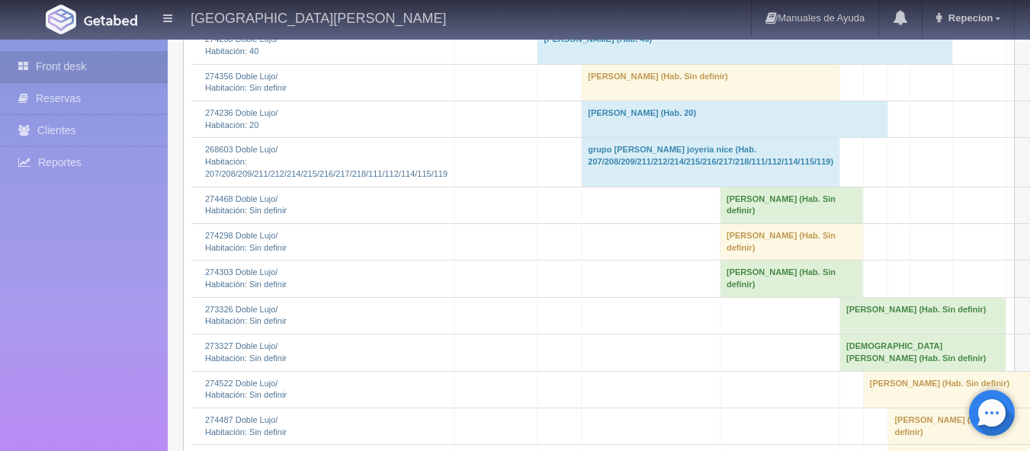
click at [616, 152] on td "grupo [PERSON_NAME] joyeria nice (Hab. 207/208/209/211/212/214/215/216/217/218/…" at bounding box center [711, 162] width 258 height 49
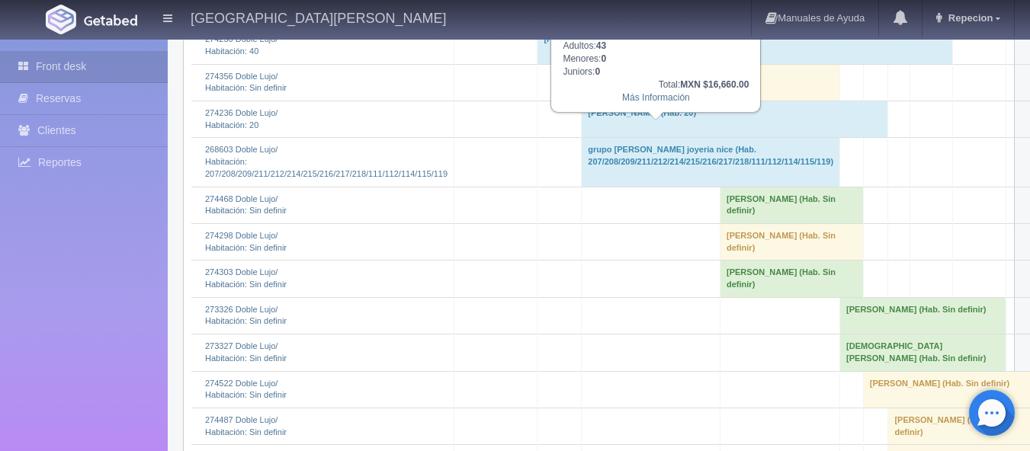
click at [585, 145] on td "grupo [PERSON_NAME] joyeria nice (Hab. 207/208/209/211/212/214/215/216/217/218/…" at bounding box center [711, 162] width 258 height 49
